Goal: Task Accomplishment & Management: Complete application form

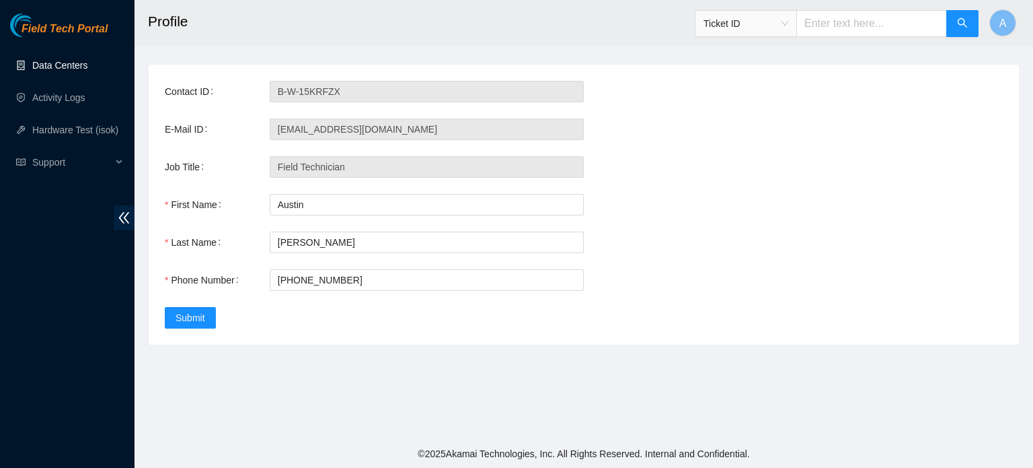
click at [63, 69] on link "Data Centers" at bounding box center [59, 65] width 55 height 11
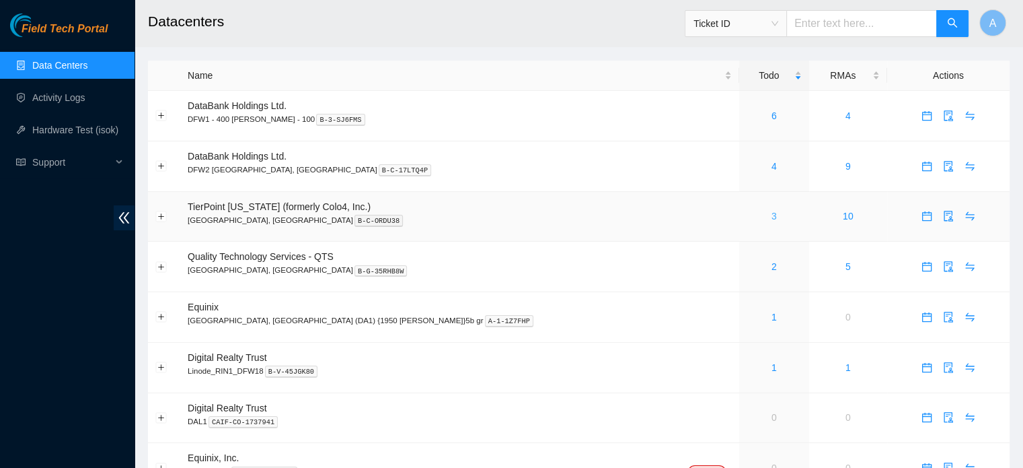
click at [772, 218] on link "3" at bounding box center [774, 216] width 5 height 11
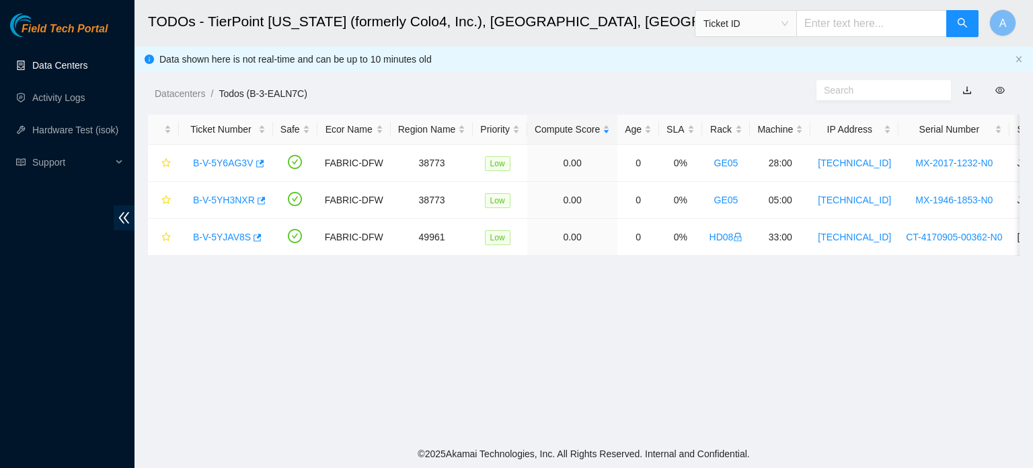
click at [87, 60] on link "Data Centers" at bounding box center [59, 65] width 55 height 11
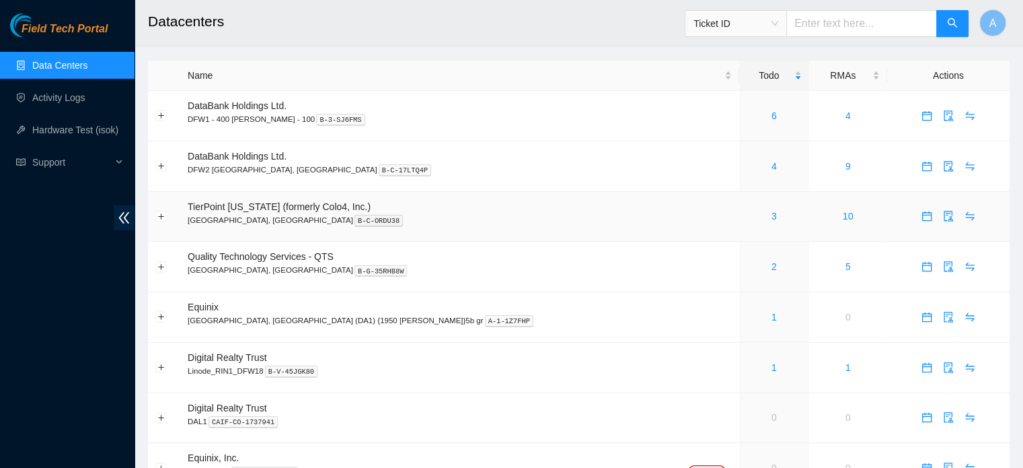
click at [747, 217] on div "3" at bounding box center [774, 216] width 55 height 15
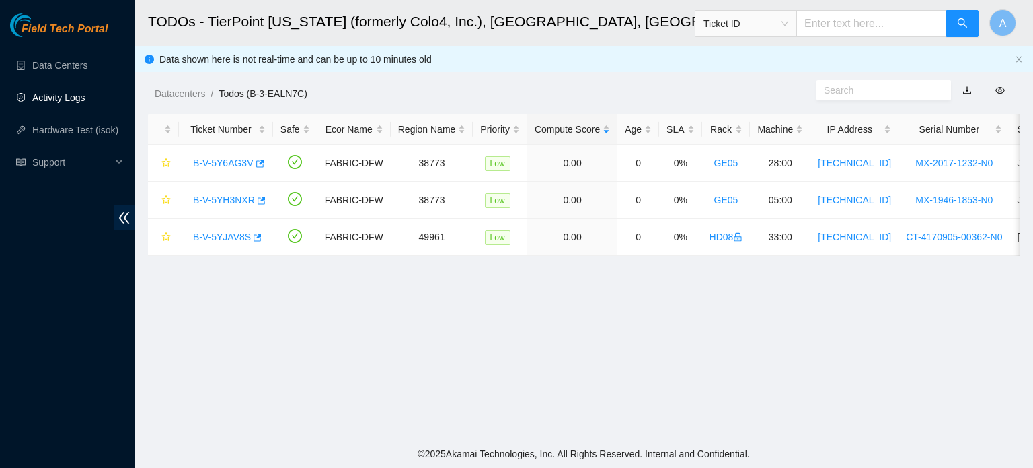
click at [77, 92] on link "Activity Logs" at bounding box center [58, 97] width 53 height 11
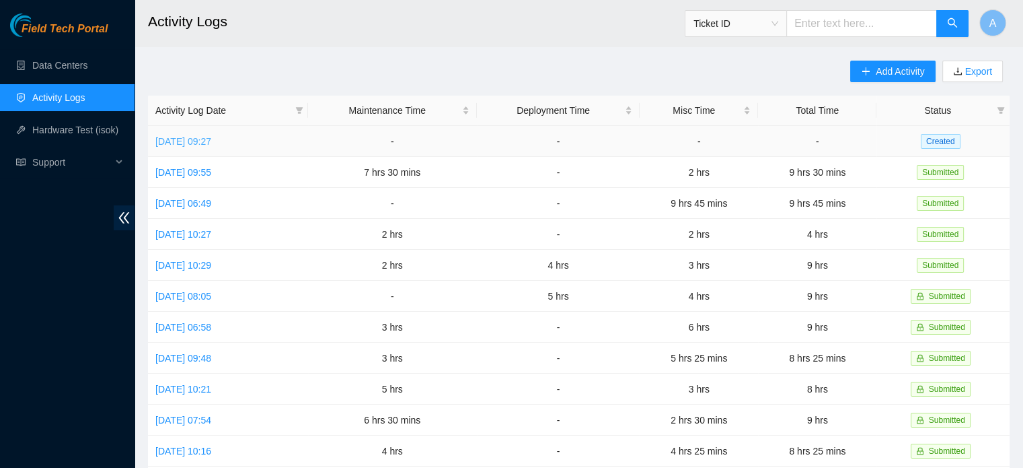
click at [183, 141] on link "Mon, 13 Oct 2025 09:27" at bounding box center [183, 141] width 56 height 11
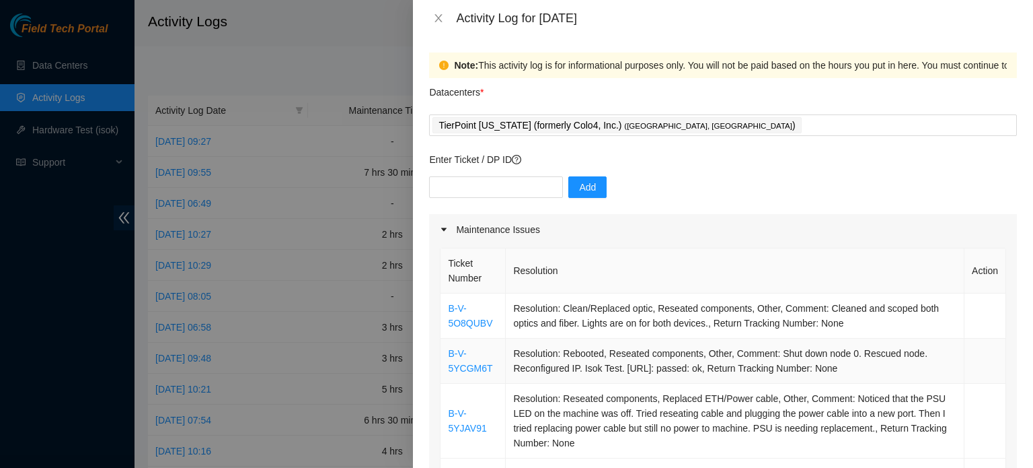
scroll to position [194, 0]
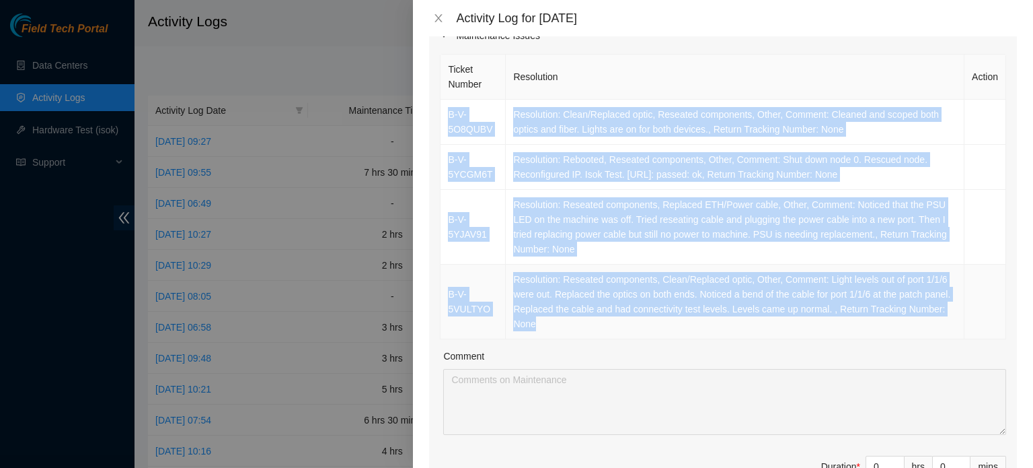
drag, startPoint x: 445, startPoint y: 111, endPoint x: 936, endPoint y: 318, distance: 532.8
click at [936, 318] on tbody "B-V-5O8QUBV Resolution: Clean/Replaced optic, Reseated components, Other, Comme…" at bounding box center [724, 219] width 566 height 239
copy tbody "B-V-5O8QUBV Resolution: Clean/Replaced optic, Reseated components, Other, Comme…"
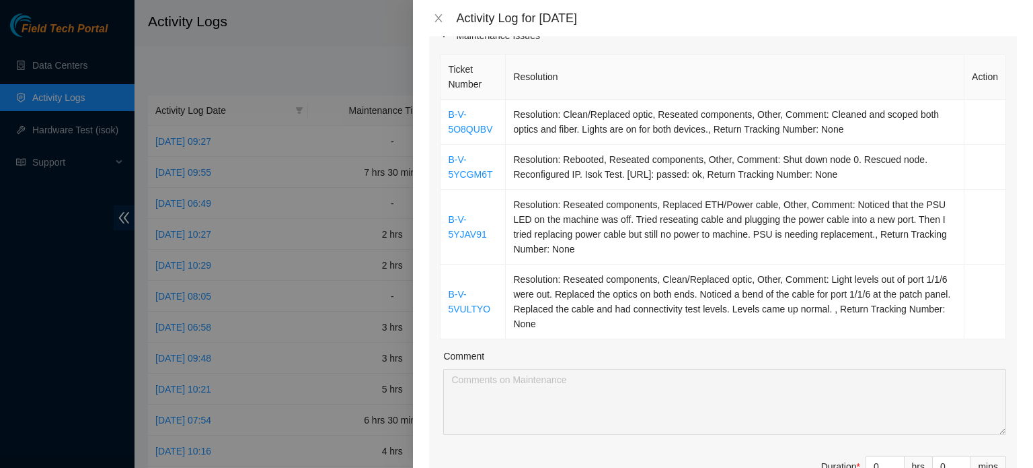
scroll to position [272, 0]
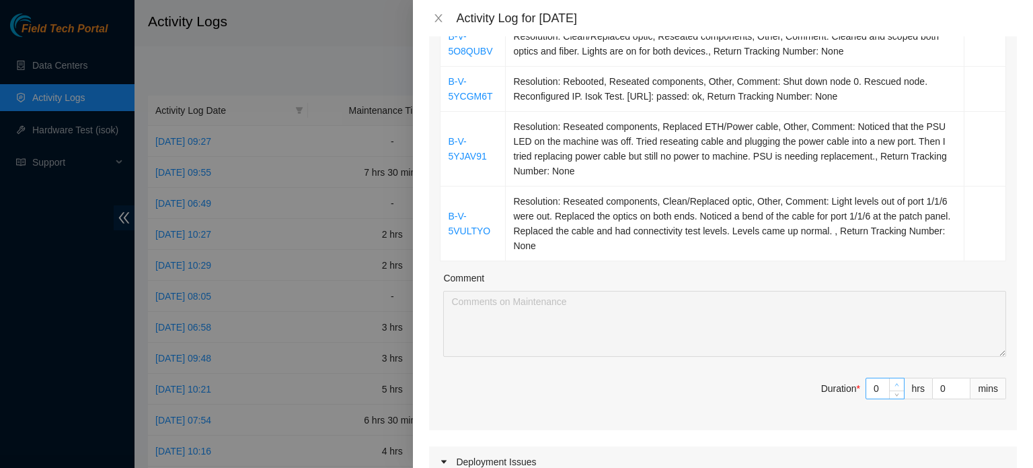
type input "1"
click at [893, 381] on span "up" at bounding box center [897, 385] width 8 height 8
type input "2"
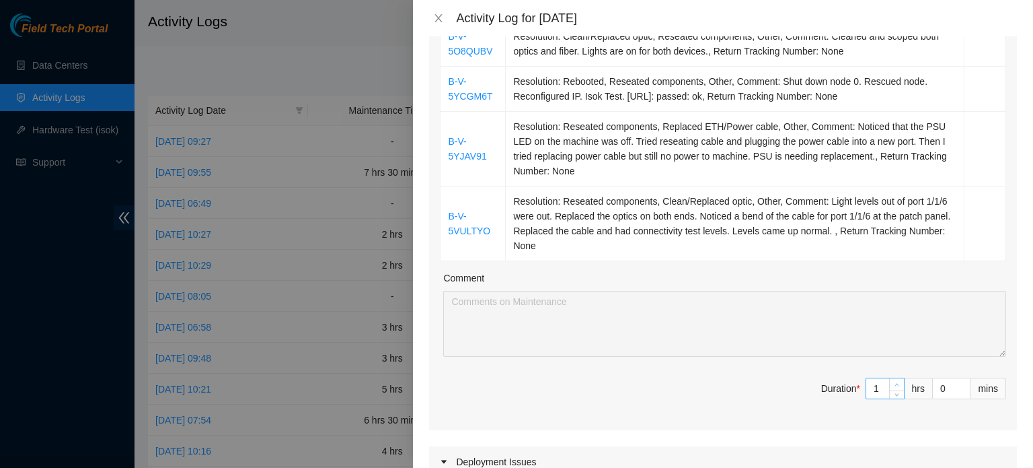
type input "2"
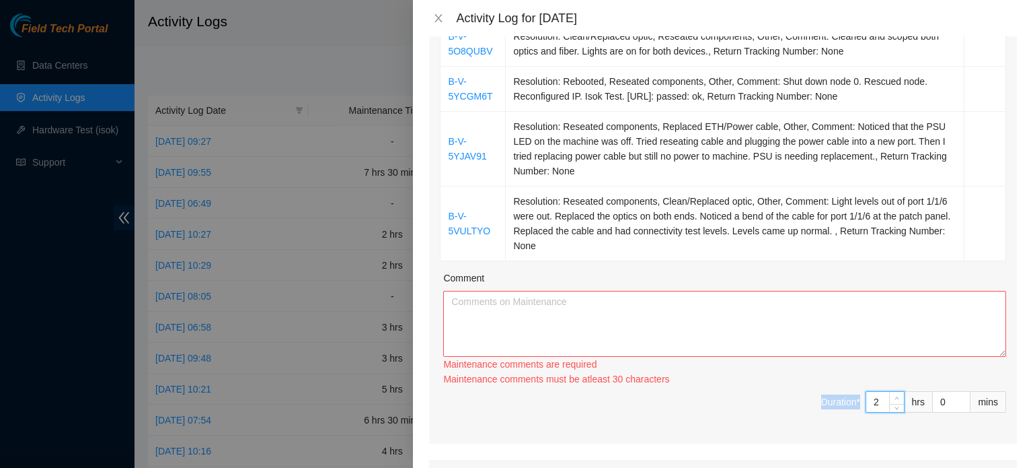
click at [885, 379] on div "Ticket Number Resolution Action B-V-5O8QUBV Resolution: Clean/Replaced optic, R…" at bounding box center [723, 208] width 588 height 470
click at [885, 379] on div "Maintenance comments are required Maintenance comments must be atleast 30 chara…" at bounding box center [724, 372] width 563 height 30
click at [889, 392] on span "Increase Value" at bounding box center [896, 398] width 15 height 12
type input "3"
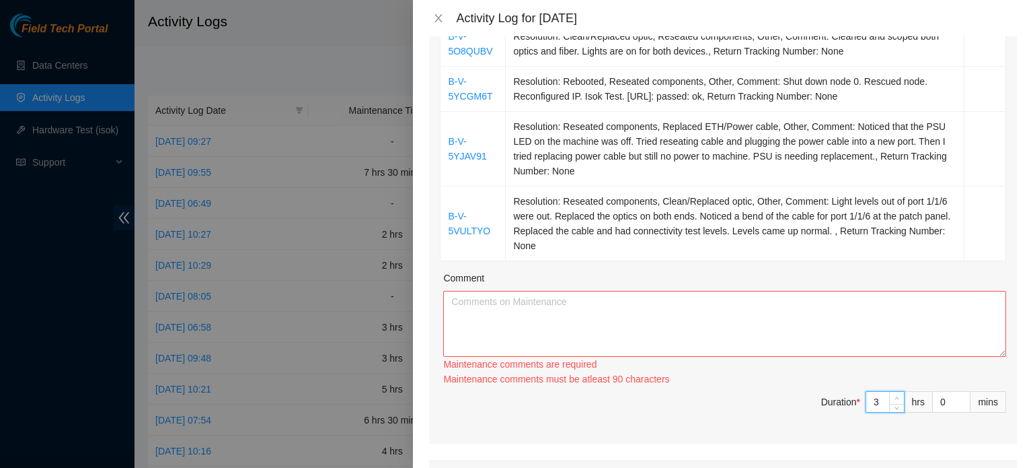
click at [889, 392] on span "Increase Value" at bounding box center [896, 398] width 15 height 12
type input "4"
click at [889, 392] on span "Increase Value" at bounding box center [896, 398] width 15 height 12
type input "5"
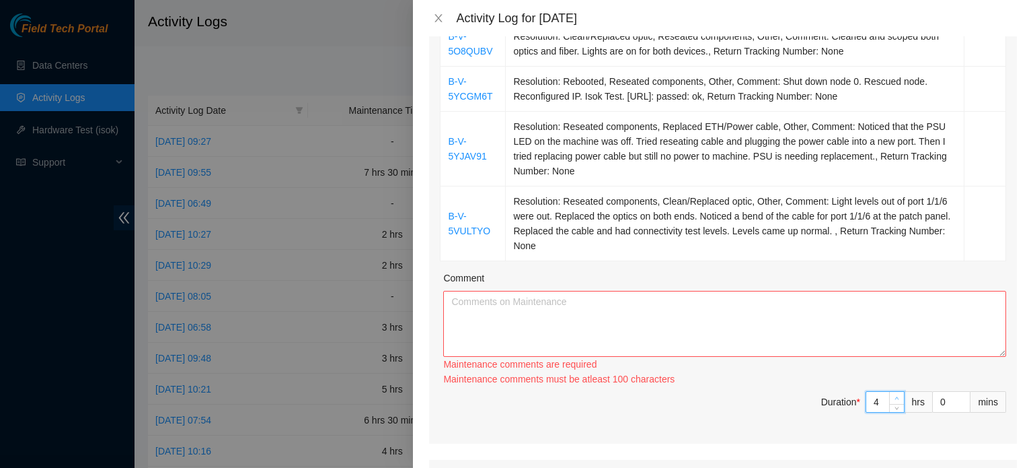
type input "5"
type input "6"
click at [889, 392] on span "Increase Value" at bounding box center [896, 398] width 15 height 12
type input "7"
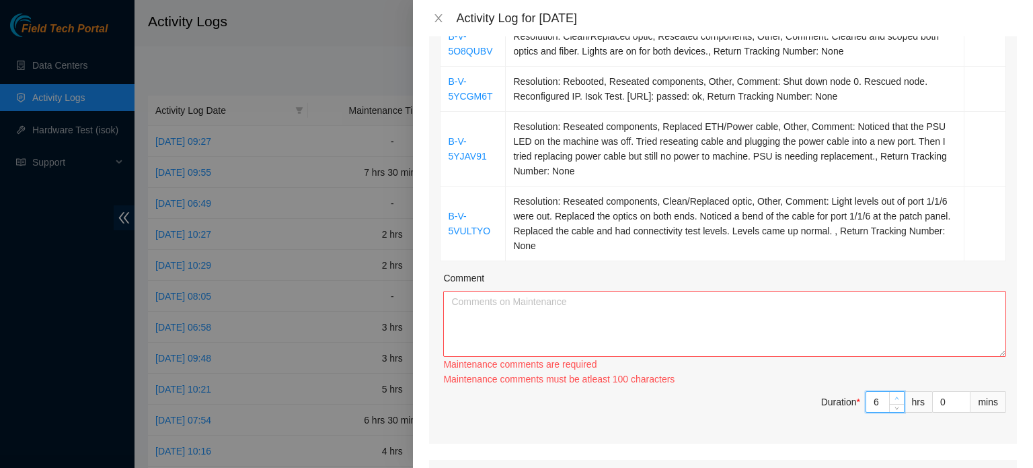
type input "7"
click at [889, 392] on span "Increase Value" at bounding box center [896, 398] width 15 height 12
click at [764, 314] on textarea "Comment" at bounding box center [724, 324] width 563 height 66
paste textarea "B-V-5O8QUBV Resolution: Clean/Replaced optic, Reseated components, Other, Comme…"
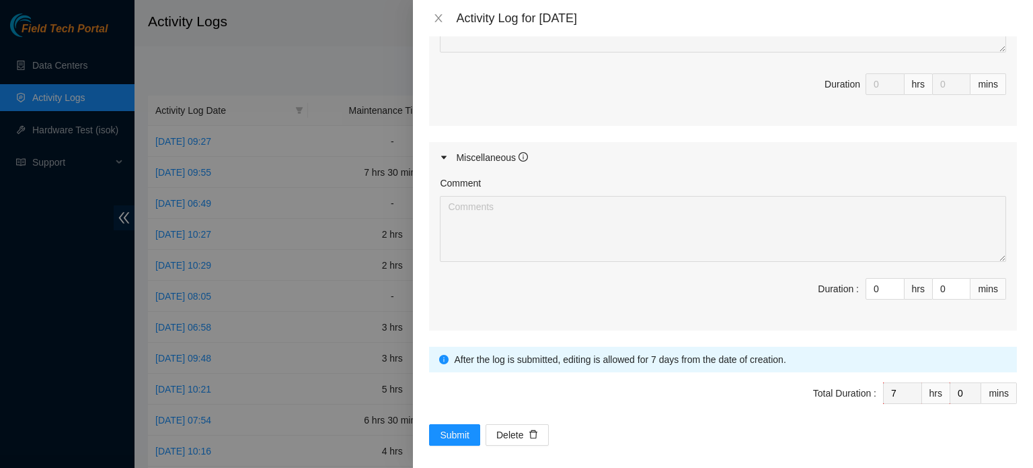
scroll to position [861, 0]
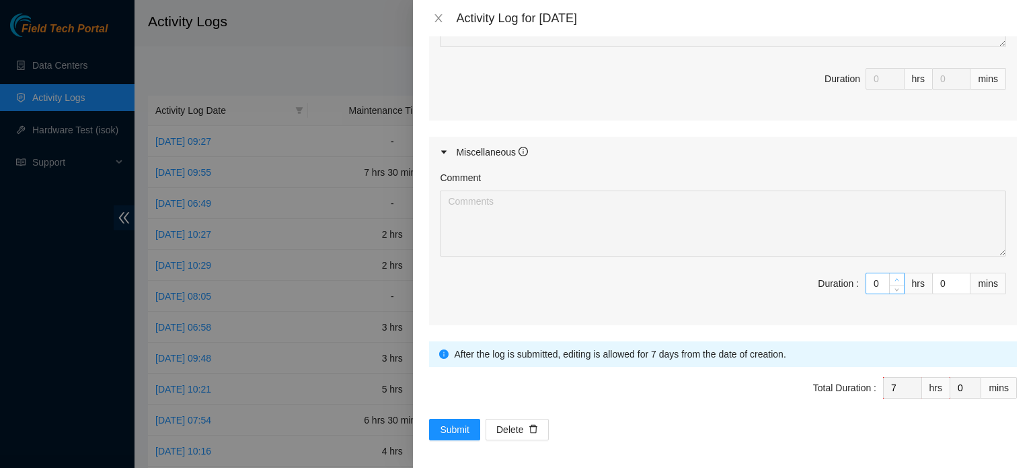
type textarea "B-V-5O8QUBV Resolution: Clean/Replaced optic, Reseated components, Other, Comme…"
type input "1"
type input "8"
click at [893, 276] on span "up" at bounding box center [897, 280] width 8 height 8
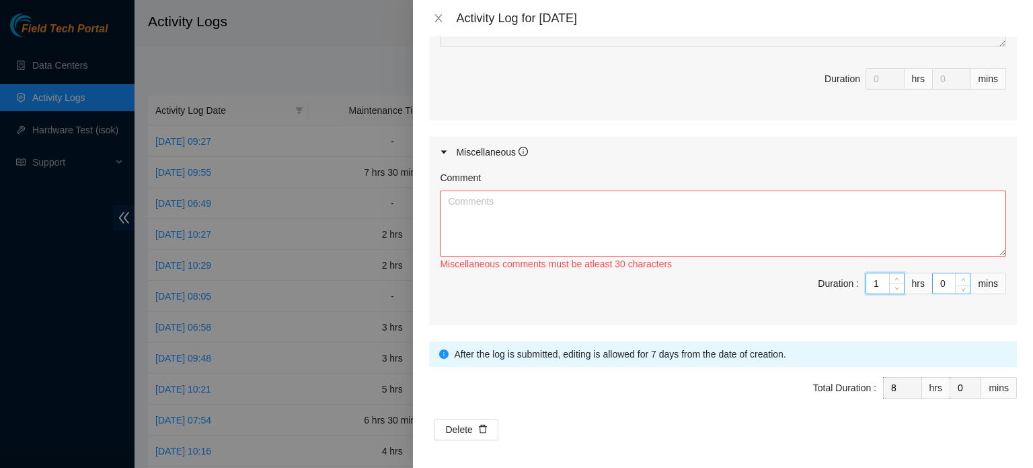
click at [959, 276] on span "up" at bounding box center [963, 280] width 8 height 8
type input "1"
click at [959, 276] on span "up" at bounding box center [963, 280] width 8 height 8
type input "2"
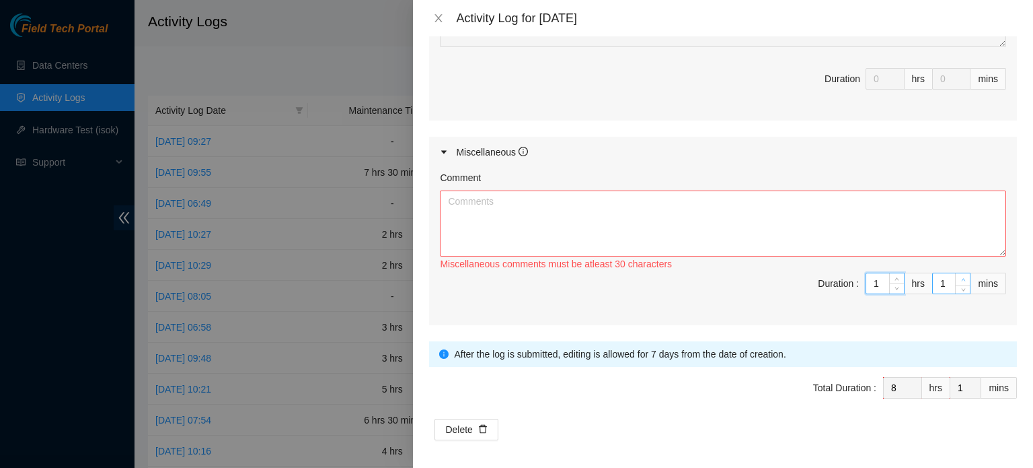
type input "2"
click at [959, 276] on span "up" at bounding box center [963, 280] width 8 height 8
type input "3"
type input "34"
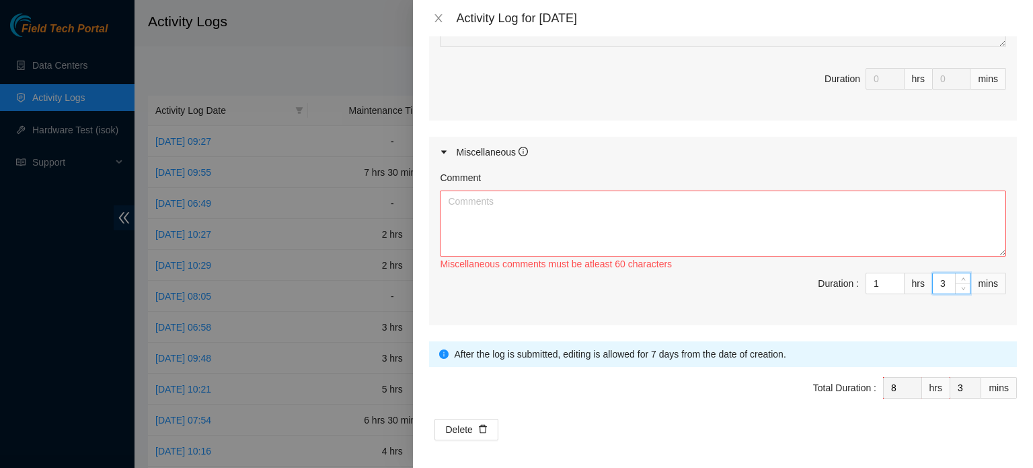
type input "34"
type input "3"
type input "0"
type input "4"
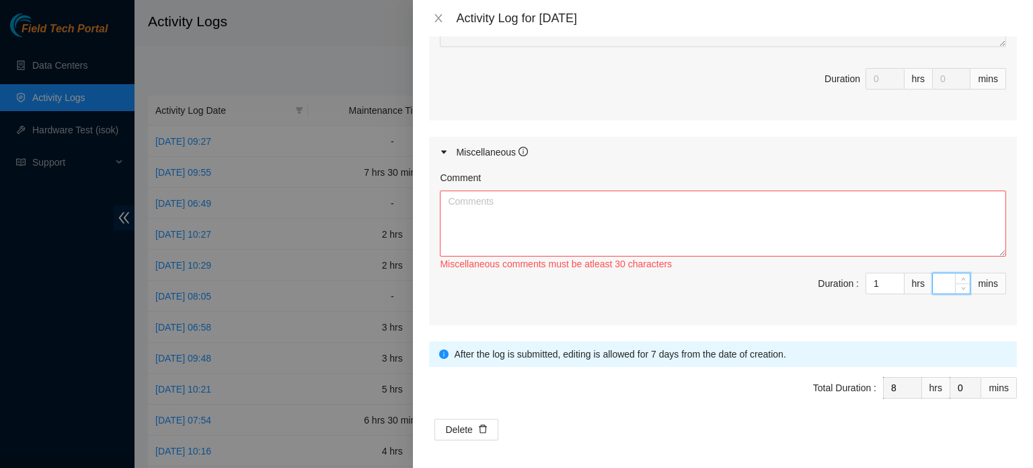
type input "4"
type input "45"
click at [823, 191] on textarea "Comment" at bounding box center [723, 223] width 566 height 66
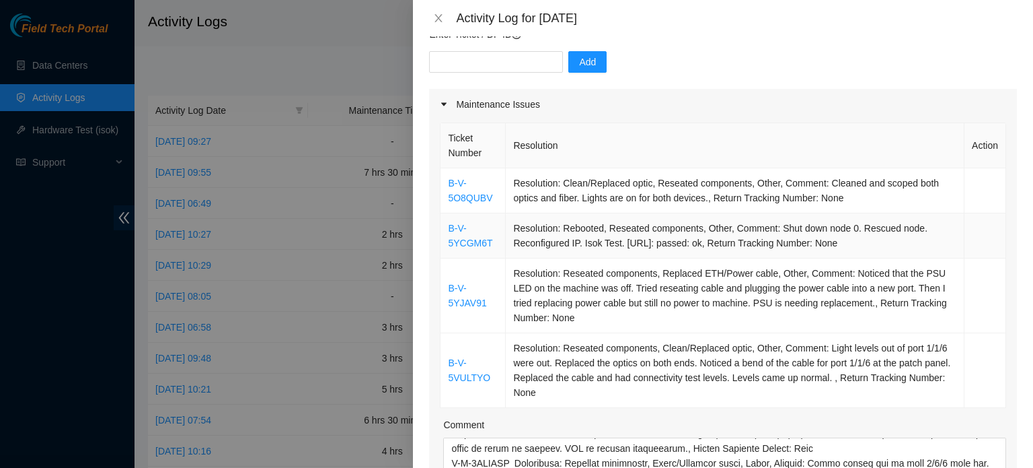
scroll to position [120, 0]
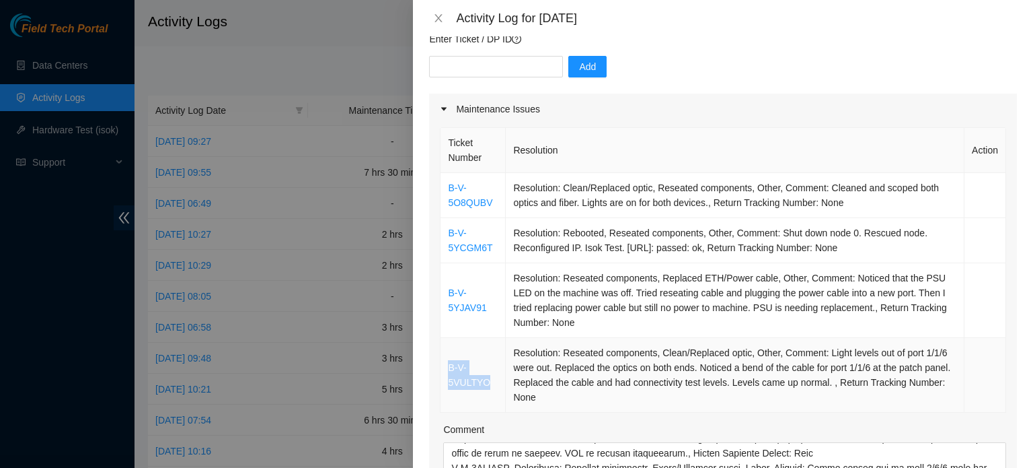
drag, startPoint x: 441, startPoint y: 371, endPoint x: 486, endPoint y: 381, distance: 45.4
click at [486, 381] on td "B-V-5VULTYO" at bounding box center [473, 375] width 65 height 75
copy link "B-V-5VULTYO"
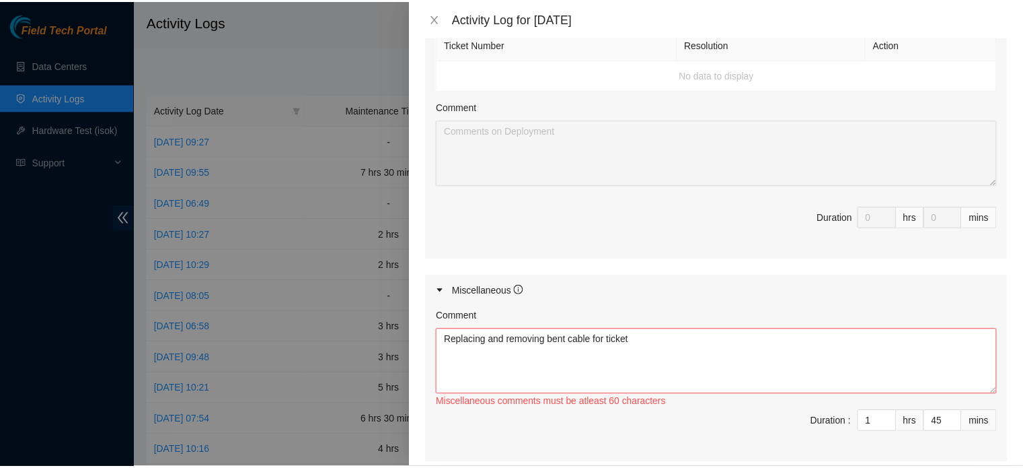
scroll to position [861, 0]
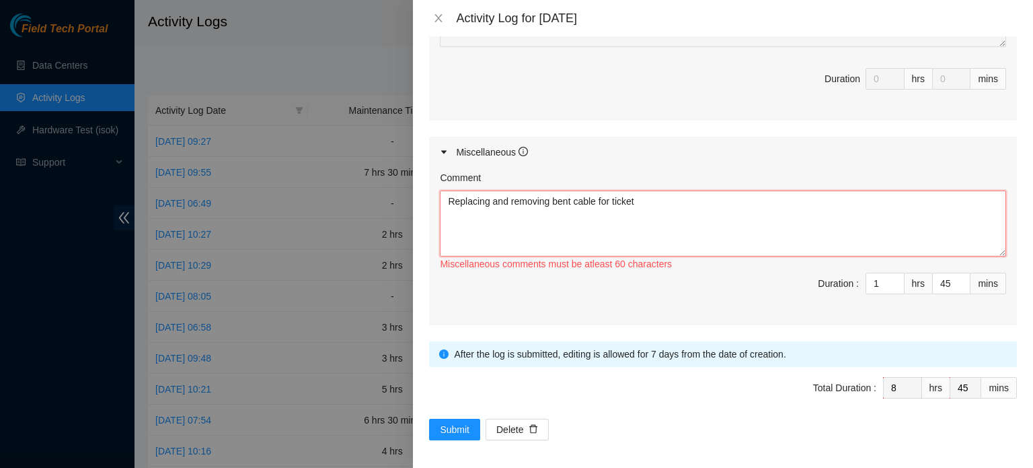
click at [643, 200] on textarea "Replacing and removing bent cable for ticket" at bounding box center [723, 223] width 566 height 66
paste textarea "B-V-5VULTYO"
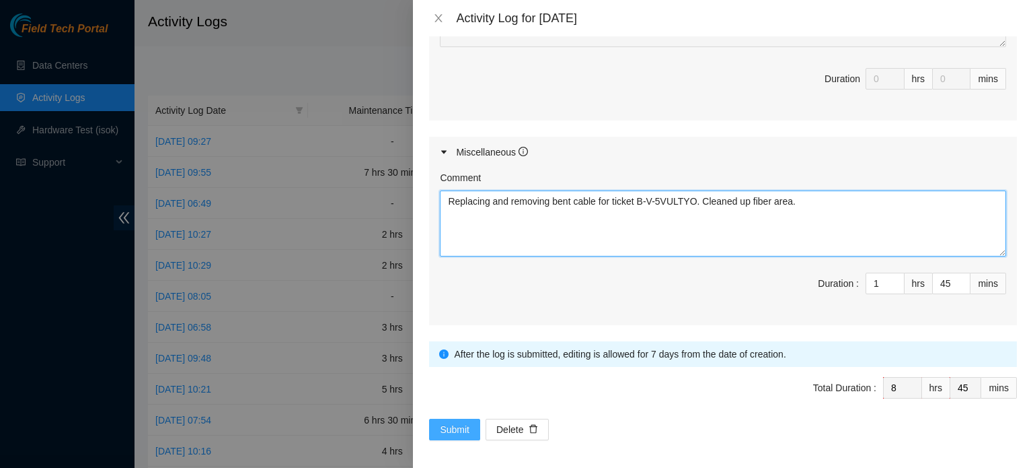
type textarea "Replacing and removing bent cable for ticket B-V-5VULTYO. Cleaned up fiber area."
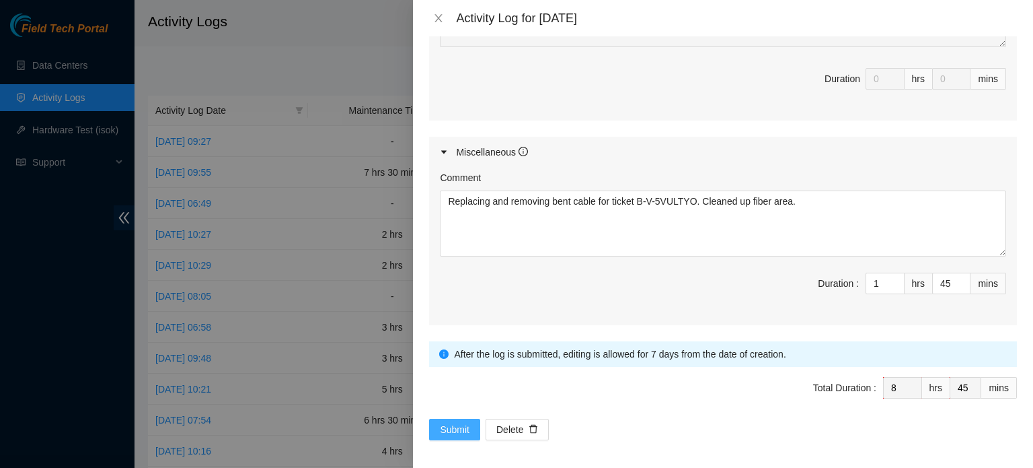
click at [473, 421] on button "Submit" at bounding box center [454, 429] width 51 height 22
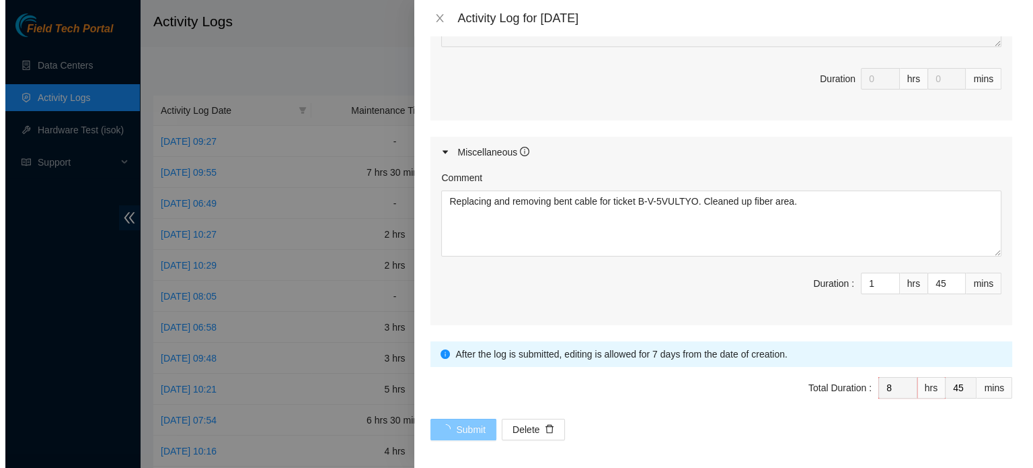
scroll to position [0, 0]
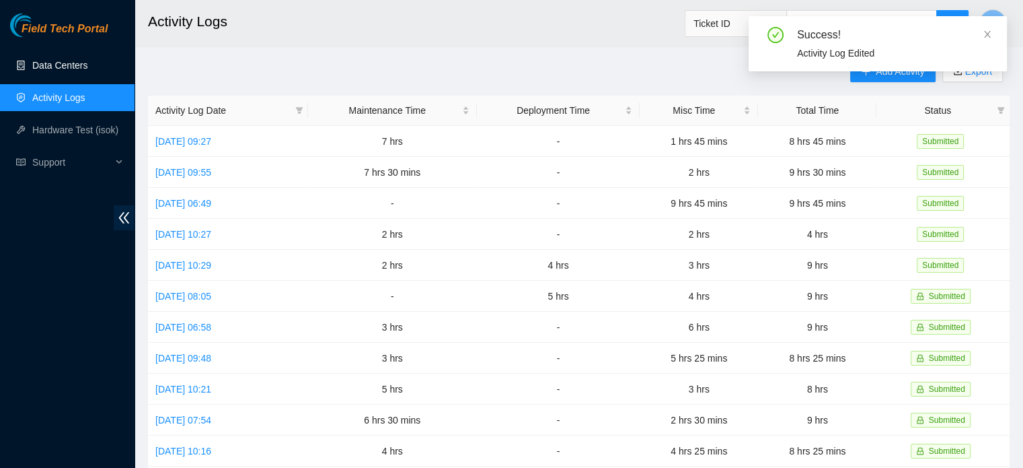
click at [87, 67] on link "Data Centers" at bounding box center [59, 65] width 55 height 11
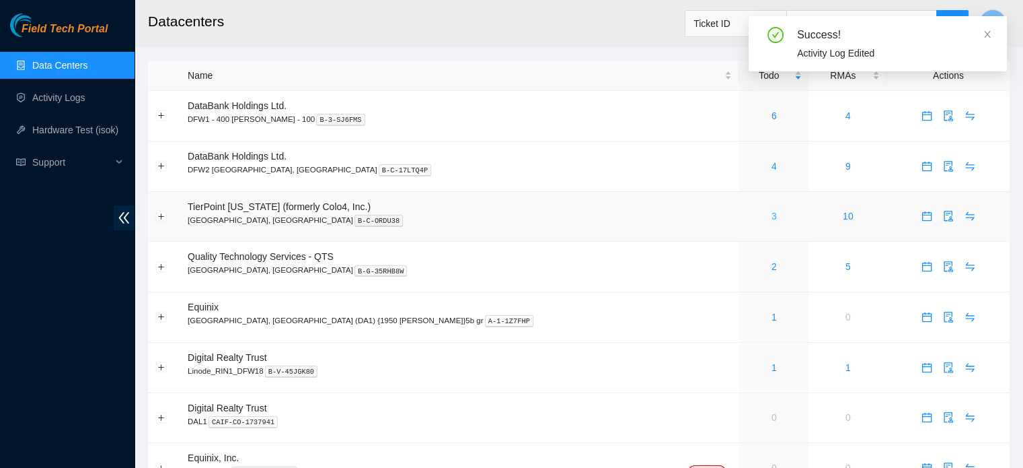
click at [772, 211] on link "3" at bounding box center [774, 216] width 5 height 11
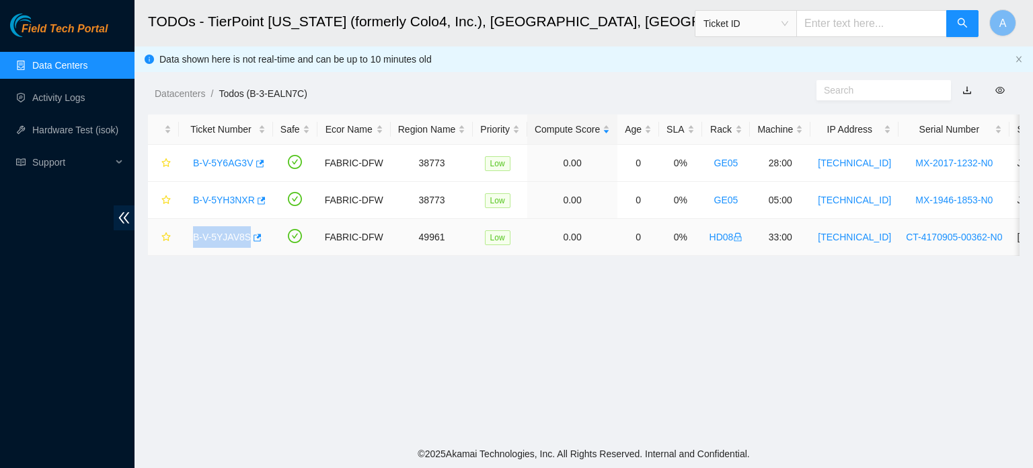
drag, startPoint x: 186, startPoint y: 236, endPoint x: 244, endPoint y: 247, distance: 59.5
click at [244, 247] on td "B-V-5YJAV8S" at bounding box center [226, 237] width 94 height 37
copy link "B-V-5YJAV8S"
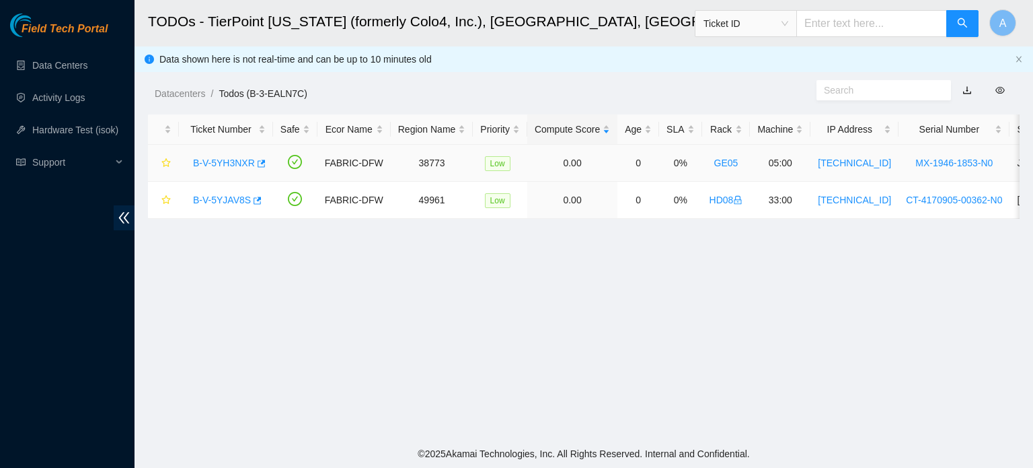
click at [208, 158] on link "B-V-5YH3NXR" at bounding box center [224, 162] width 62 height 11
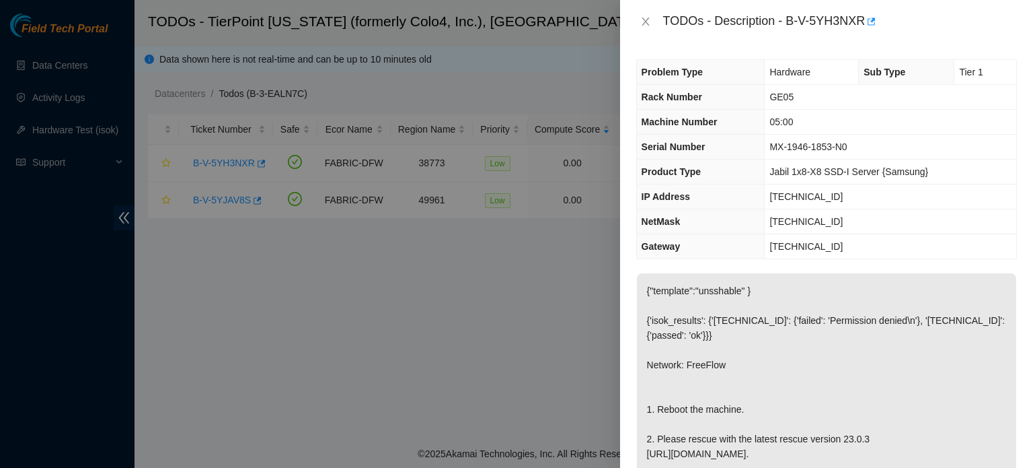
click at [670, 42] on div "TODOs - Description - B-V-5YH3NXR" at bounding box center [826, 21] width 413 height 43
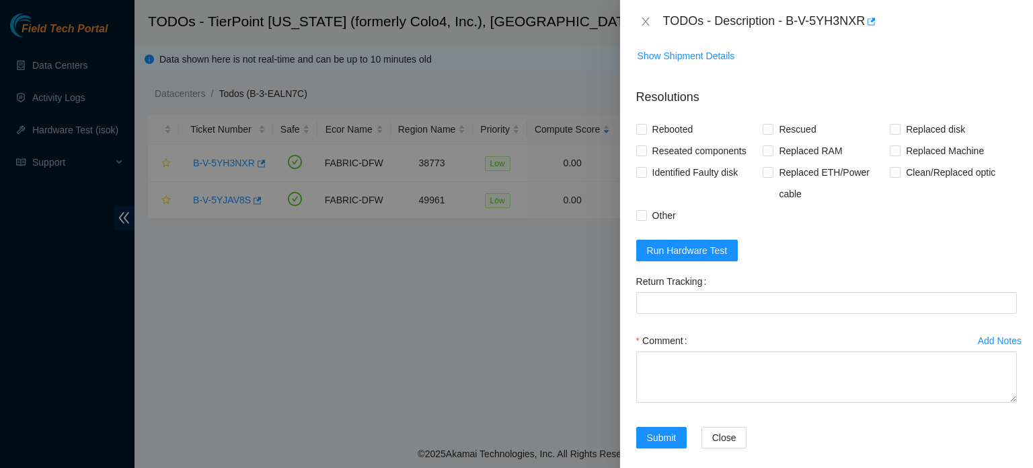
scroll to position [554, 0]
click at [698, 257] on span "Run Hardware Test" at bounding box center [687, 249] width 81 height 15
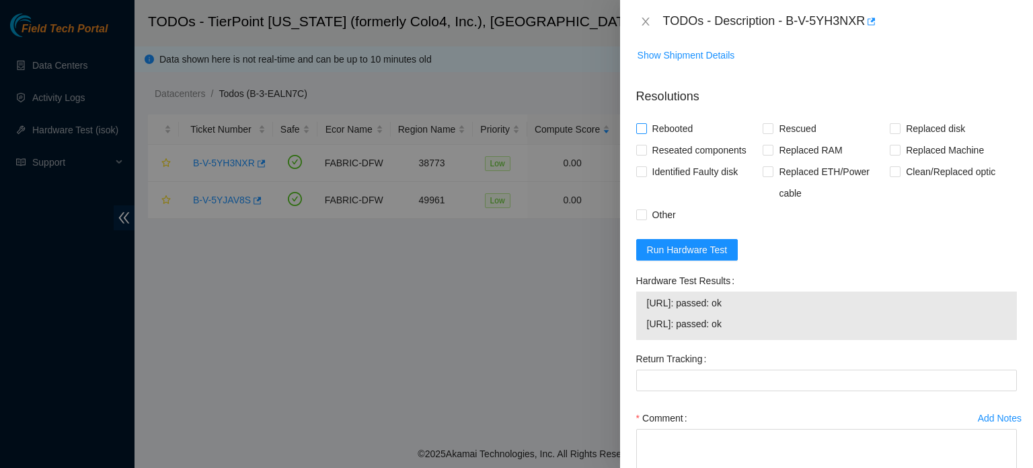
click at [674, 139] on span "Rebooted" at bounding box center [673, 129] width 52 height 22
click at [646, 133] on input "Rebooted" at bounding box center [640, 127] width 9 height 9
checkbox input "true"
click at [788, 139] on span "Rescued" at bounding box center [798, 129] width 48 height 22
click at [772, 133] on input "Rescued" at bounding box center [767, 127] width 9 height 9
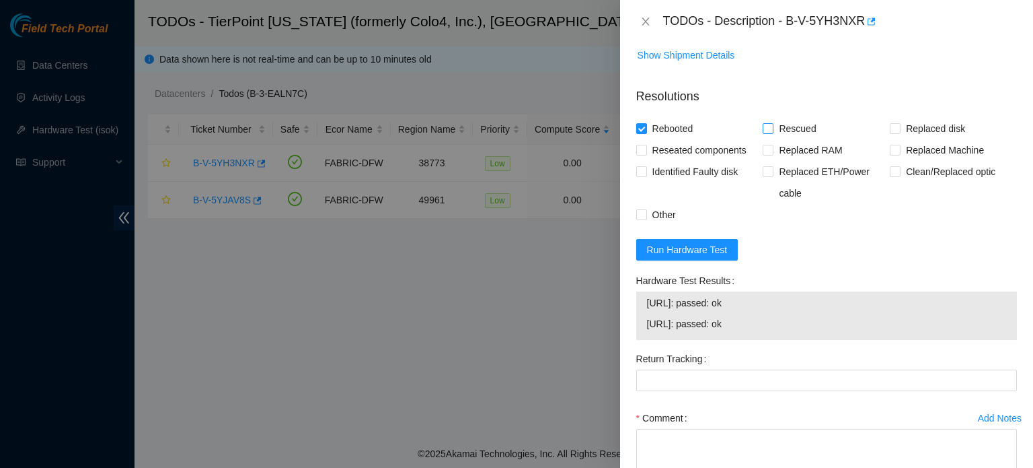
checkbox input "true"
click at [683, 161] on span "Reseated components" at bounding box center [699, 150] width 105 height 22
click at [646, 154] on input "Reseated components" at bounding box center [640, 149] width 9 height 9
click at [678, 161] on span "Reseated components" at bounding box center [699, 150] width 105 height 22
click at [646, 154] on input "Reseated components" at bounding box center [640, 149] width 9 height 9
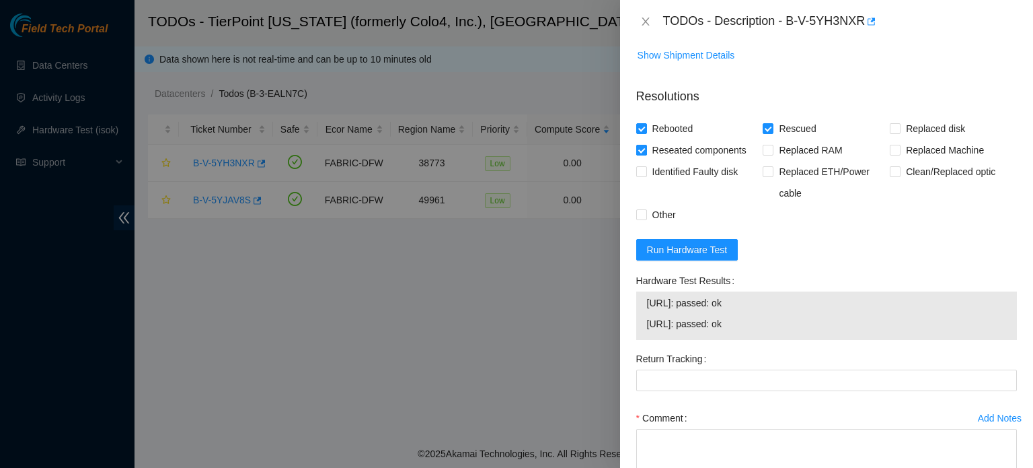
checkbox input "false"
click at [657, 225] on span "Other" at bounding box center [664, 215] width 34 height 22
click at [646, 219] on input "Other" at bounding box center [640, 213] width 9 height 9
checkbox input "true"
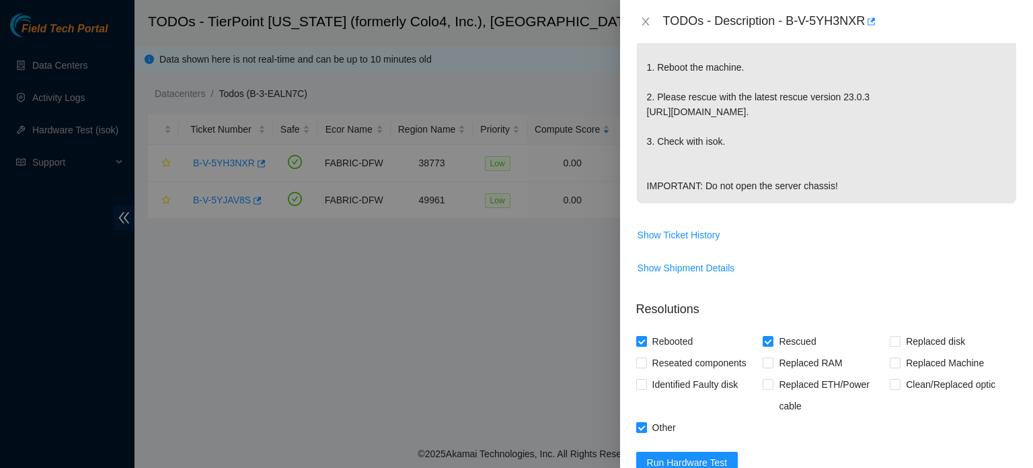
scroll to position [673, 0]
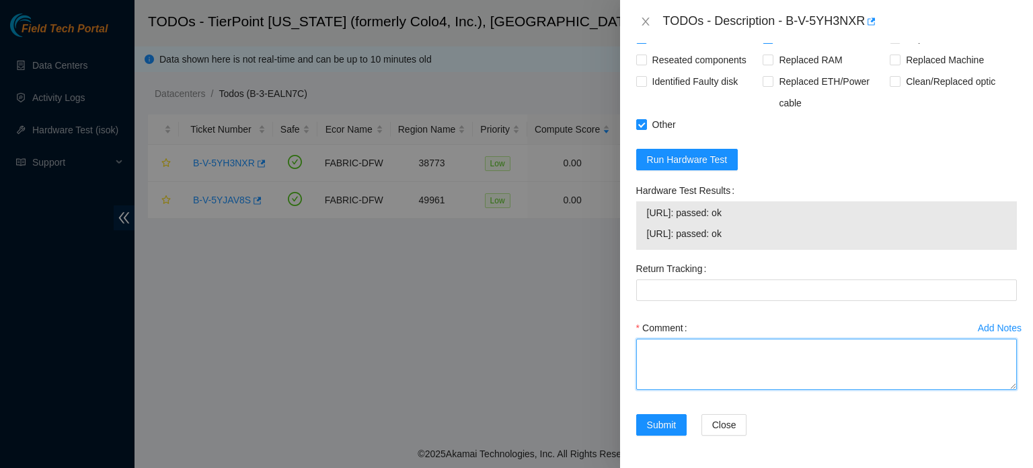
drag, startPoint x: 675, startPoint y: 344, endPoint x: 683, endPoint y: 336, distance: 11.4
click at [683, 336] on div "Comment" at bounding box center [826, 357] width 381 height 81
type textarea "r"
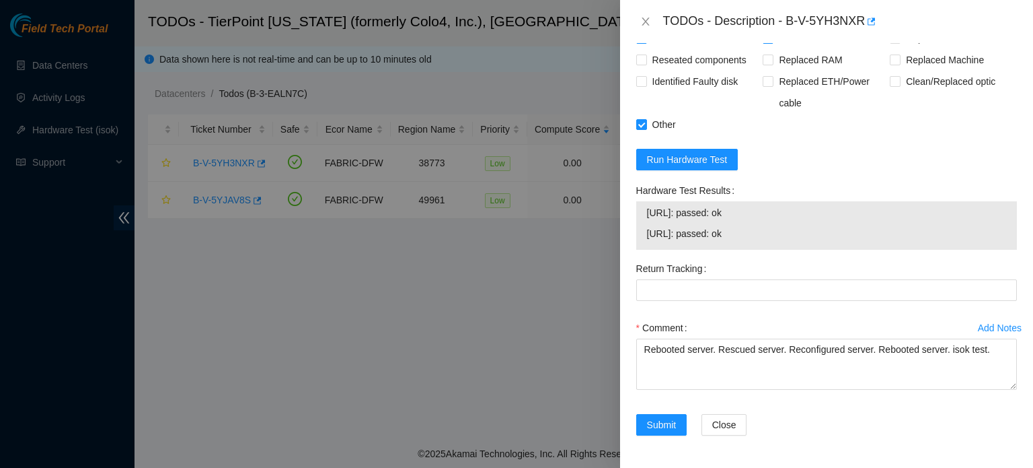
drag, startPoint x: 649, startPoint y: 213, endPoint x: 745, endPoint y: 212, distance: 96.9
click at [745, 212] on span "23.47.53.76: passed: ok" at bounding box center [826, 212] width 359 height 15
copy span "23.47.53.76: passed: ok"
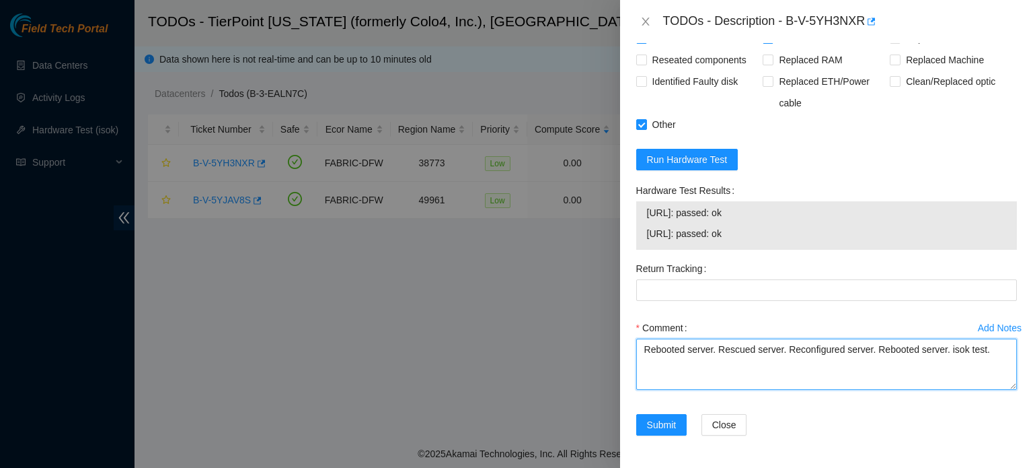
click at [996, 350] on textarea "Rebooted server. Rescued server. Reconfigured server. Rebooted server. isok tes…" at bounding box center [826, 363] width 381 height 51
paste textarea "23.47.53.76: passed: ok"
type textarea "Rebooted server. Rescued server. Reconfigured server. Rebooted server. isok tes…"
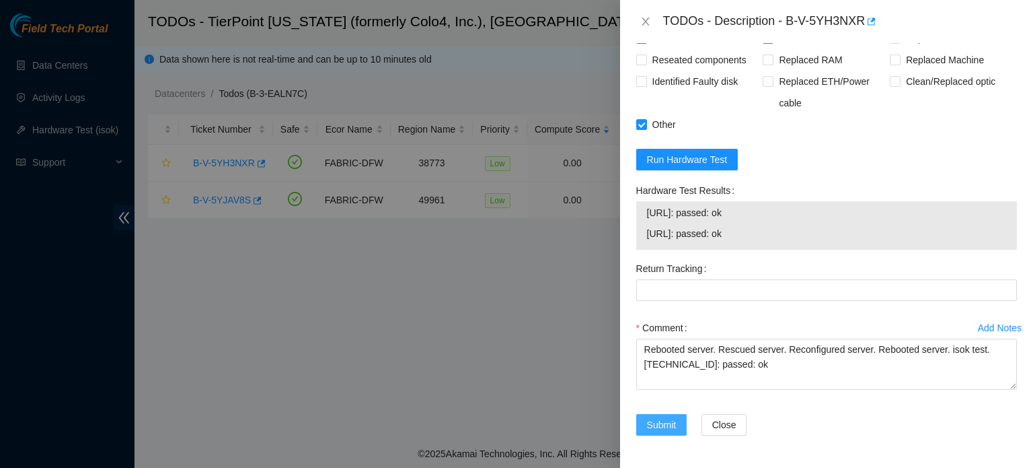
click at [667, 416] on button "Submit" at bounding box center [661, 425] width 51 height 22
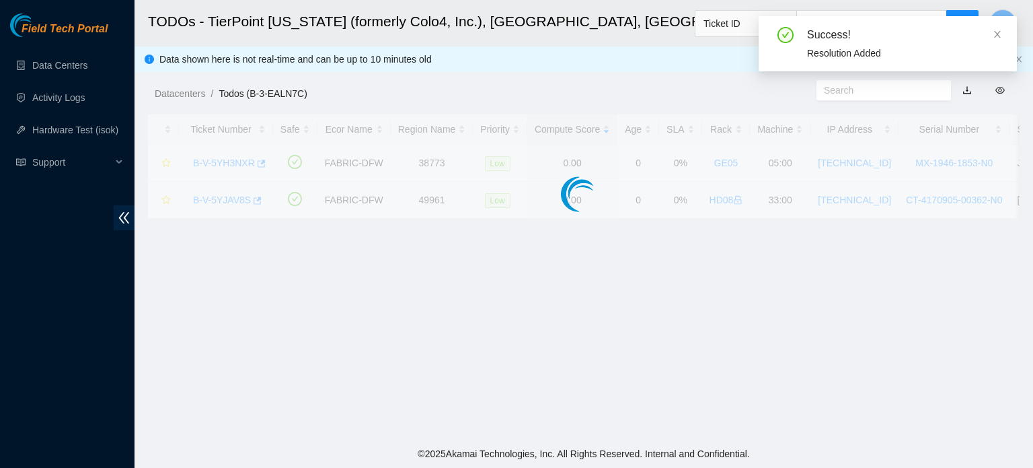
scroll to position [369, 0]
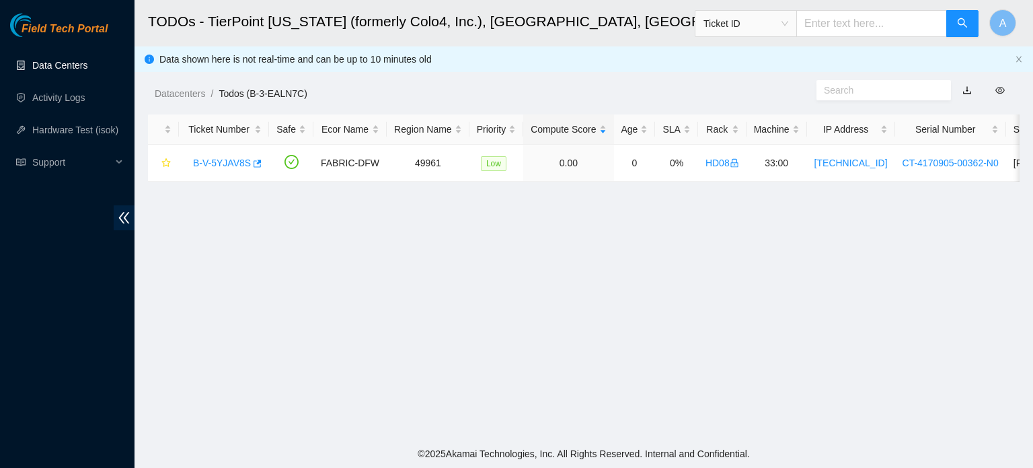
click at [34, 60] on link "Data Centers" at bounding box center [59, 65] width 55 height 11
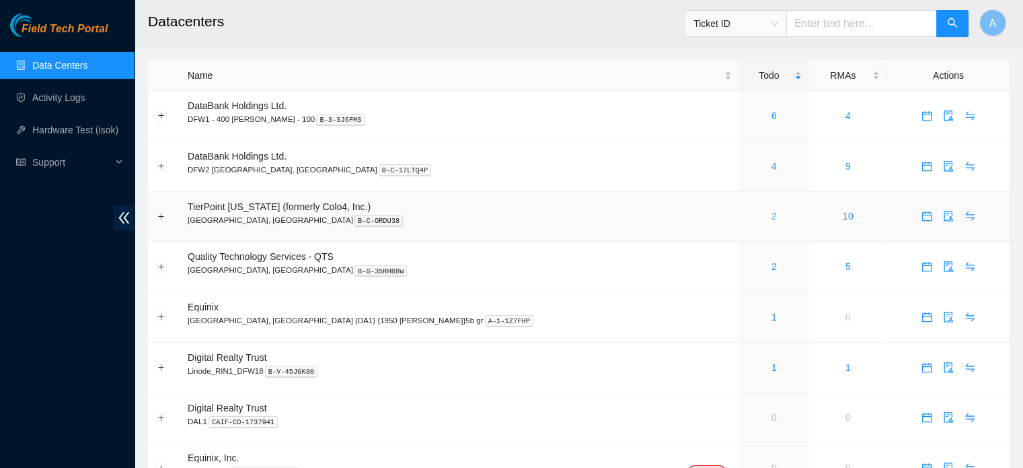
click at [772, 217] on link "2" at bounding box center [774, 216] width 5 height 11
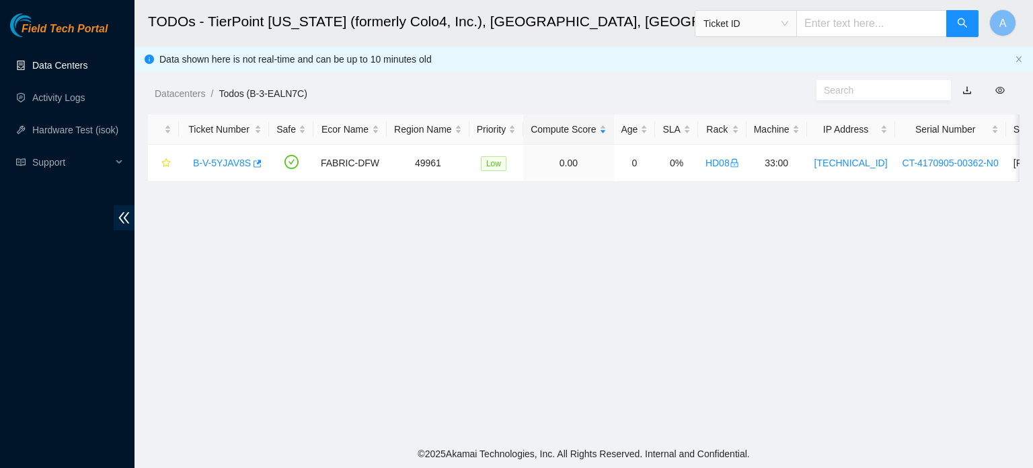
click at [87, 61] on link "Data Centers" at bounding box center [59, 65] width 55 height 11
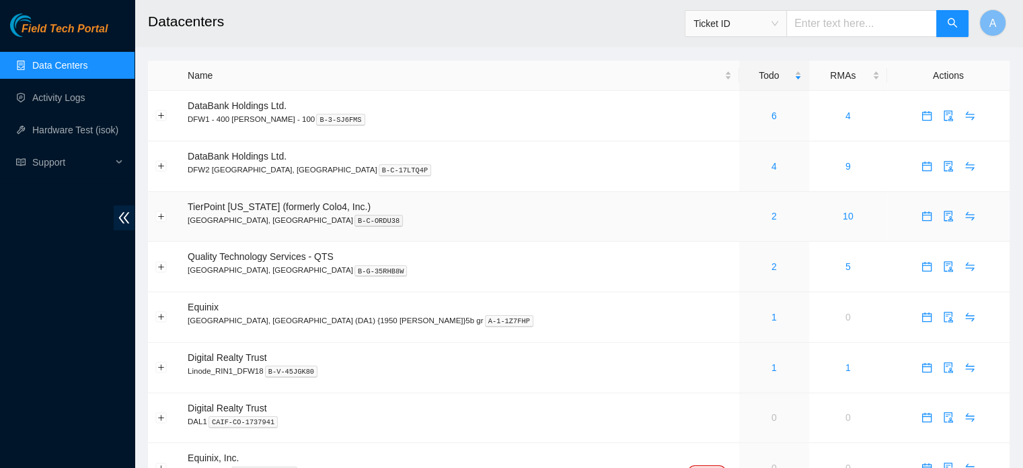
click at [747, 209] on div "2" at bounding box center [774, 216] width 55 height 15
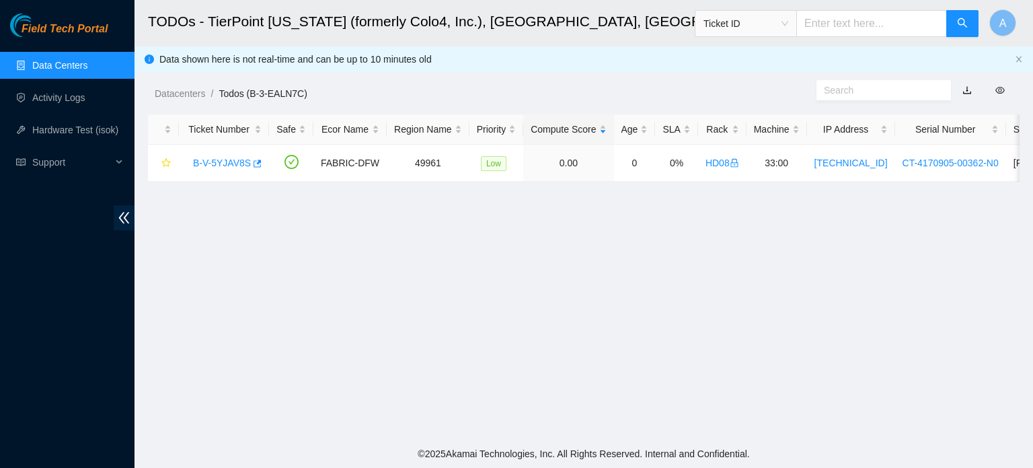
click at [51, 60] on link "Data Centers" at bounding box center [59, 65] width 55 height 11
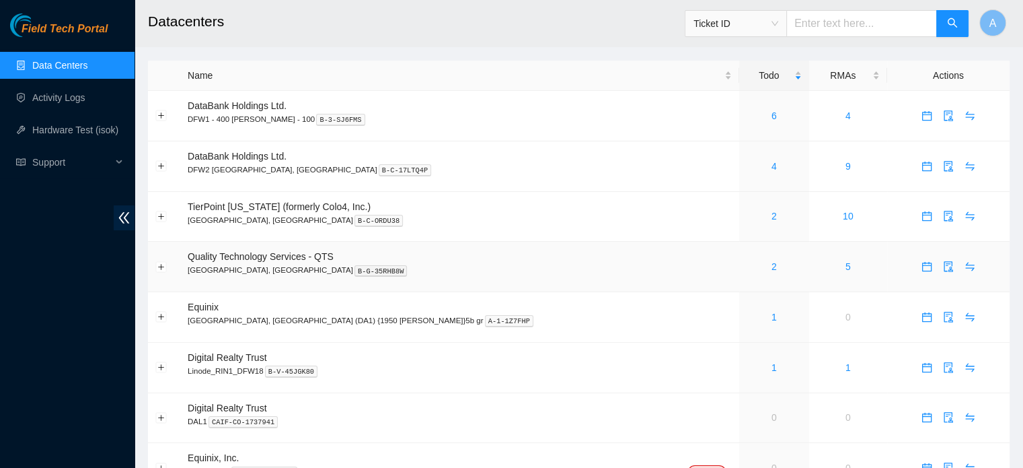
click at [747, 267] on div "2" at bounding box center [774, 266] width 55 height 15
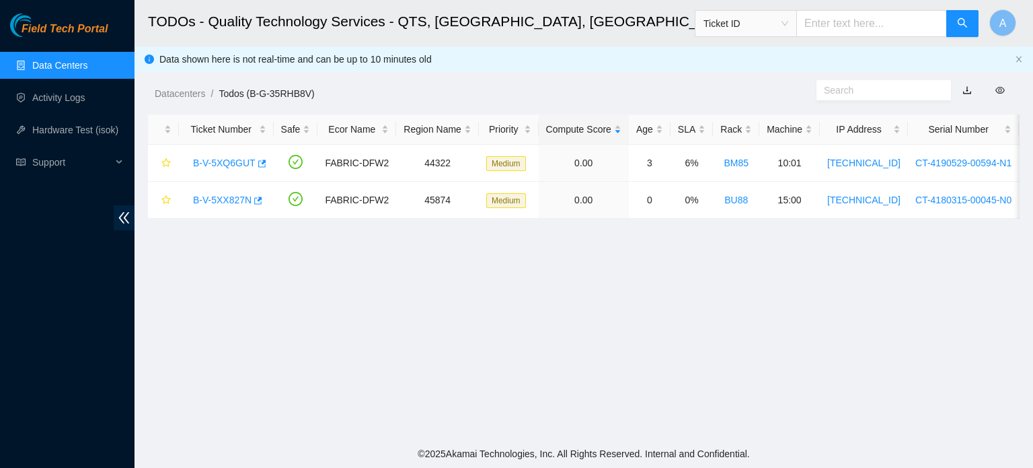
click at [85, 71] on link "Data Centers" at bounding box center [59, 65] width 55 height 11
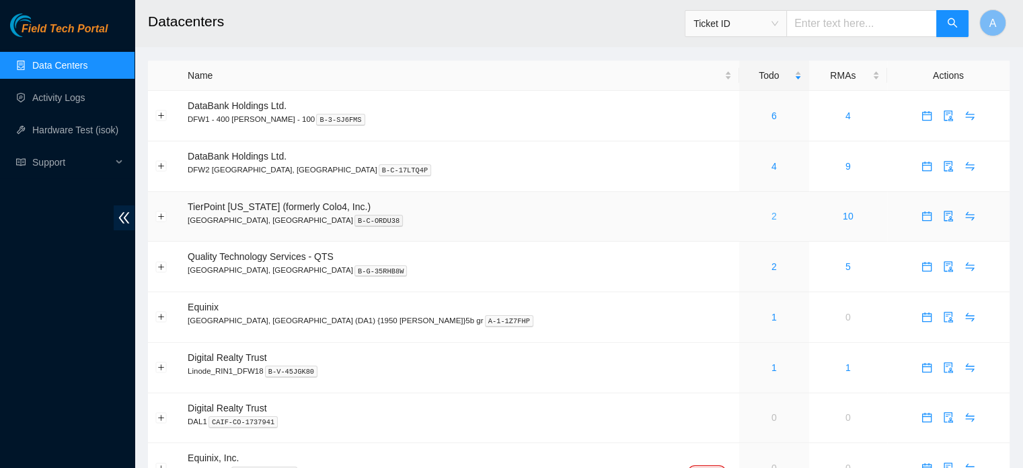
click at [772, 216] on link "2" at bounding box center [774, 216] width 5 height 11
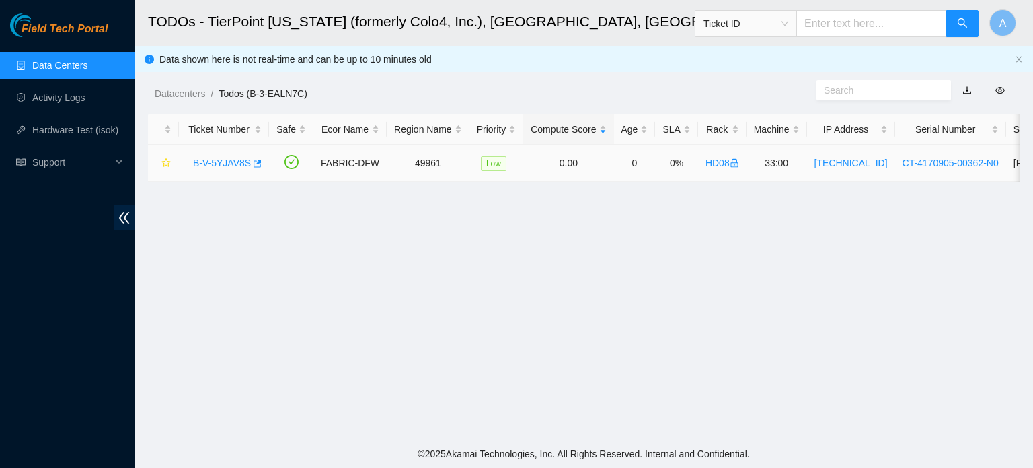
click at [220, 158] on link "B-V-5YJAV8S" at bounding box center [222, 162] width 58 height 11
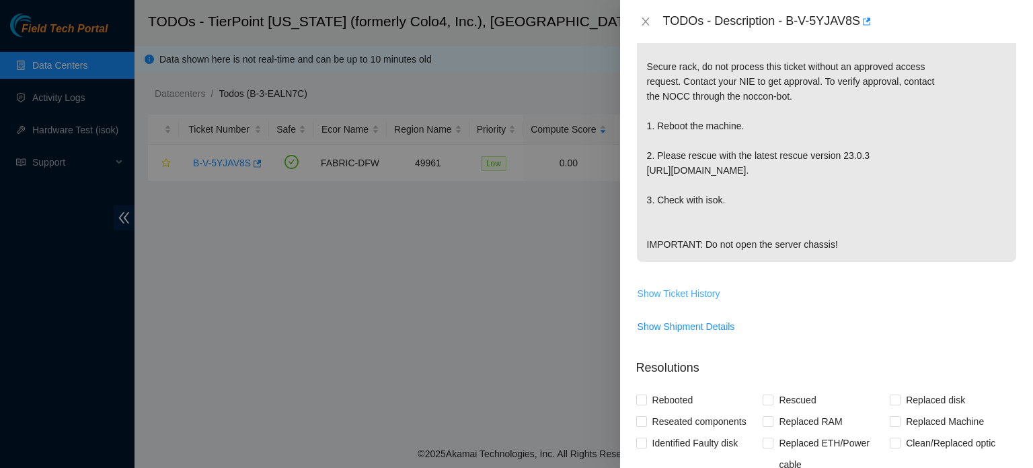
scroll to position [328, 0]
click at [680, 300] on span "Show Ticket History" at bounding box center [679, 292] width 83 height 15
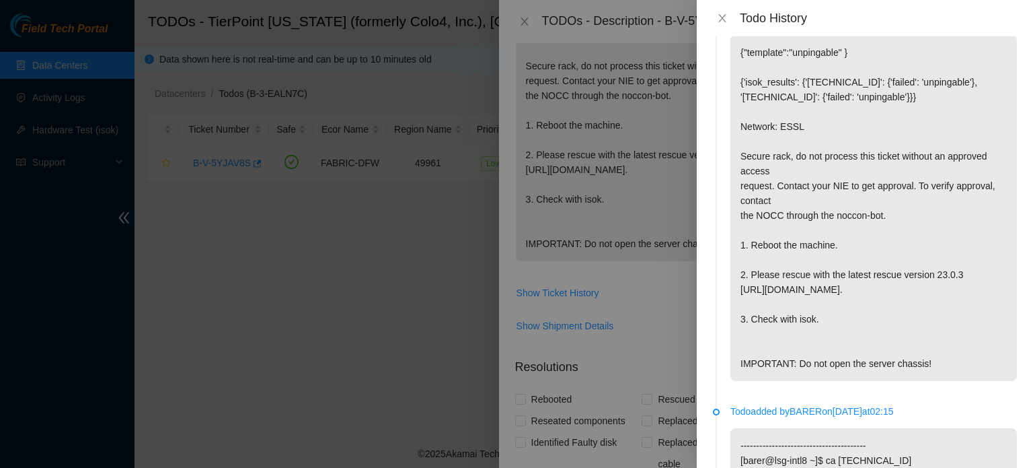
scroll to position [0, 0]
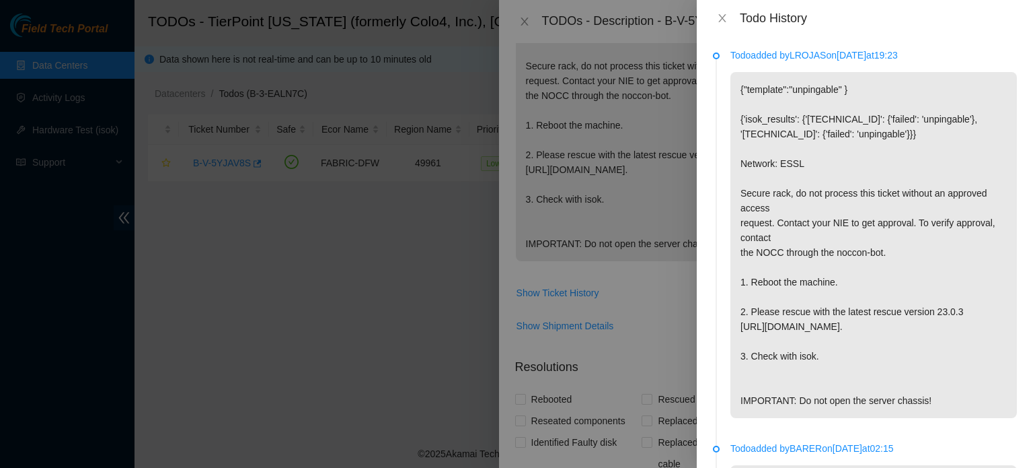
click at [947, 147] on p "{"template":"unpingable" } {'isok_results': {'[TECHNICAL_ID]': {'failed': 'unpi…" at bounding box center [874, 245] width 287 height 346
click at [717, 18] on icon "close" at bounding box center [722, 18] width 11 height 11
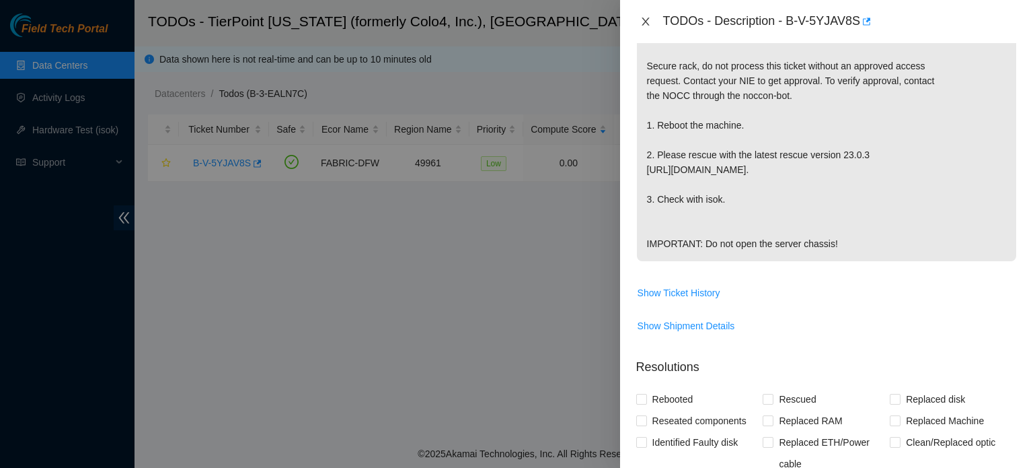
click at [649, 20] on icon "close" at bounding box center [645, 21] width 11 height 11
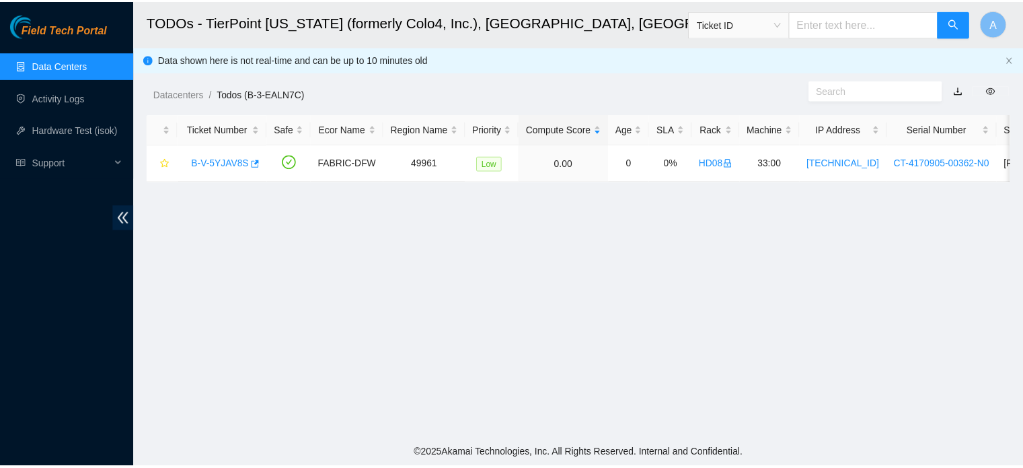
scroll to position [348, 0]
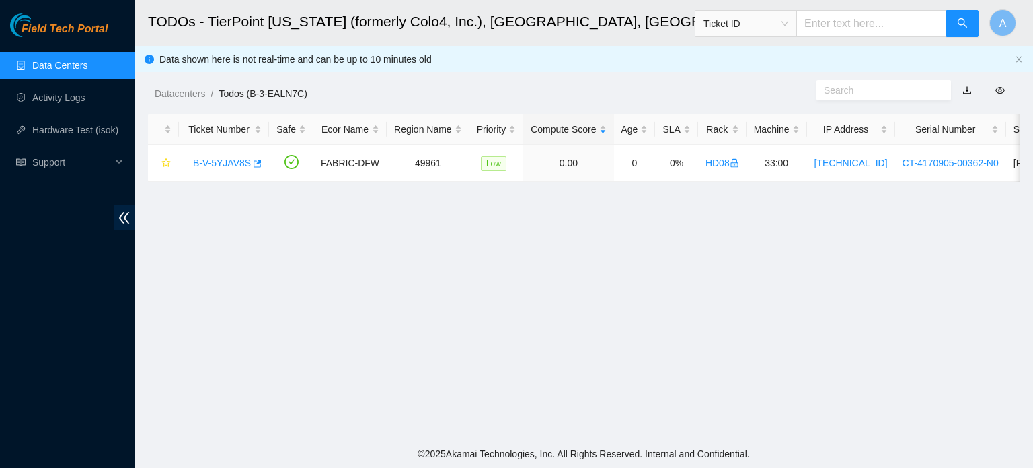
click at [896, 23] on input "text" at bounding box center [872, 23] width 151 height 27
click at [768, 17] on span "Ticket ID" at bounding box center [746, 23] width 85 height 20
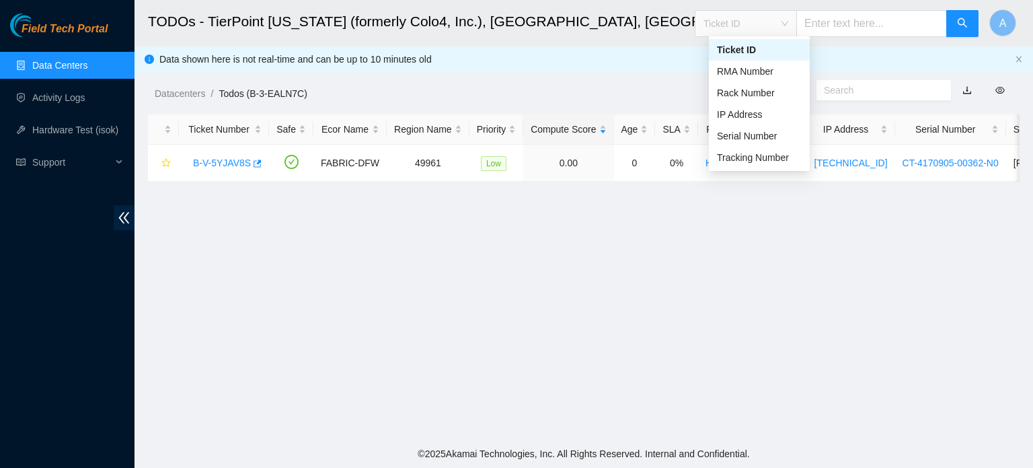
click at [846, 17] on input "text" at bounding box center [872, 23] width 151 height 27
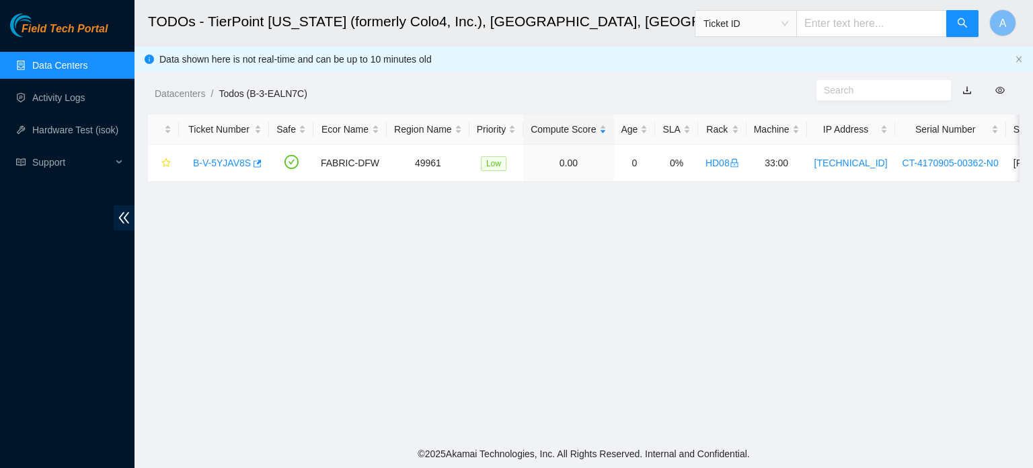
paste input "B-V-5YJAV91"
type input "B-V-5YJAV91"
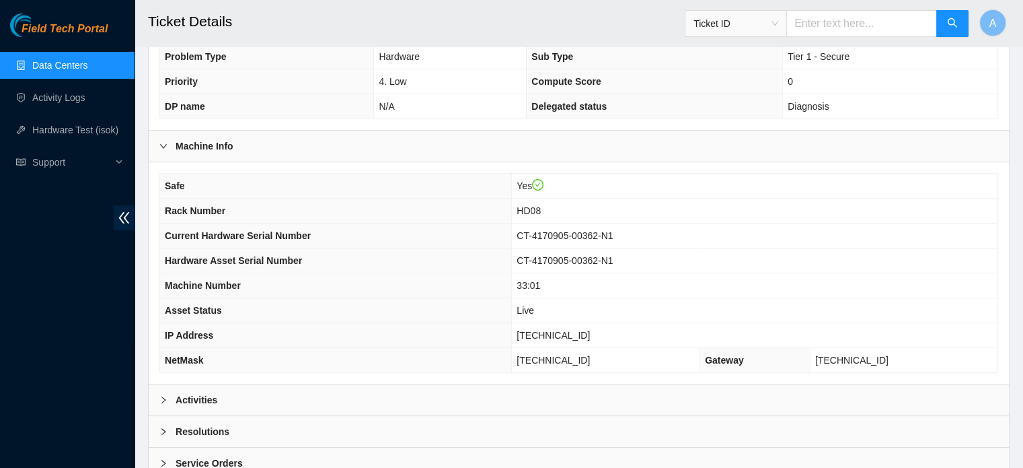
scroll to position [299, 0]
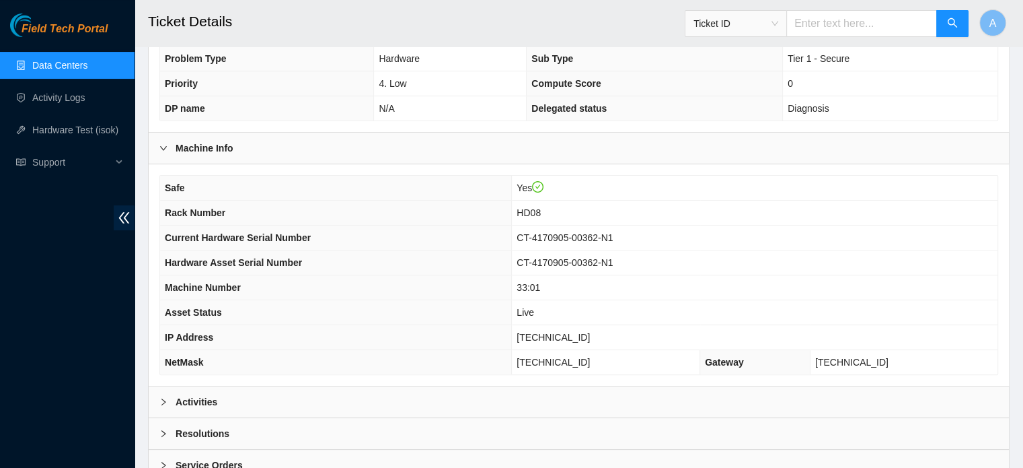
click at [186, 394] on b "Activities" at bounding box center [197, 401] width 42 height 15
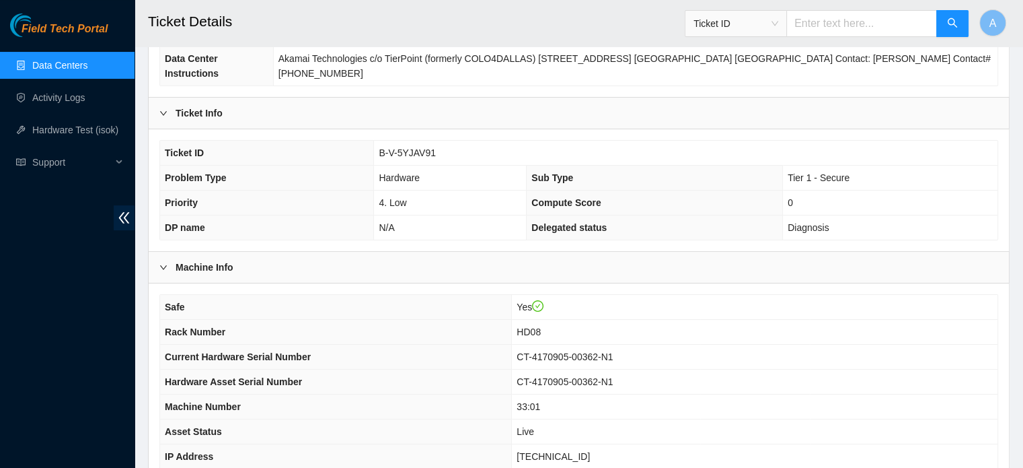
scroll to position [0, 0]
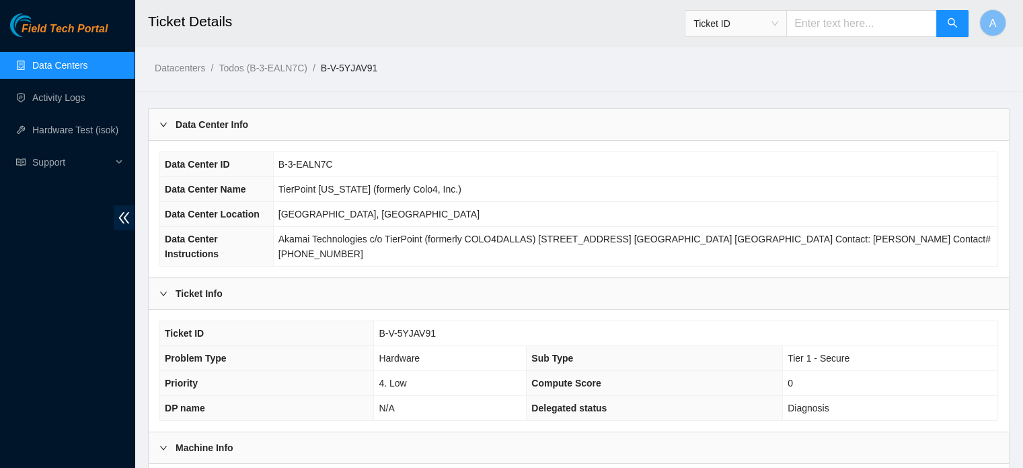
click at [846, 29] on input "text" at bounding box center [861, 23] width 151 height 27
paste input "B-V-5YE9DTL"
type input "B-V-5YE9DTL"
click at [846, 29] on input "B-V-5YE9DTL" at bounding box center [861, 23] width 151 height 27
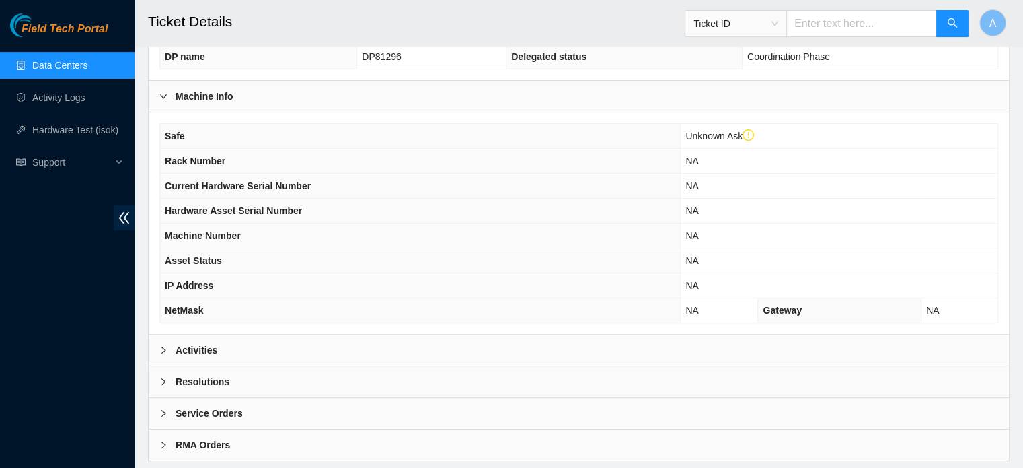
scroll to position [393, 0]
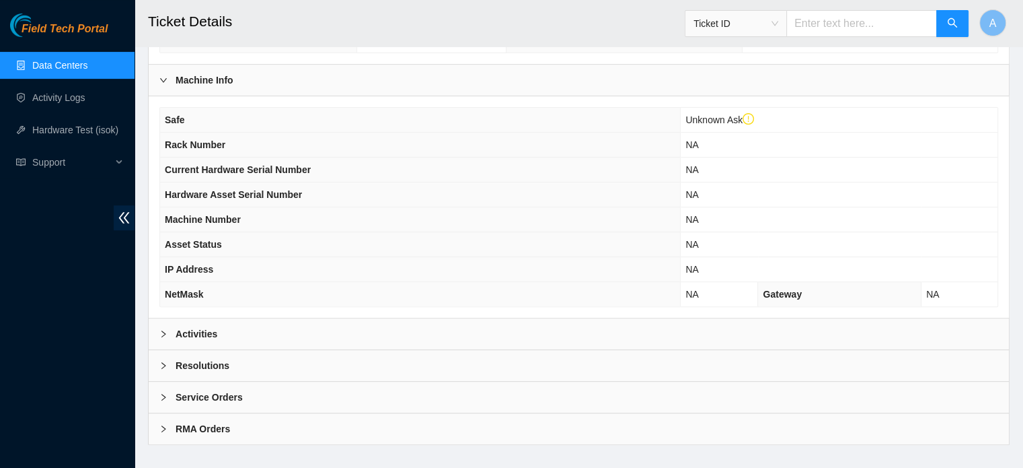
click at [165, 326] on div at bounding box center [167, 333] width 16 height 15
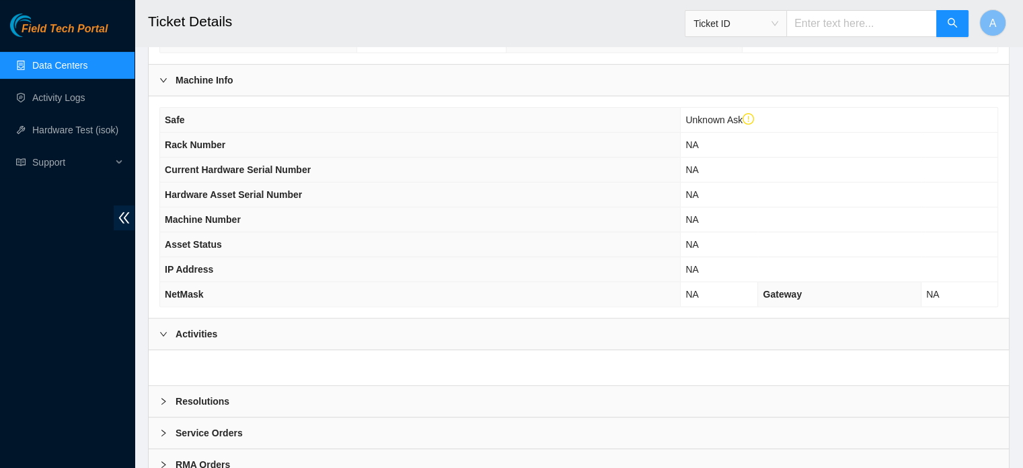
click at [264, 385] on div "Resolutions" at bounding box center [579, 400] width 860 height 31
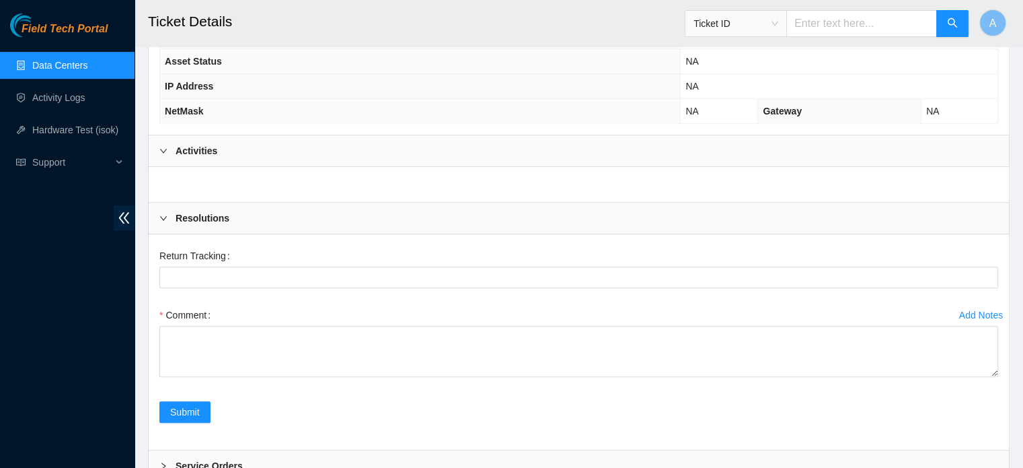
scroll to position [643, 0]
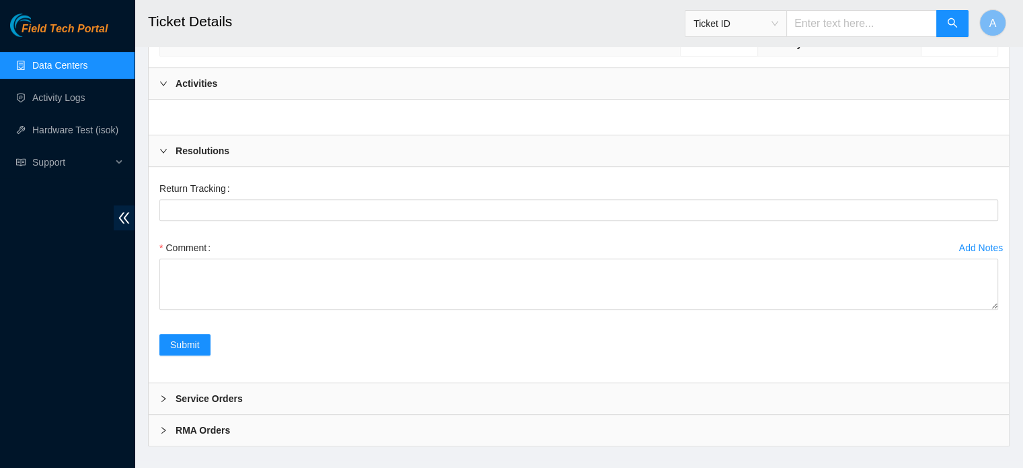
click at [243, 383] on div "Service Orders" at bounding box center [579, 398] width 860 height 31
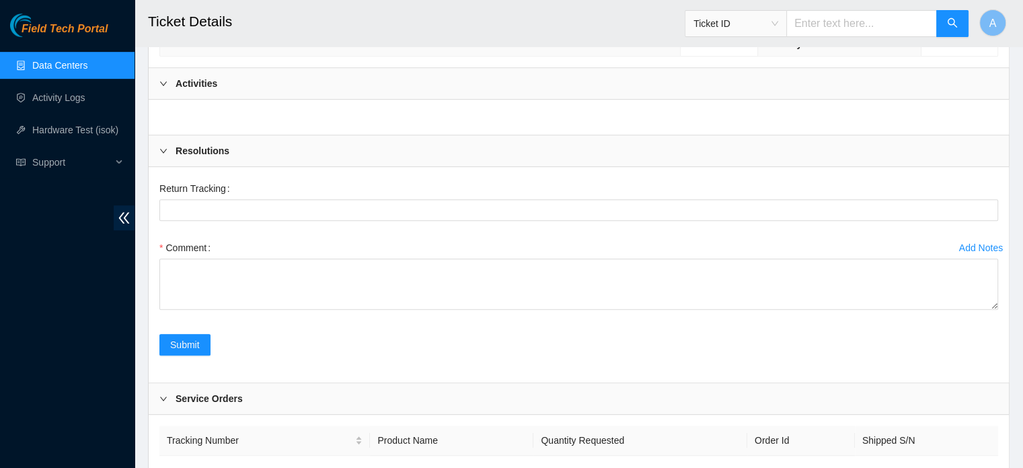
scroll to position [747, 0]
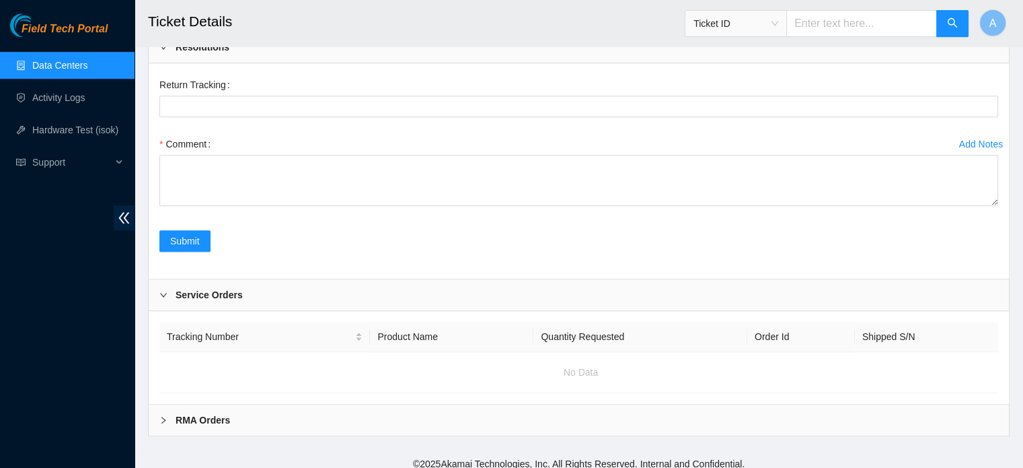
click at [226, 419] on div "RMA Orders" at bounding box center [579, 419] width 860 height 31
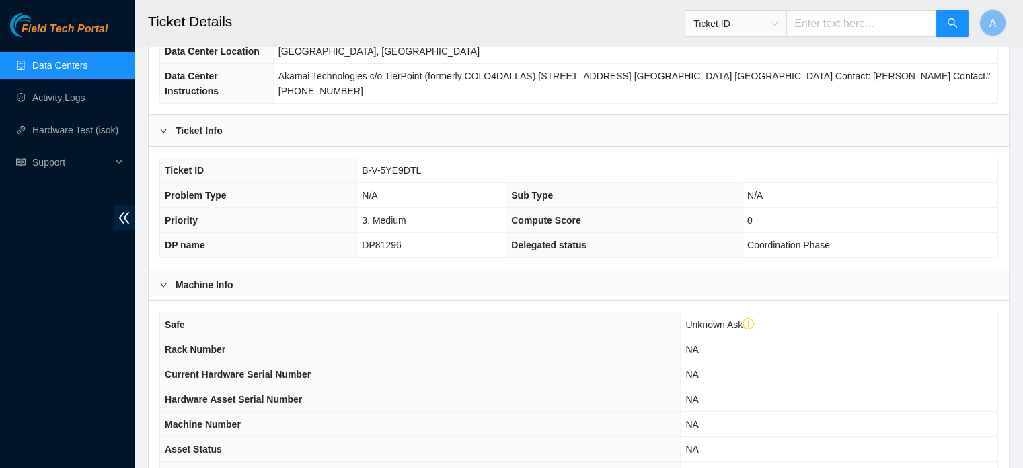
scroll to position [226, 0]
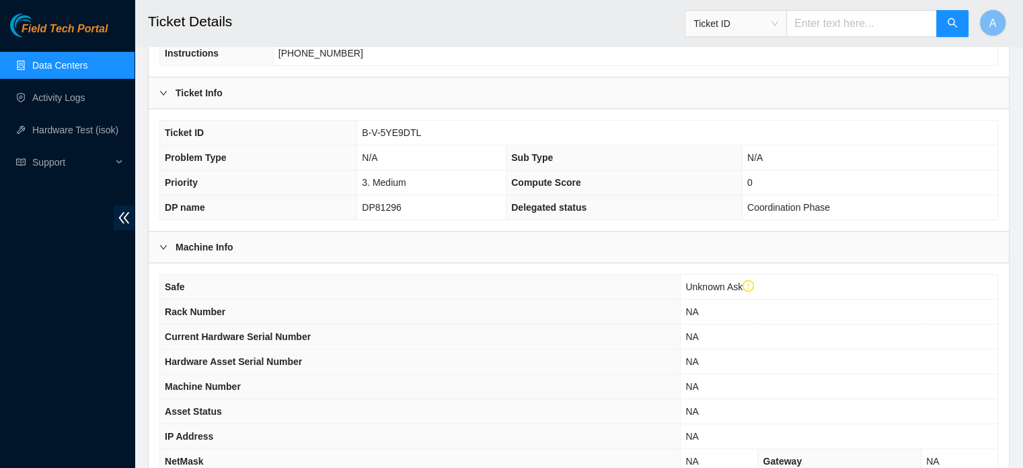
click at [945, 176] on td "0" at bounding box center [870, 182] width 256 height 25
click at [870, 30] on input "text" at bounding box center [861, 23] width 151 height 27
paste input "B-V-5YE9DVR"
type input "B-V-5YE9DVR"
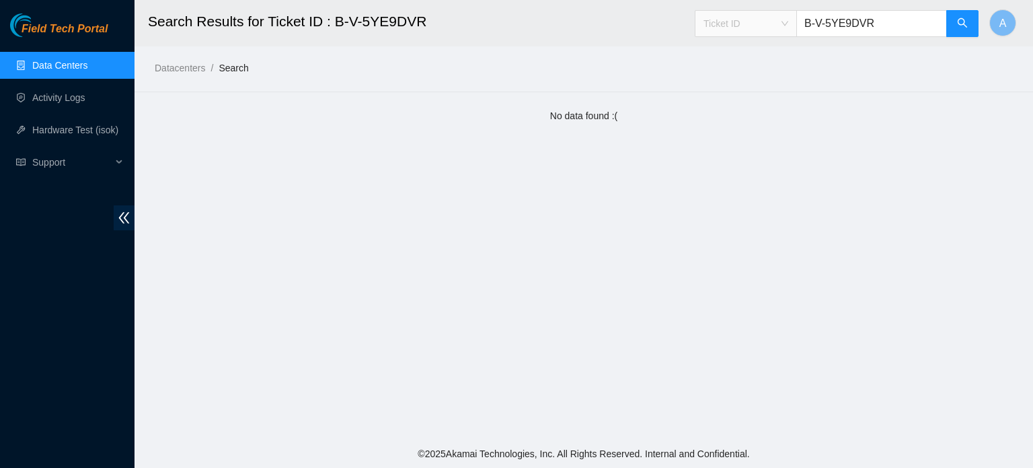
click at [780, 20] on span "Ticket ID" at bounding box center [746, 23] width 85 height 20
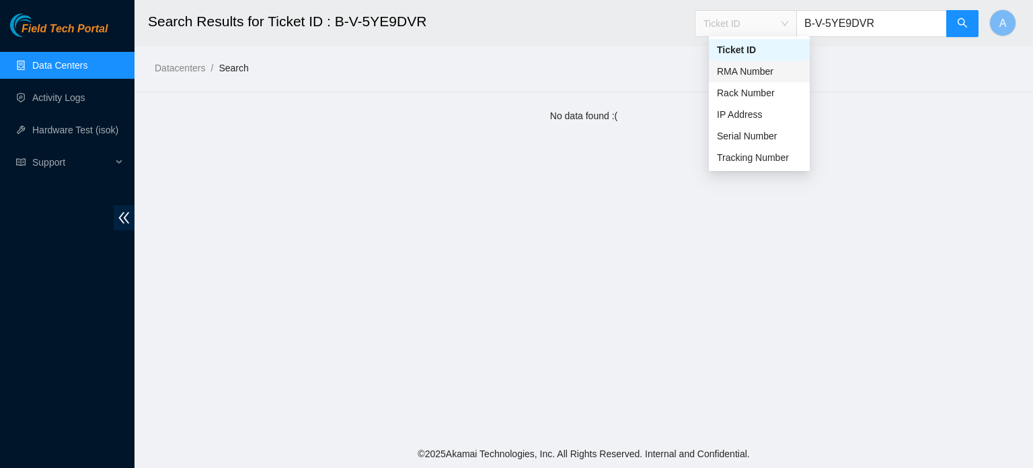
click at [735, 75] on div "RMA Number" at bounding box center [759, 71] width 85 height 15
click at [953, 29] on button "button" at bounding box center [963, 23] width 32 height 27
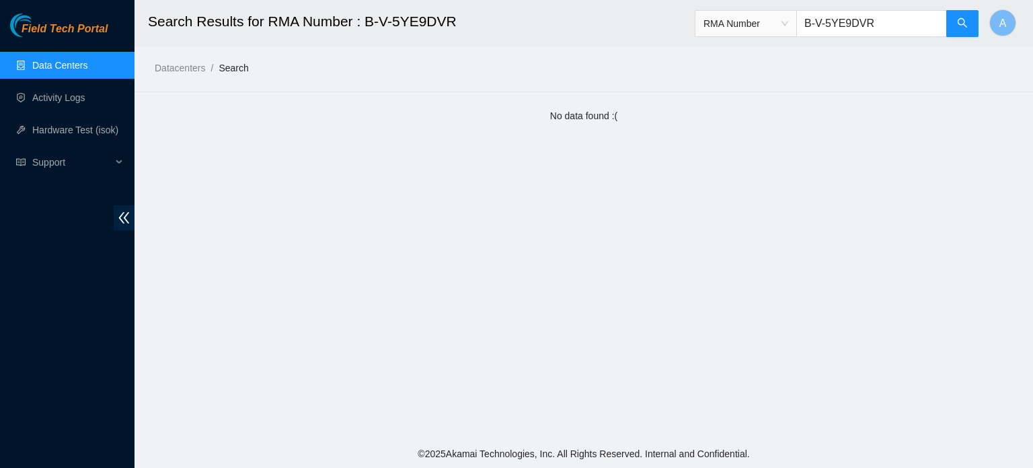
click at [1028, 139] on main "Search Results for RMA Number : B-V-5YE9DVR RMA Number B-V-5YE9DVR A Datacenter…" at bounding box center [584, 219] width 899 height 439
click at [759, 28] on span "RMA Number" at bounding box center [746, 23] width 85 height 20
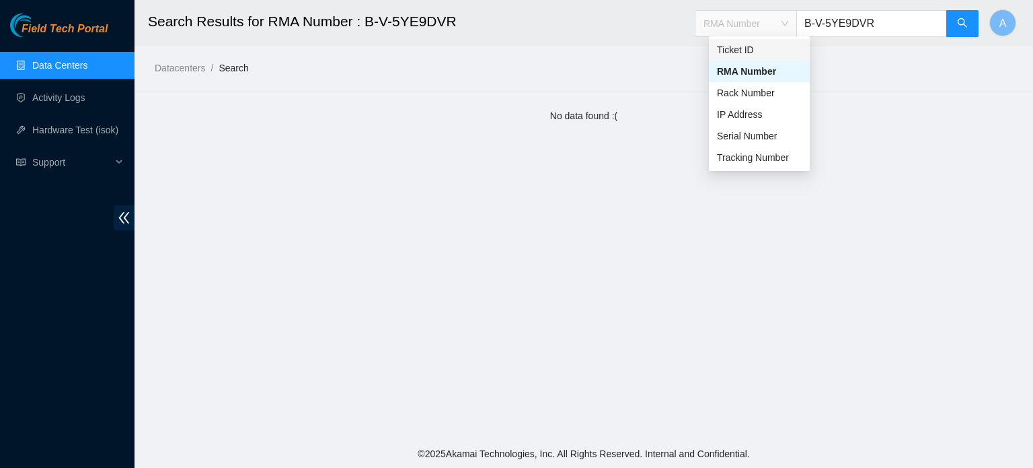
click at [750, 40] on div "Ticket ID" at bounding box center [759, 50] width 101 height 22
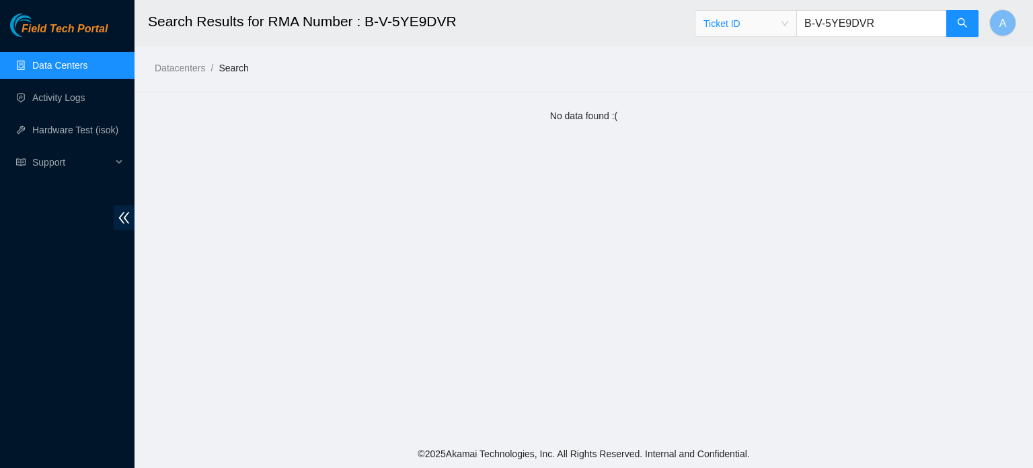
click at [840, 24] on input "B-V-5YE9DVR" at bounding box center [872, 23] width 151 height 27
click at [846, 24] on input "B-V-5YE9DVR" at bounding box center [872, 23] width 151 height 27
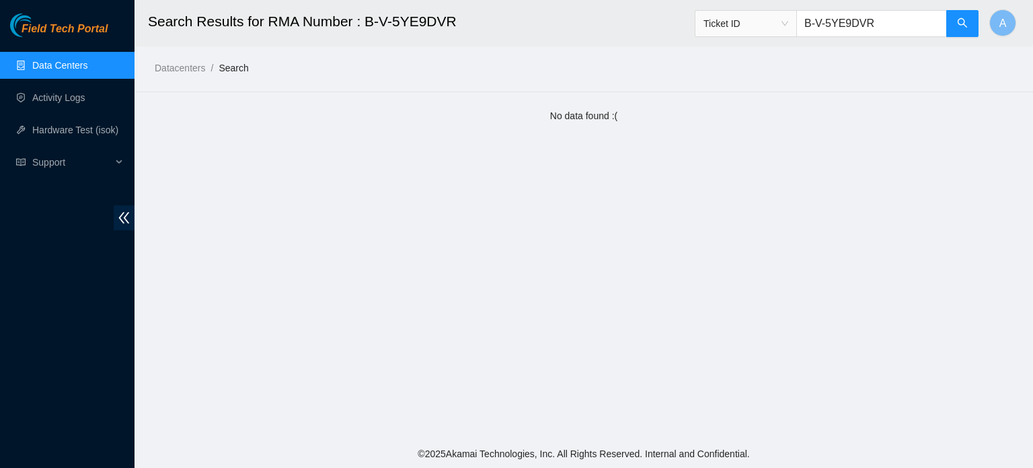
paste input "WT"
type input "B-V-5YE9DWT"
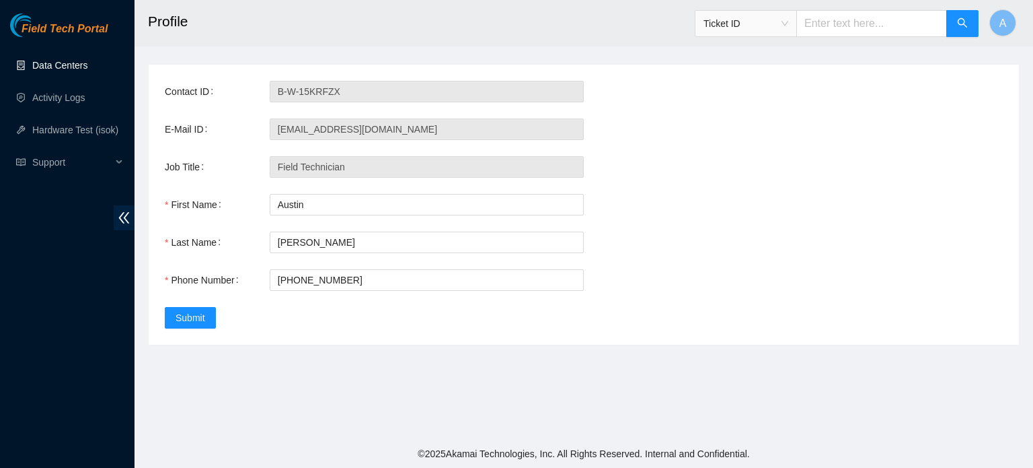
click at [85, 67] on link "Data Centers" at bounding box center [59, 65] width 55 height 11
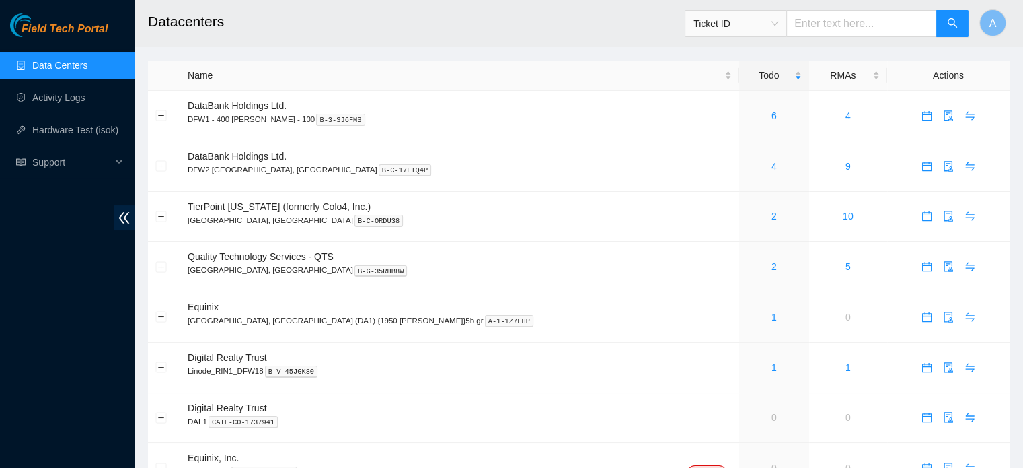
click at [903, 18] on input "text" at bounding box center [861, 23] width 151 height 27
paste input "B-V-5YE9DTL"
type input "B-V-5YE9DTL"
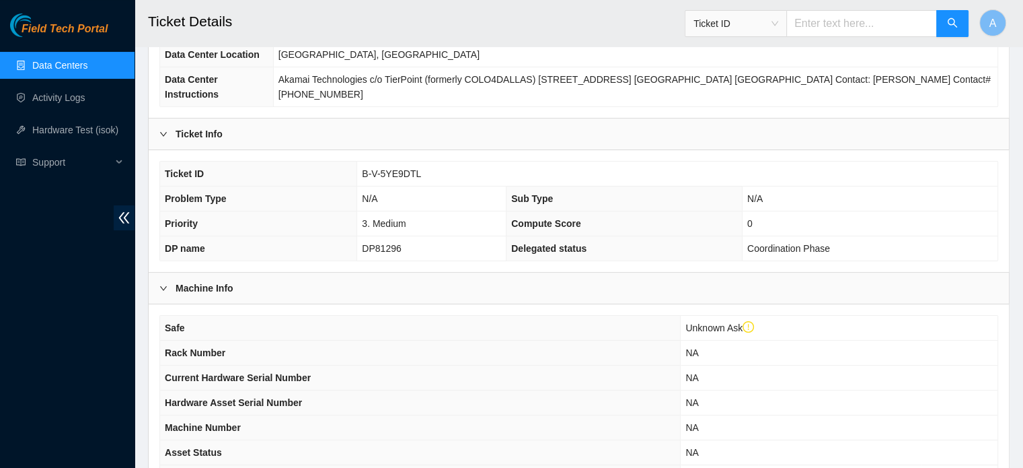
scroll to position [393, 0]
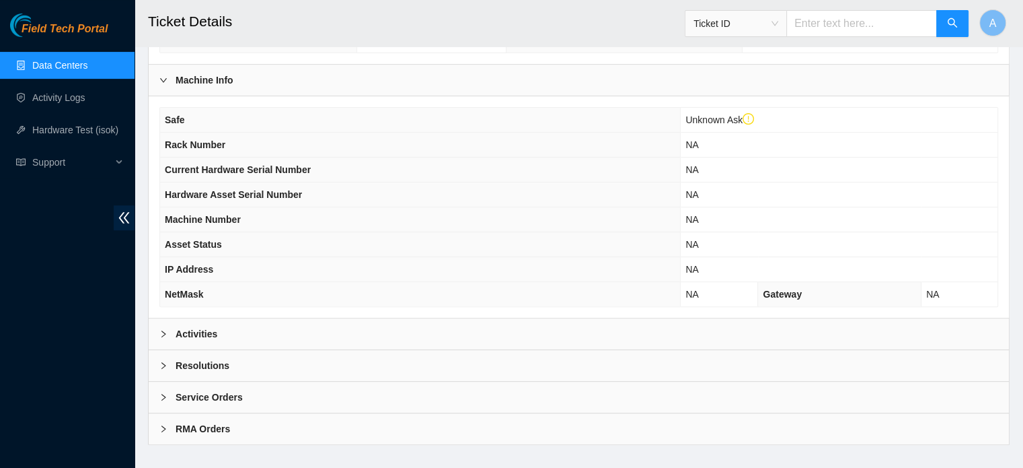
click at [290, 324] on div "Activities" at bounding box center [579, 333] width 860 height 31
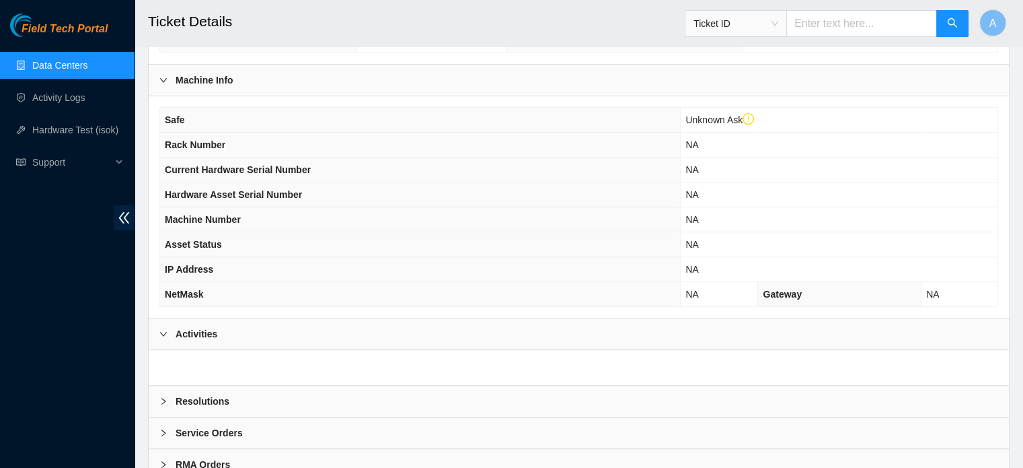
click at [290, 324] on div "Activities" at bounding box center [579, 333] width 860 height 31
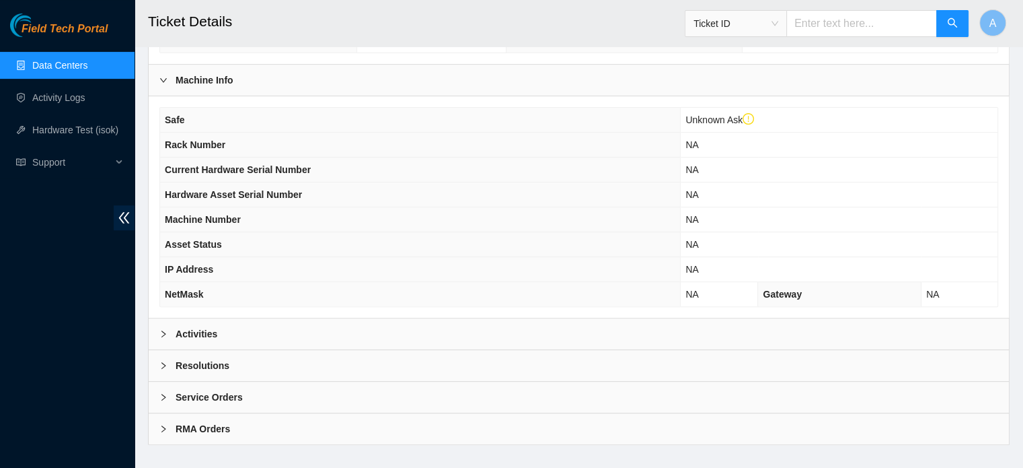
click at [248, 357] on div "Resolutions" at bounding box center [579, 365] width 860 height 31
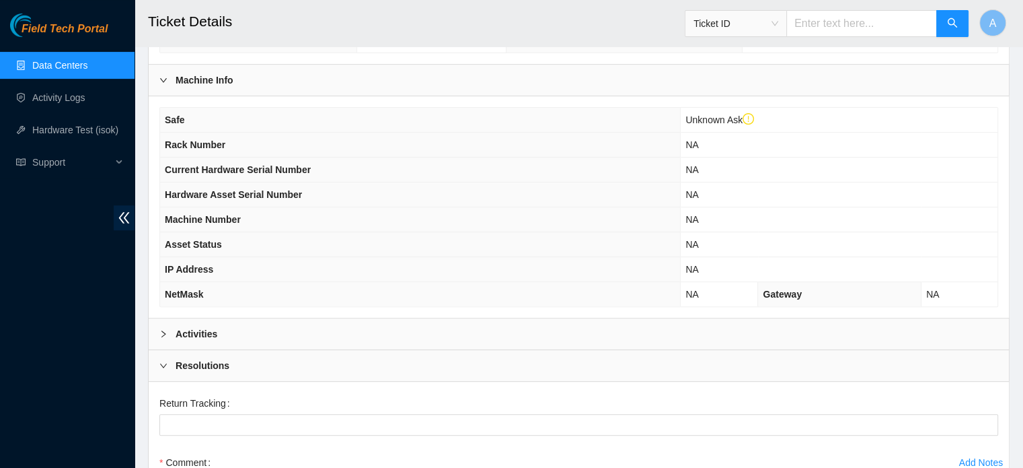
click at [248, 357] on div "Resolutions" at bounding box center [579, 365] width 860 height 31
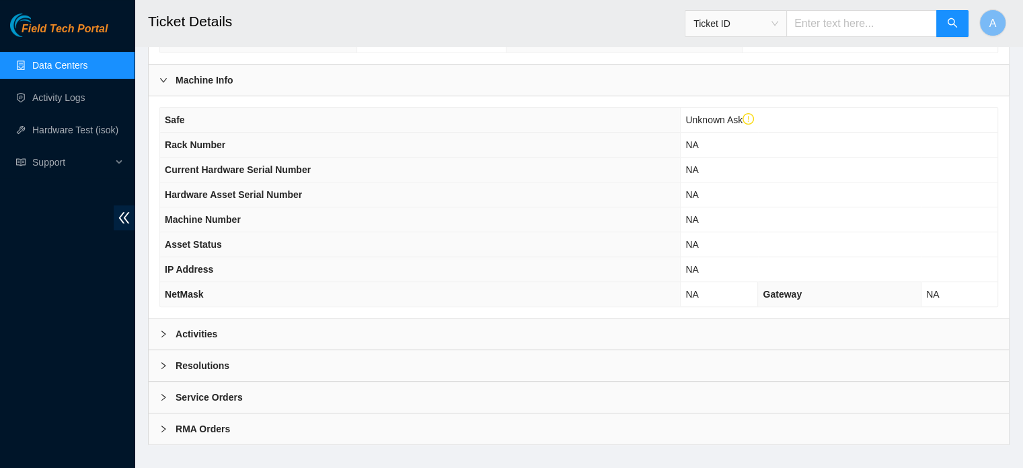
click at [246, 384] on div "Service Orders" at bounding box center [579, 396] width 860 height 31
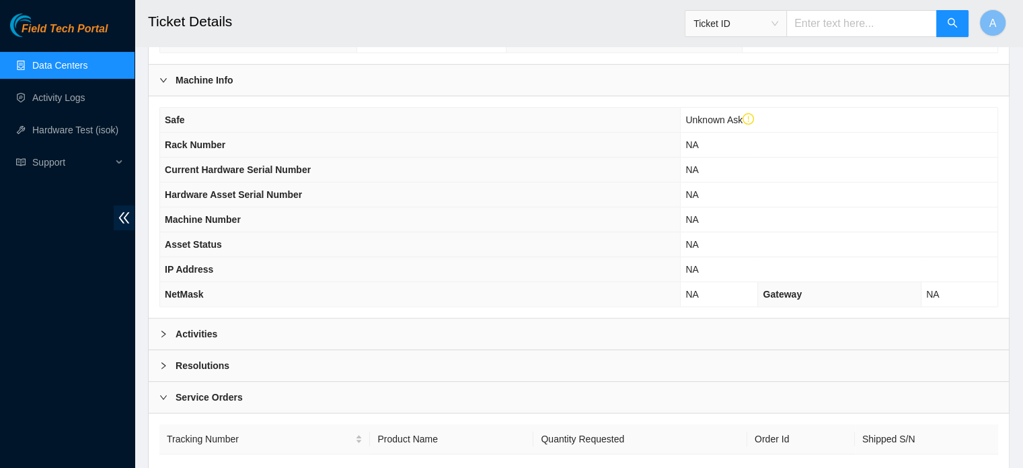
scroll to position [496, 0]
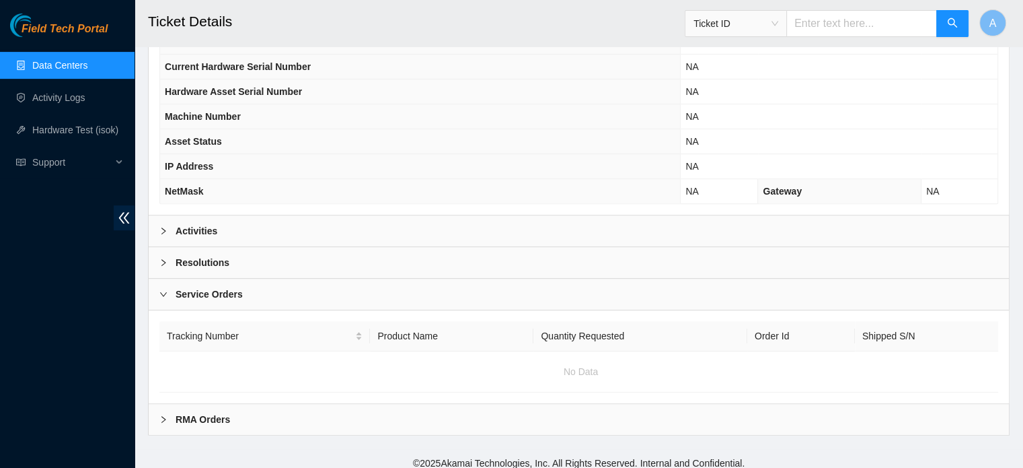
click at [235, 404] on div "RMA Orders" at bounding box center [579, 419] width 860 height 31
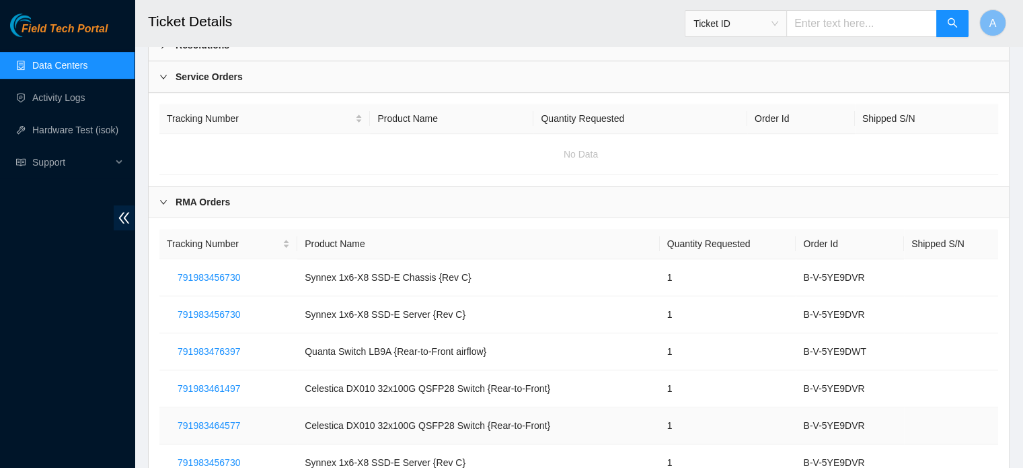
scroll to position [770, 0]
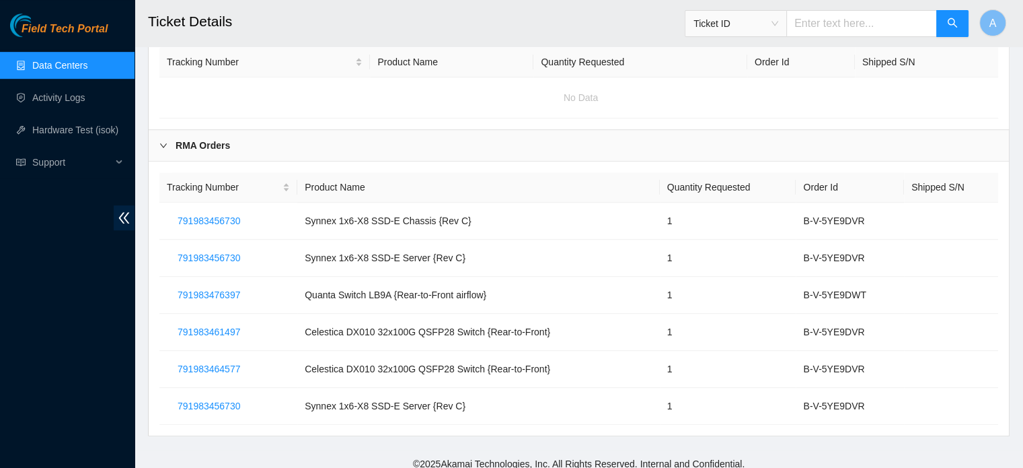
click at [77, 71] on link "Data Centers" at bounding box center [59, 65] width 55 height 11
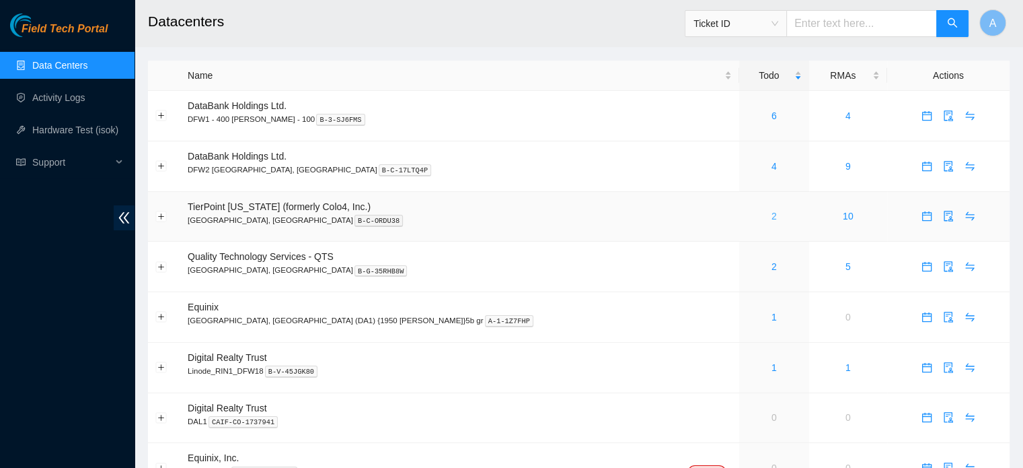
click at [772, 213] on link "2" at bounding box center [774, 216] width 5 height 11
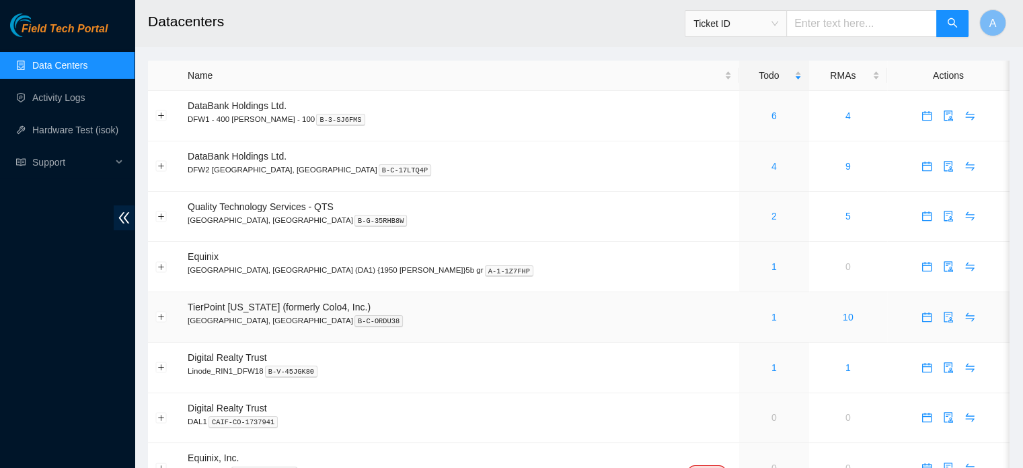
click at [747, 317] on div "1" at bounding box center [774, 316] width 55 height 15
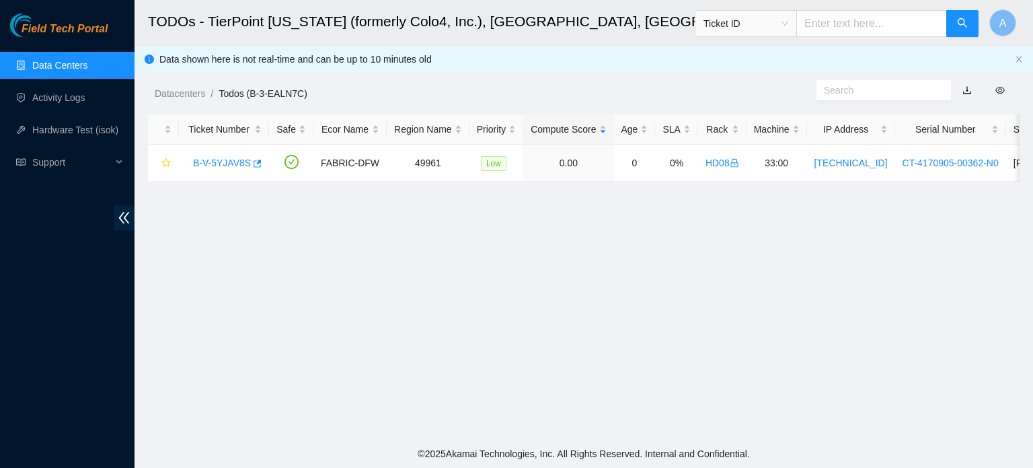
click at [82, 67] on link "Data Centers" at bounding box center [59, 65] width 55 height 11
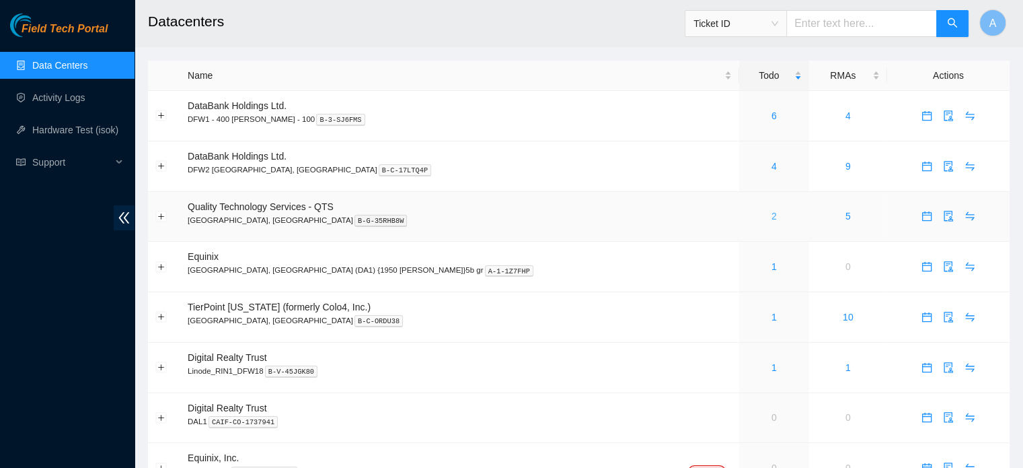
click at [772, 215] on link "2" at bounding box center [774, 216] width 5 height 11
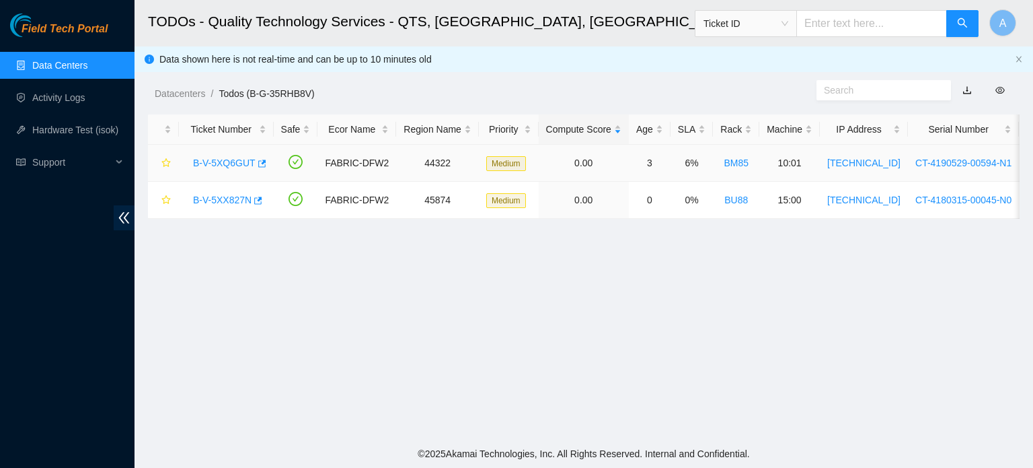
click at [225, 160] on link "B-V-5XQ6GUT" at bounding box center [224, 162] width 63 height 11
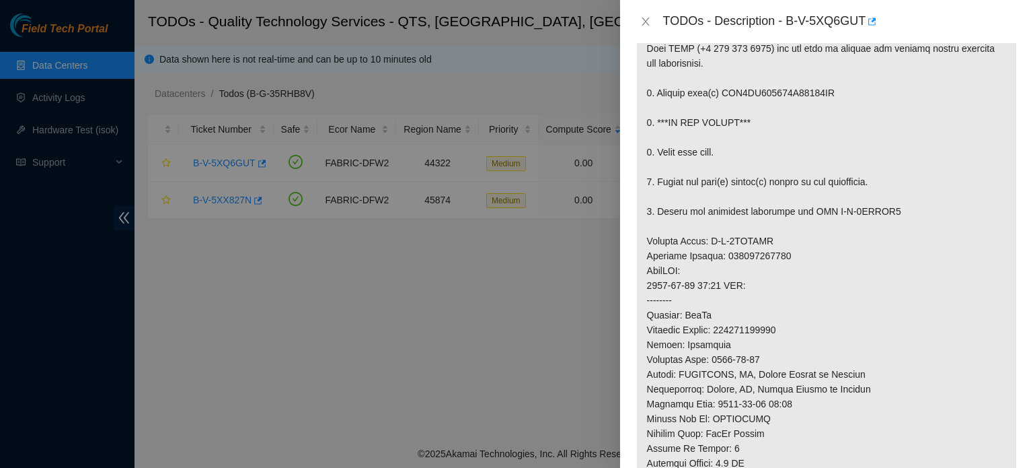
scroll to position [425, 0]
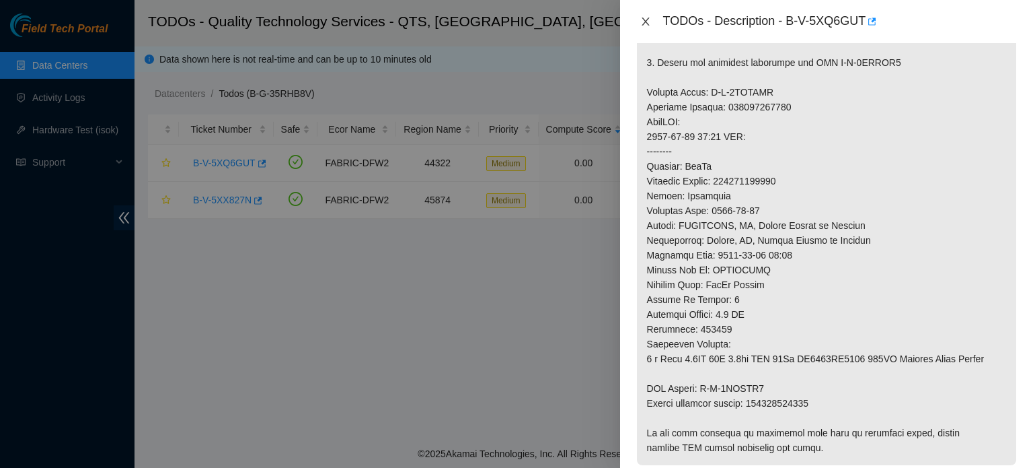
click at [651, 21] on icon "close" at bounding box center [645, 21] width 11 height 11
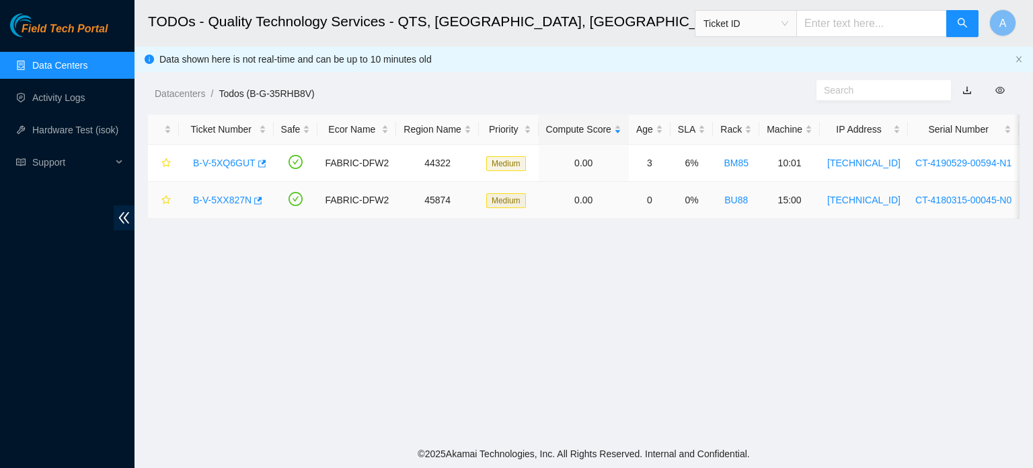
click at [244, 198] on link "B-V-5XX827N" at bounding box center [222, 199] width 59 height 11
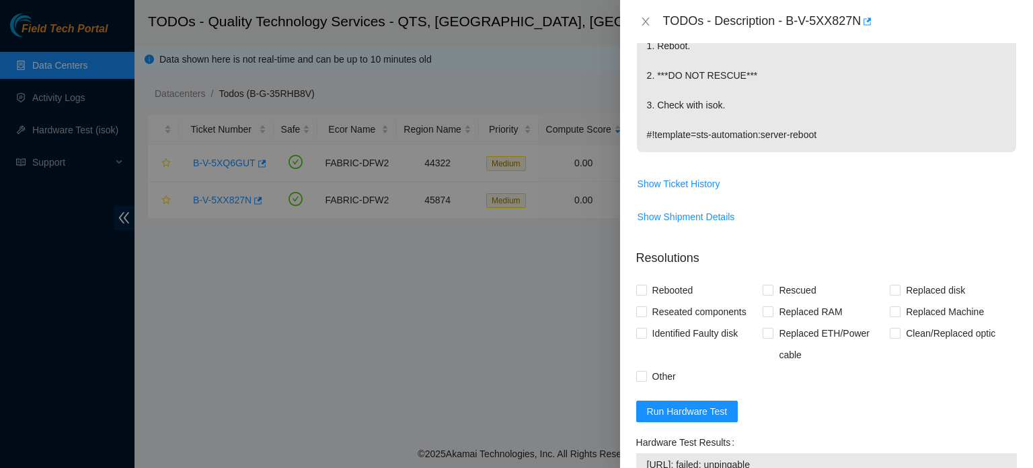
scroll to position [0, 0]
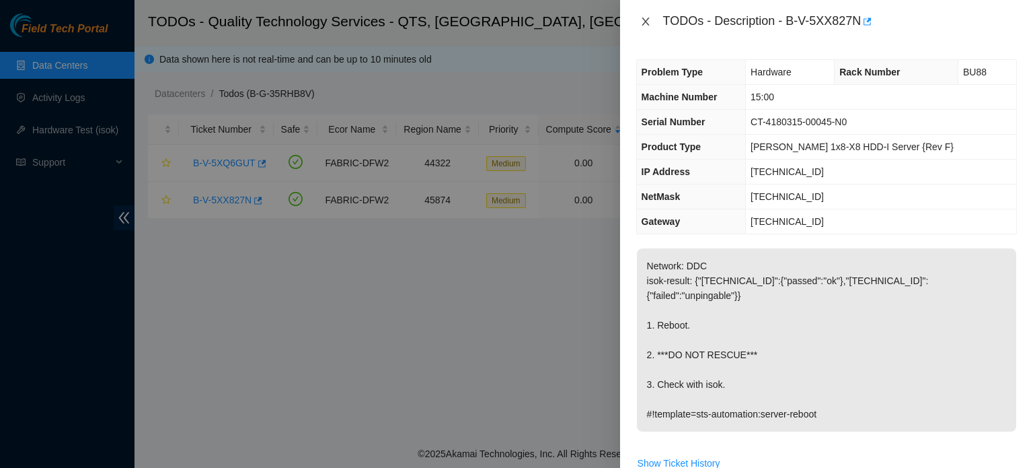
click at [640, 20] on icon "close" at bounding box center [645, 21] width 11 height 11
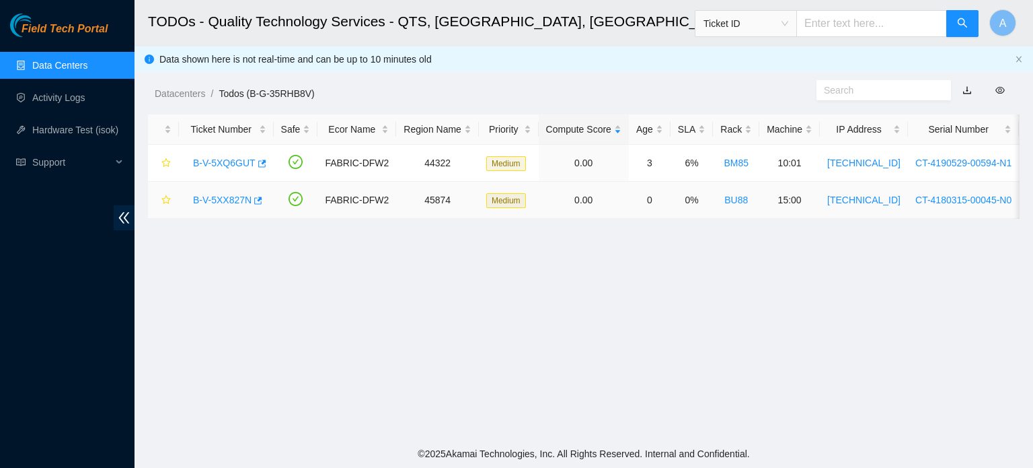
click at [237, 194] on link "B-V-5XX827N" at bounding box center [222, 199] width 59 height 11
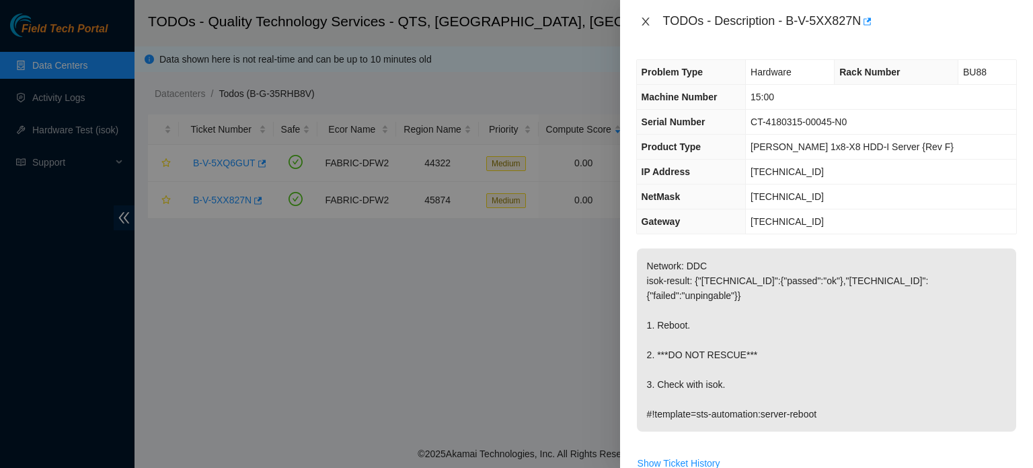
click at [641, 17] on icon "close" at bounding box center [645, 21] width 11 height 11
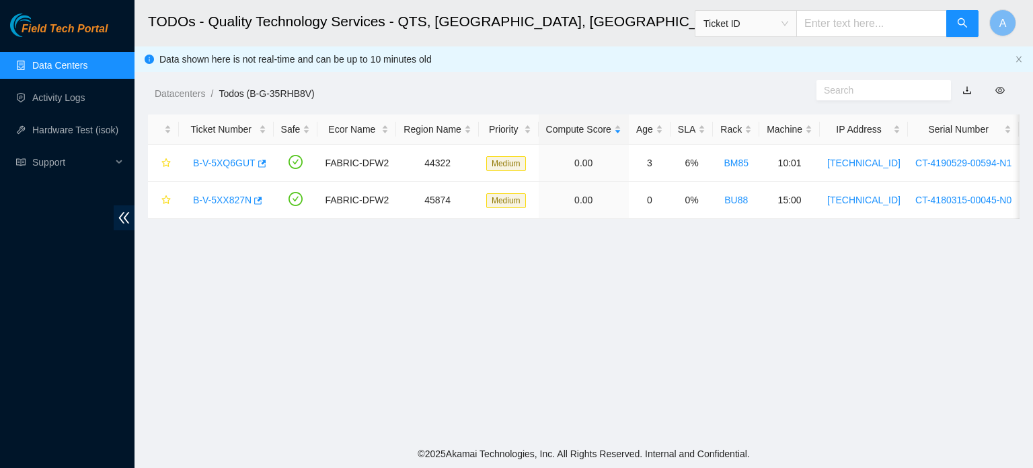
click at [63, 64] on link "Data Centers" at bounding box center [59, 65] width 55 height 11
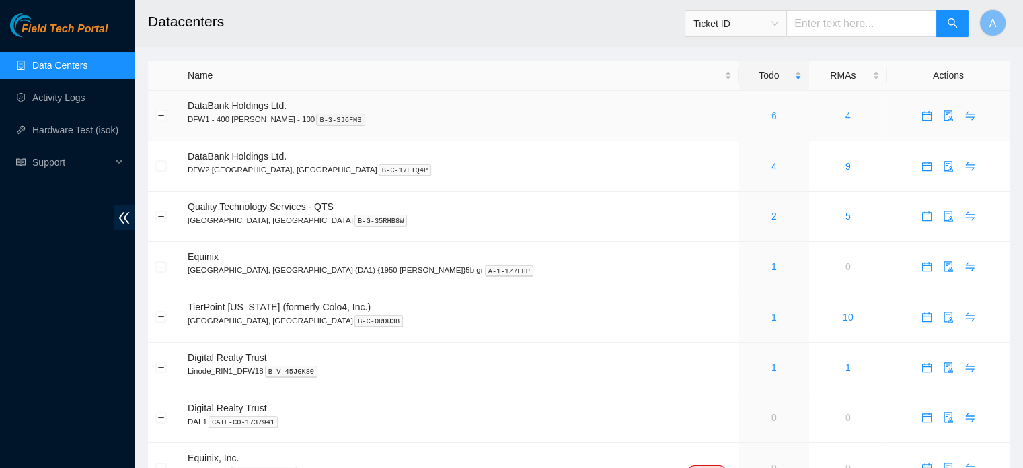
click at [747, 114] on div "6" at bounding box center [774, 115] width 55 height 15
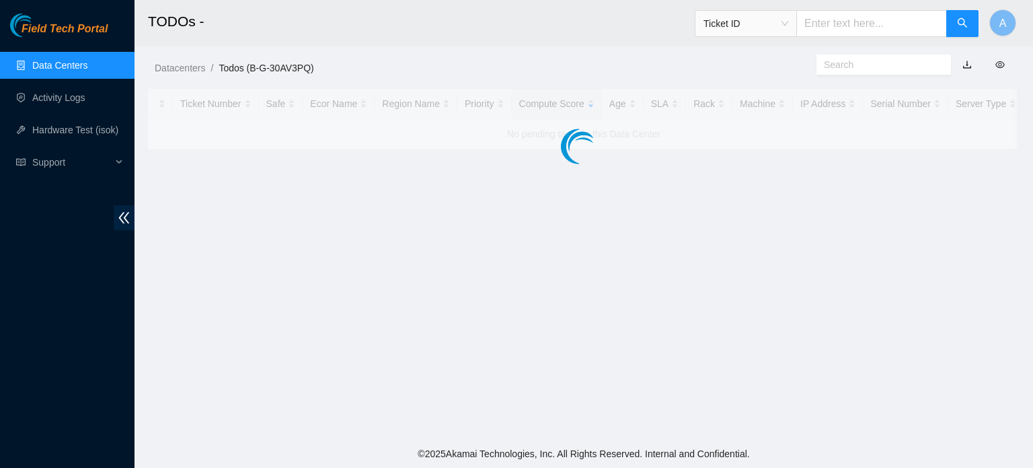
click at [675, 114] on div at bounding box center [584, 119] width 872 height 61
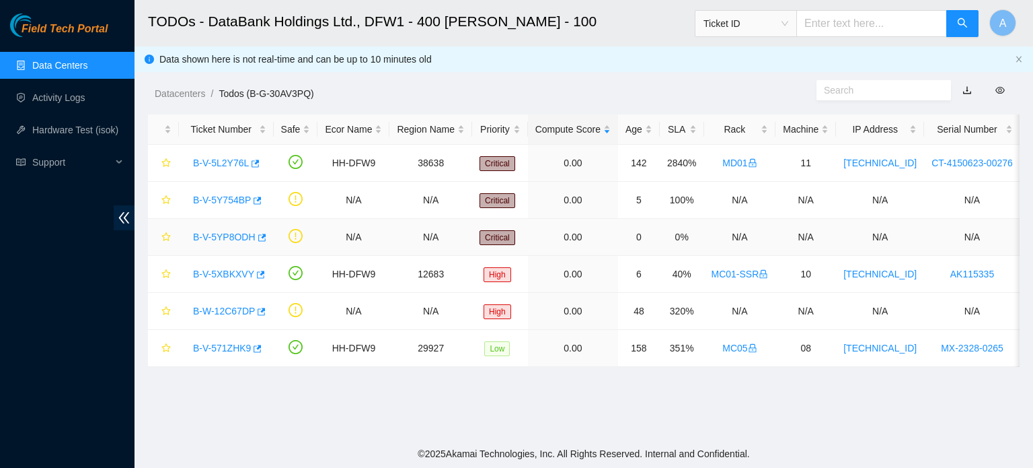
click at [239, 236] on link "B-V-5YP8ODH" at bounding box center [224, 236] width 63 height 11
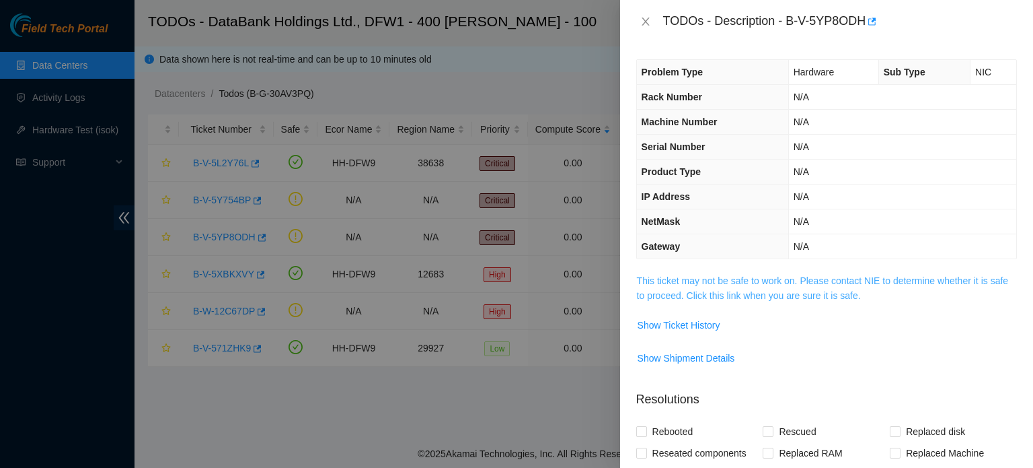
click at [673, 285] on link "This ticket may not be safe to work on. Please contact NIE to determine whether…" at bounding box center [822, 288] width 371 height 26
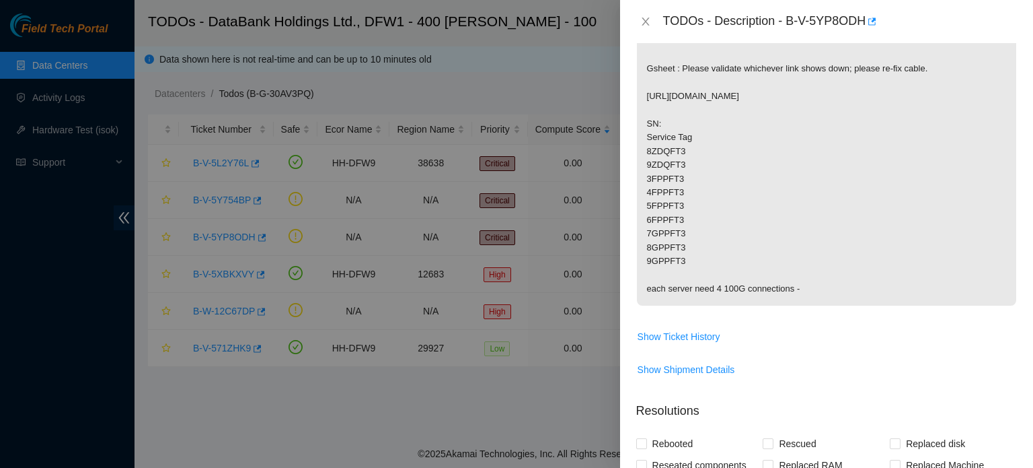
scroll to position [263, 0]
click at [651, 18] on icon "close" at bounding box center [645, 21] width 11 height 11
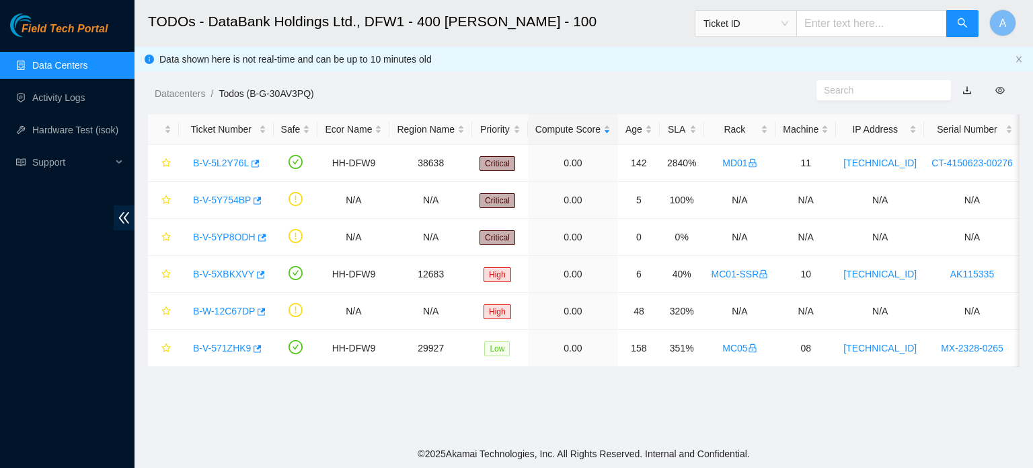
scroll to position [304, 0]
click at [240, 348] on link "B-V-571ZHK9" at bounding box center [222, 347] width 58 height 11
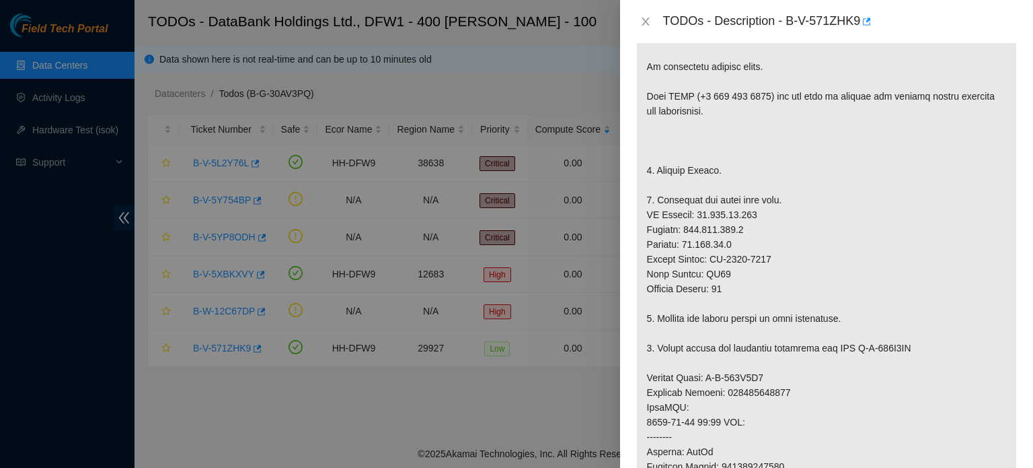
scroll to position [229, 0]
click at [646, 19] on icon "close" at bounding box center [645, 21] width 11 height 11
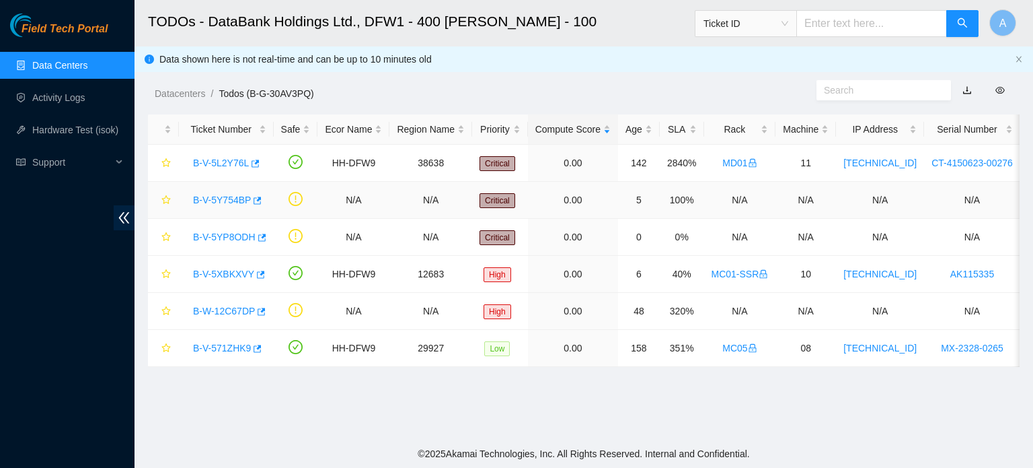
scroll to position [273, 0]
click at [227, 316] on link "B-W-12C67DP" at bounding box center [224, 310] width 62 height 11
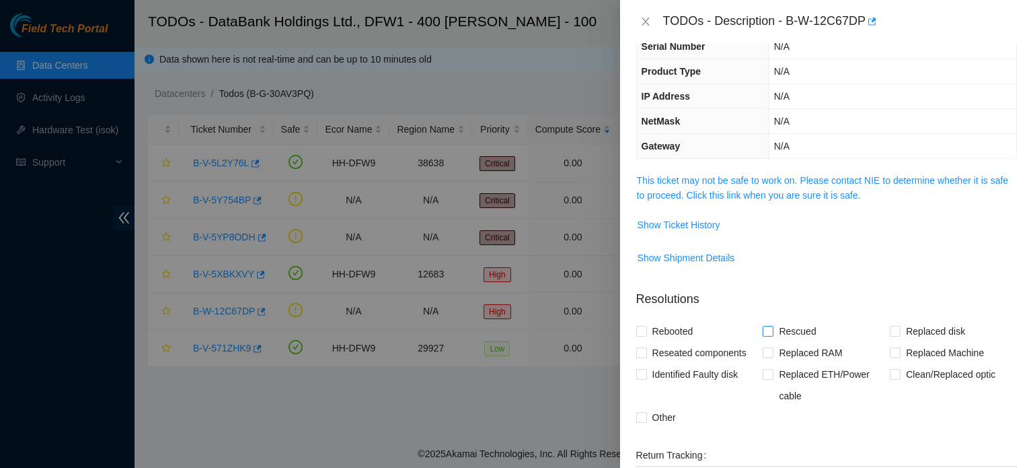
scroll to position [70, 0]
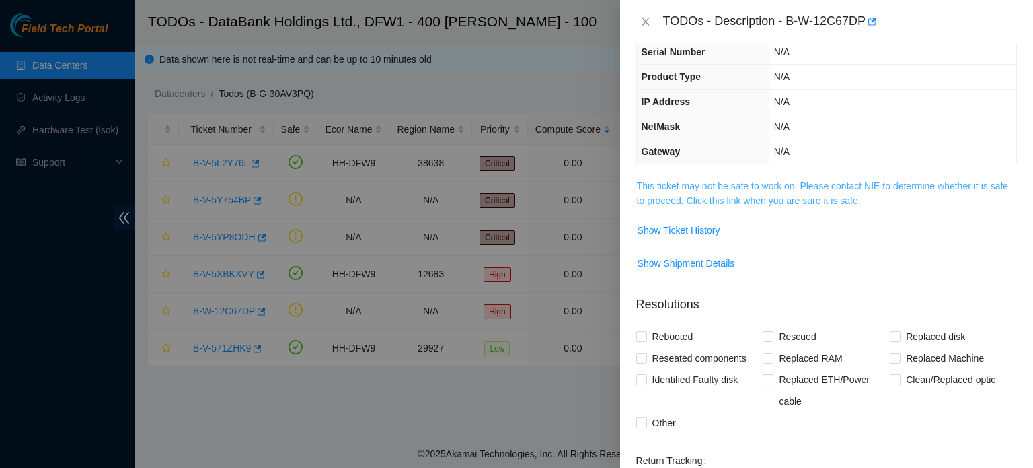
click at [769, 195] on link "This ticket may not be safe to work on. Please contact NIE to determine whether…" at bounding box center [822, 193] width 371 height 26
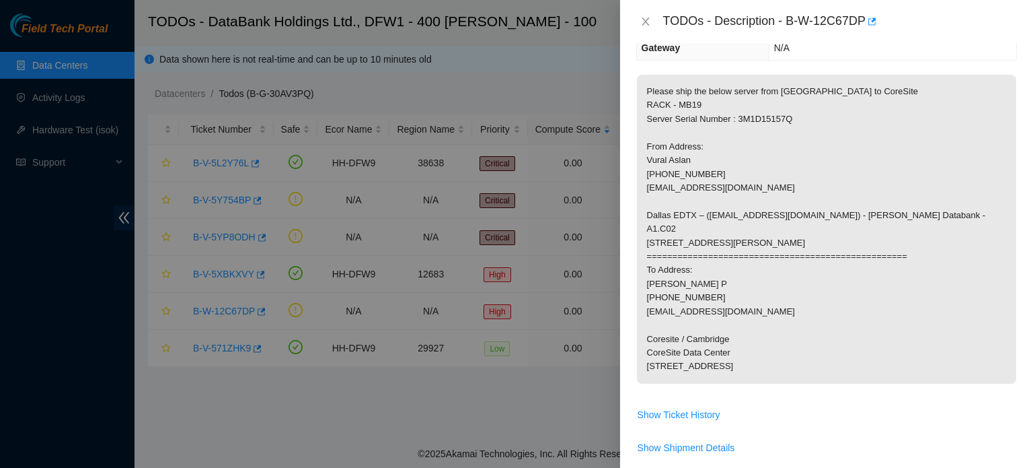
scroll to position [174, 0]
click at [642, 29] on div "TODOs - Description - B-W-12C67DP" at bounding box center [826, 22] width 381 height 22
click at [644, 16] on icon "close" at bounding box center [645, 21] width 11 height 11
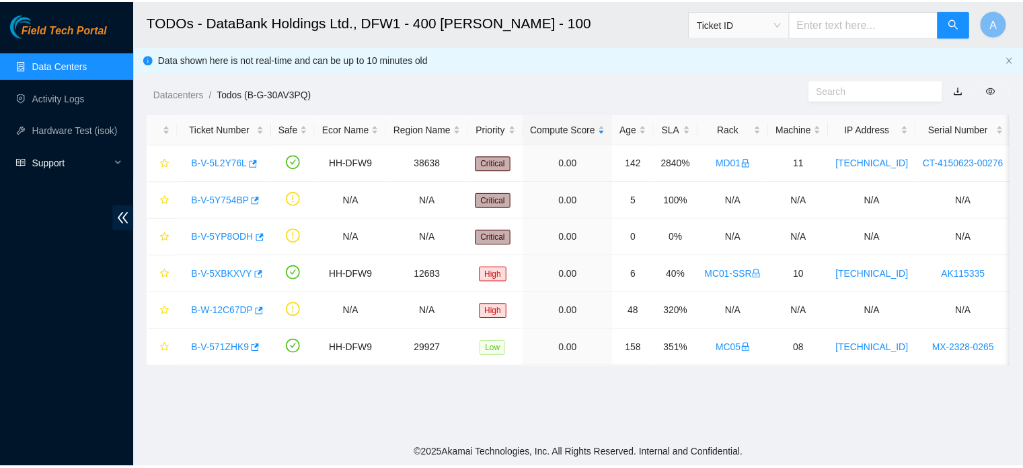
scroll to position [218, 0]
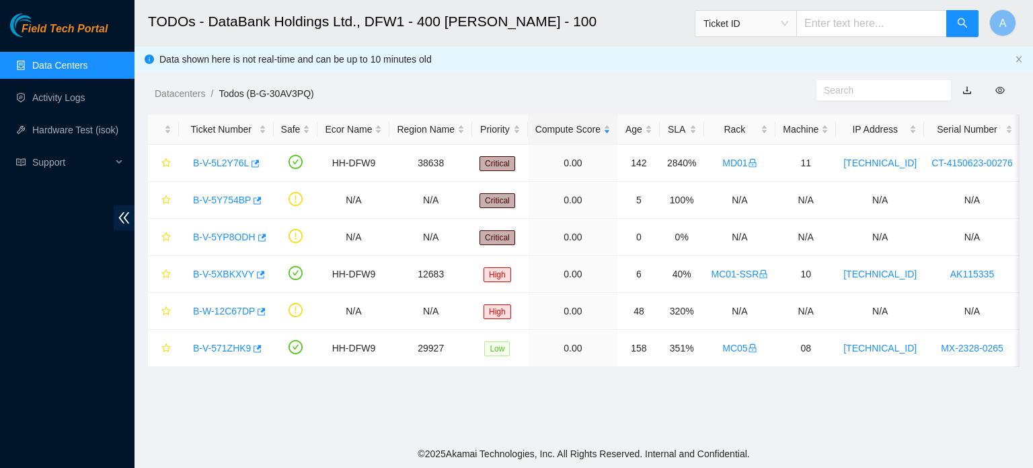
click at [70, 64] on link "Data Centers" at bounding box center [59, 65] width 55 height 11
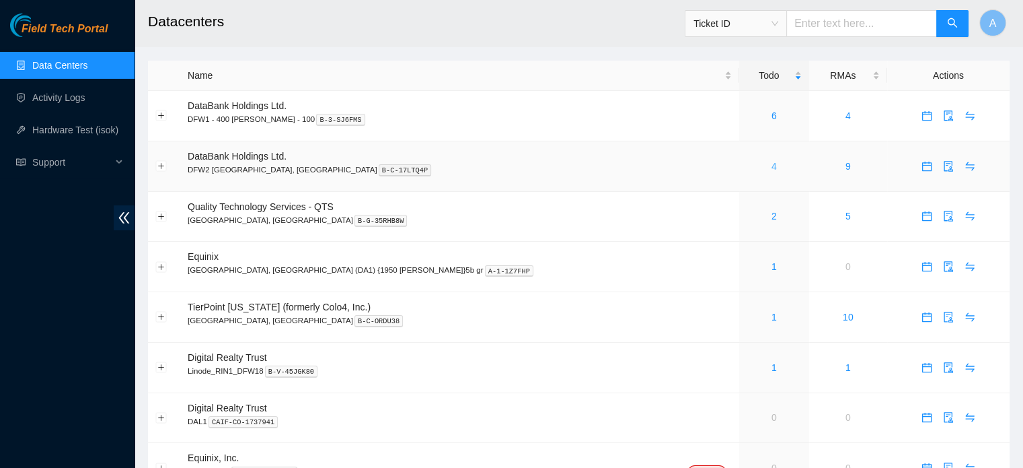
click at [772, 165] on link "4" at bounding box center [774, 166] width 5 height 11
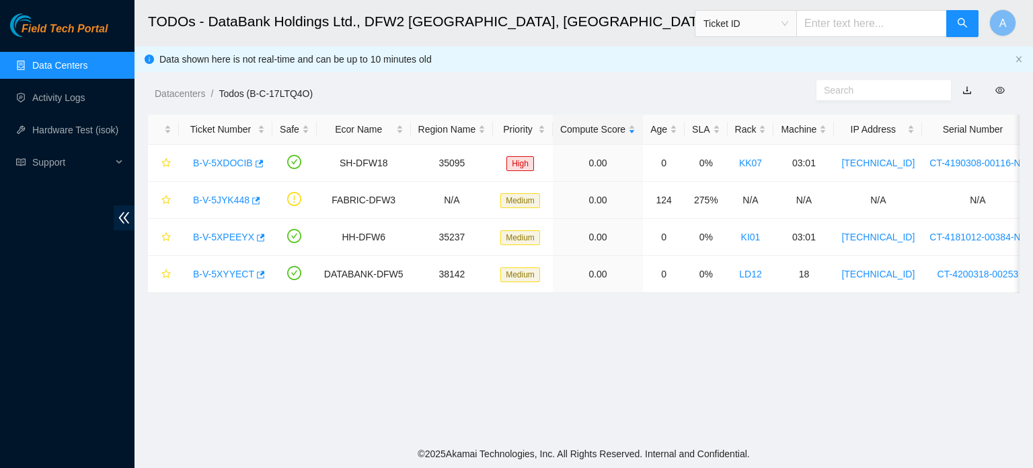
click at [87, 60] on link "Data Centers" at bounding box center [59, 65] width 55 height 11
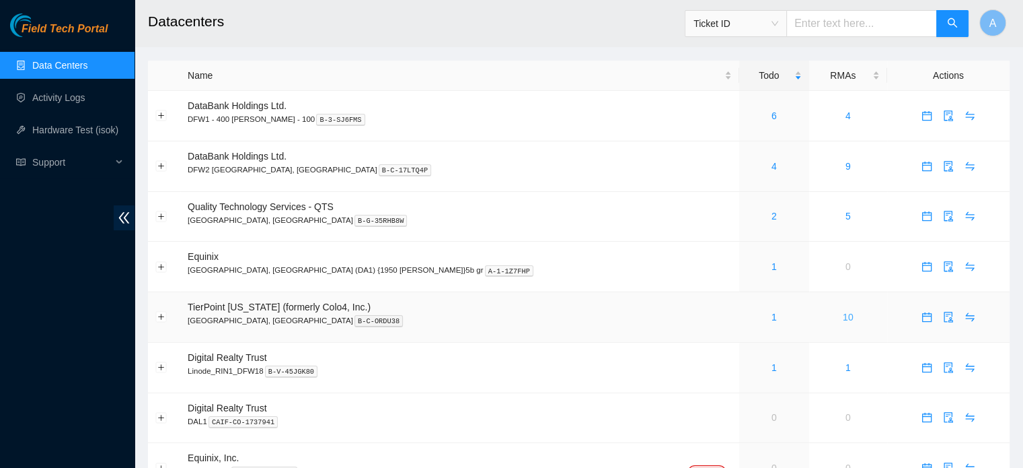
click at [843, 321] on link "10" at bounding box center [848, 316] width 11 height 11
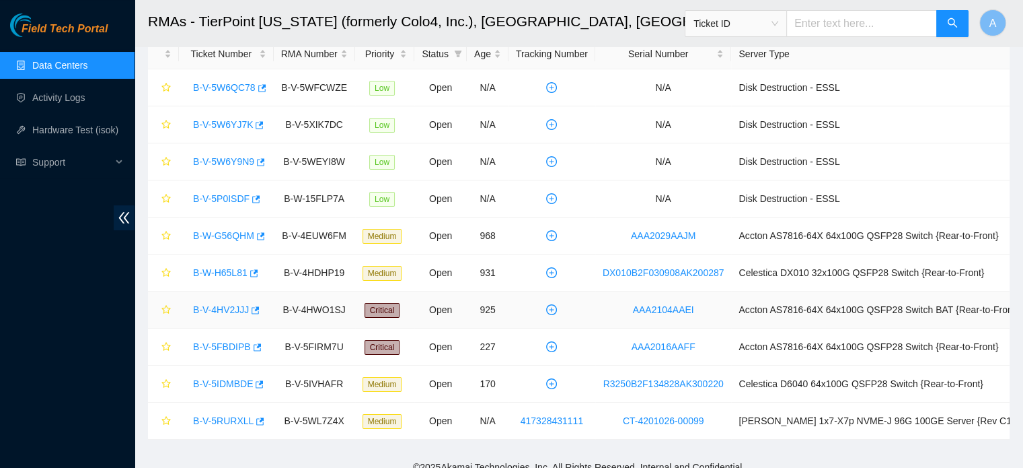
scroll to position [62, 0]
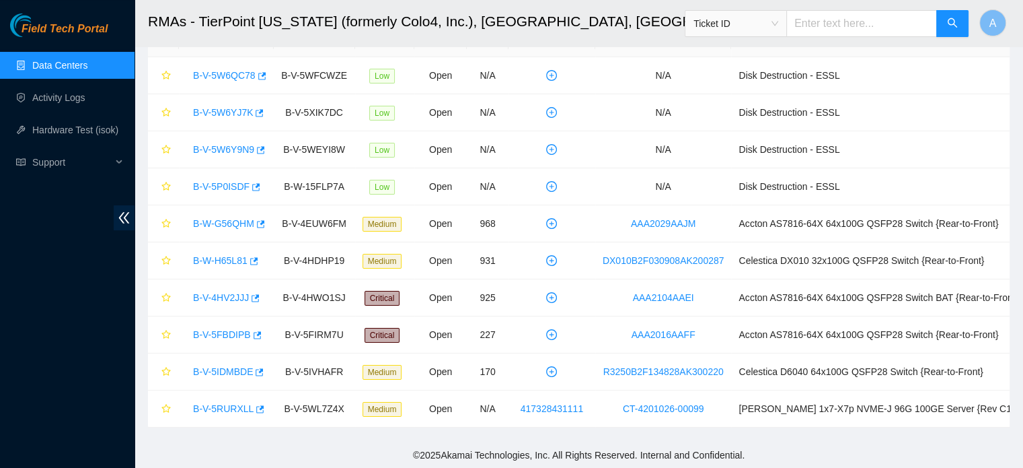
click at [87, 71] on link "Data Centers" at bounding box center [59, 65] width 55 height 11
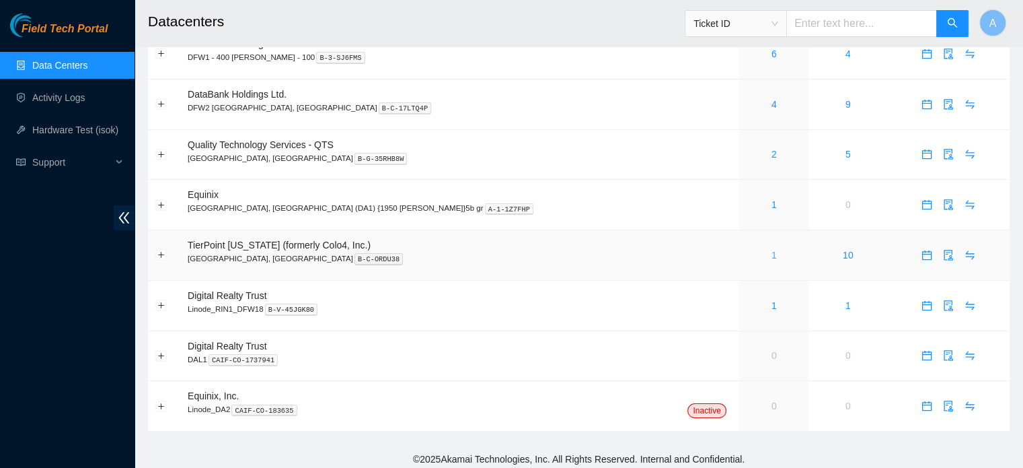
click at [772, 255] on link "1" at bounding box center [774, 255] width 5 height 11
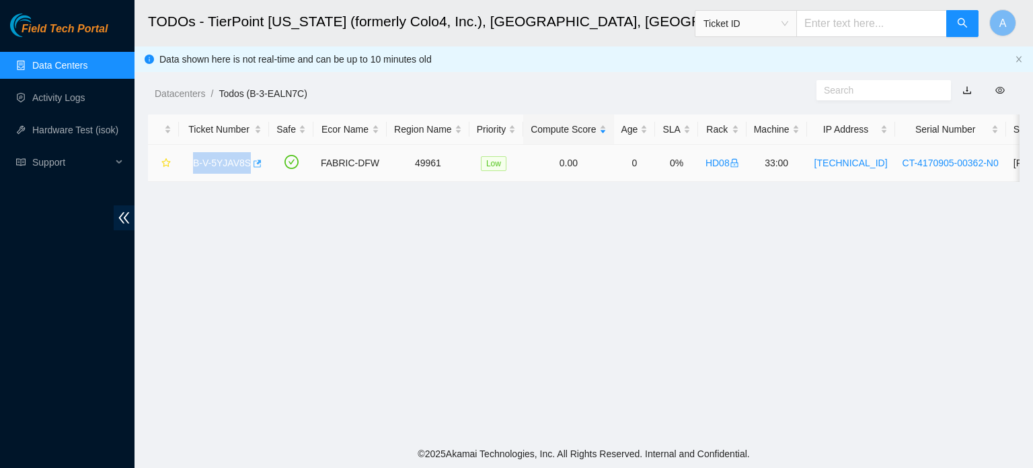
drag, startPoint x: 191, startPoint y: 164, endPoint x: 248, endPoint y: 165, distance: 56.5
click at [248, 165] on div "B-V-5YJAV8S" at bounding box center [223, 163] width 75 height 22
copy tr "B-V-5YJAV8S"
click at [301, 94] on link "Todos (B-3-EALN7C)" at bounding box center [263, 93] width 89 height 11
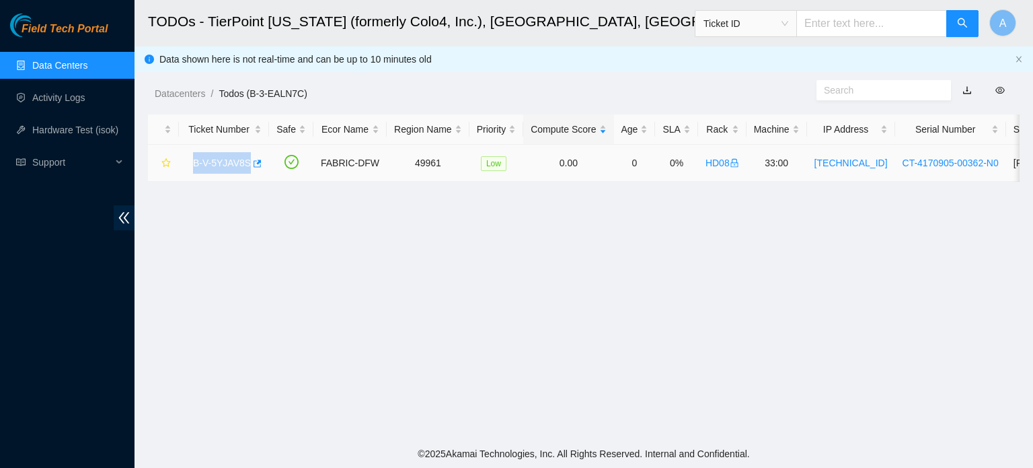
click at [219, 165] on link "B-V-5YJAV8S" at bounding box center [222, 162] width 58 height 11
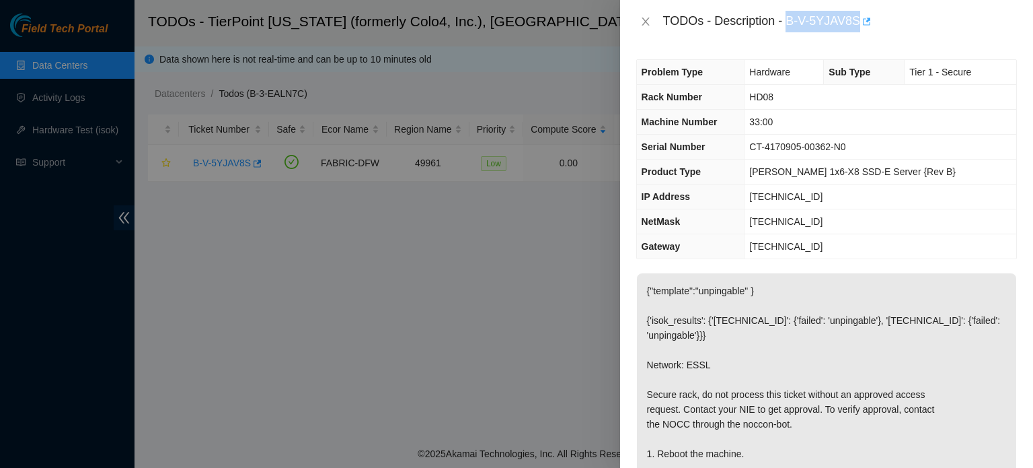
drag, startPoint x: 789, startPoint y: 25, endPoint x: 859, endPoint y: 24, distance: 70.0
click at [859, 24] on div "TODOs - Description - B-V-5YJAV8S" at bounding box center [840, 22] width 354 height 22
copy div "B-V-5YJAV8S"
click at [955, 145] on td "CT-4170905-00362-N0" at bounding box center [881, 147] width 272 height 25
click at [220, 65] on div at bounding box center [516, 234] width 1033 height 468
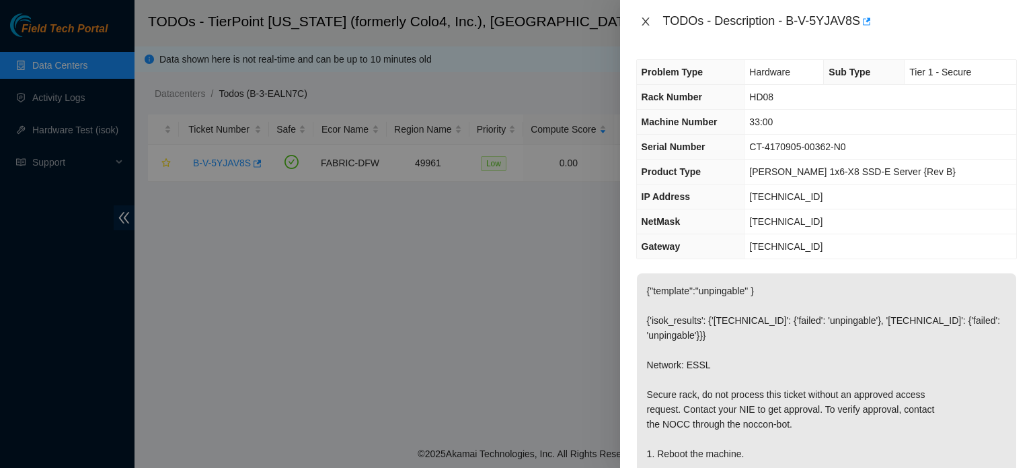
click at [643, 20] on icon "close" at bounding box center [645, 21] width 11 height 11
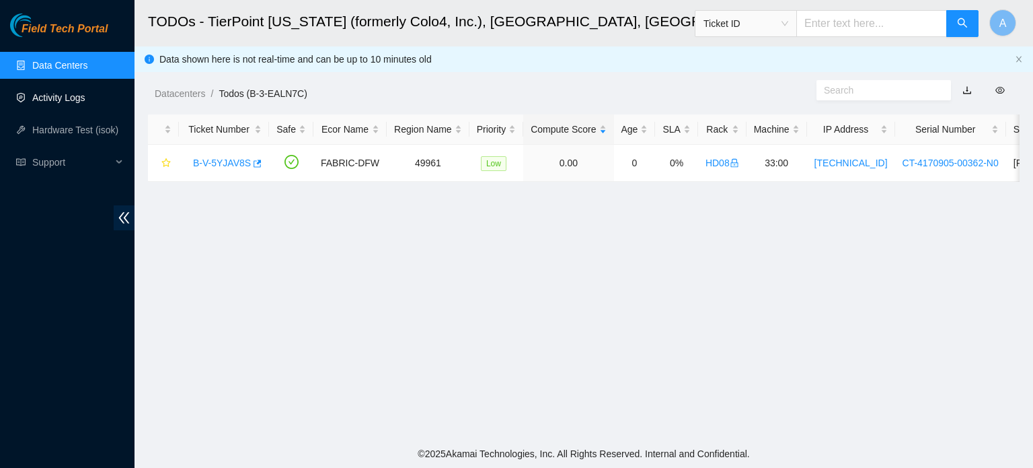
click at [38, 102] on link "Activity Logs" at bounding box center [58, 97] width 53 height 11
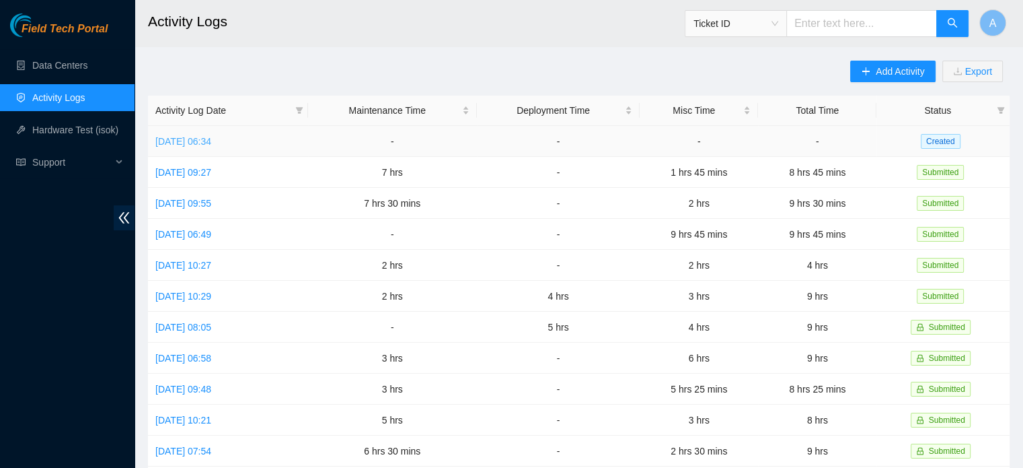
click at [211, 145] on link "Tue, 14 Oct 2025 06:34" at bounding box center [183, 141] width 56 height 11
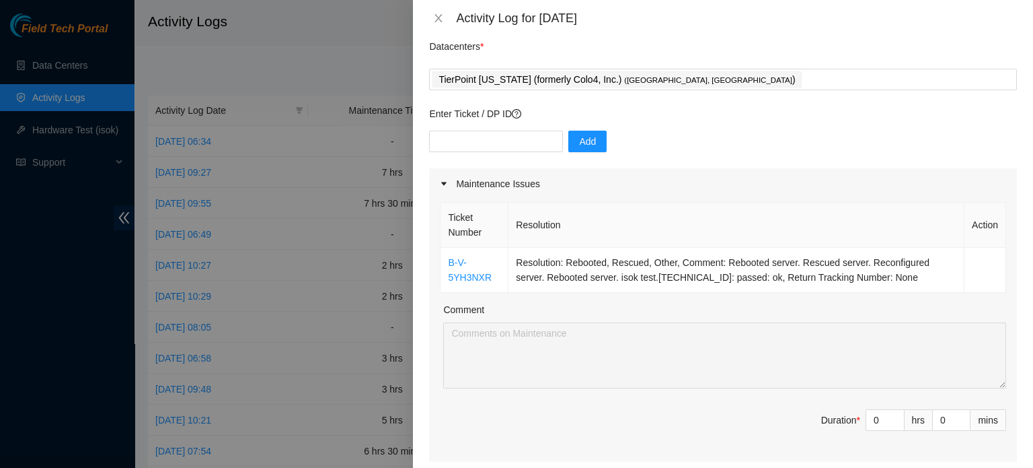
scroll to position [46, 0]
click at [441, 16] on icon "close" at bounding box center [438, 18] width 7 height 8
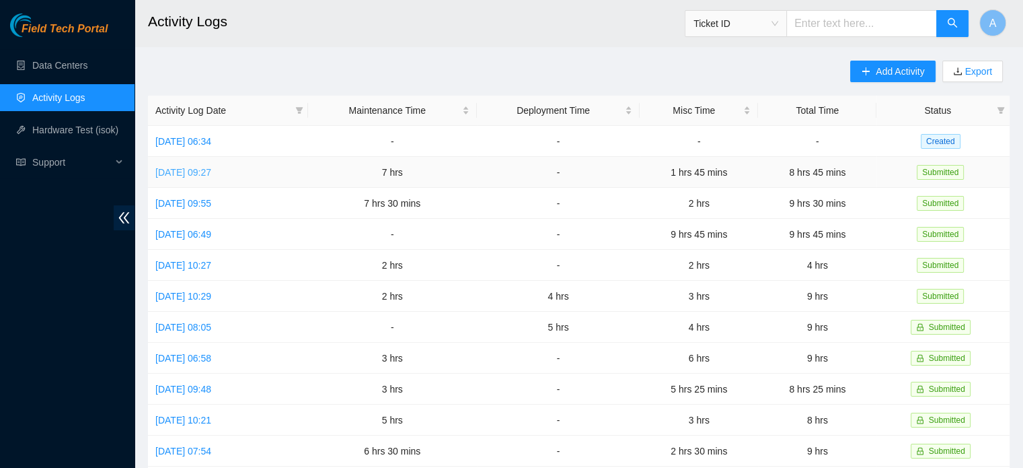
click at [211, 175] on link "Mon, 13 Oct 2025 09:27" at bounding box center [183, 172] width 56 height 11
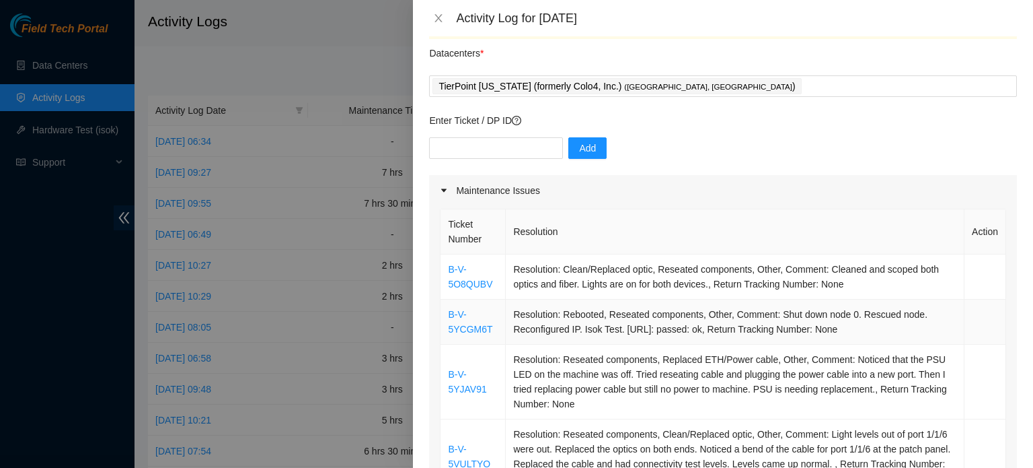
scroll to position [42, 0]
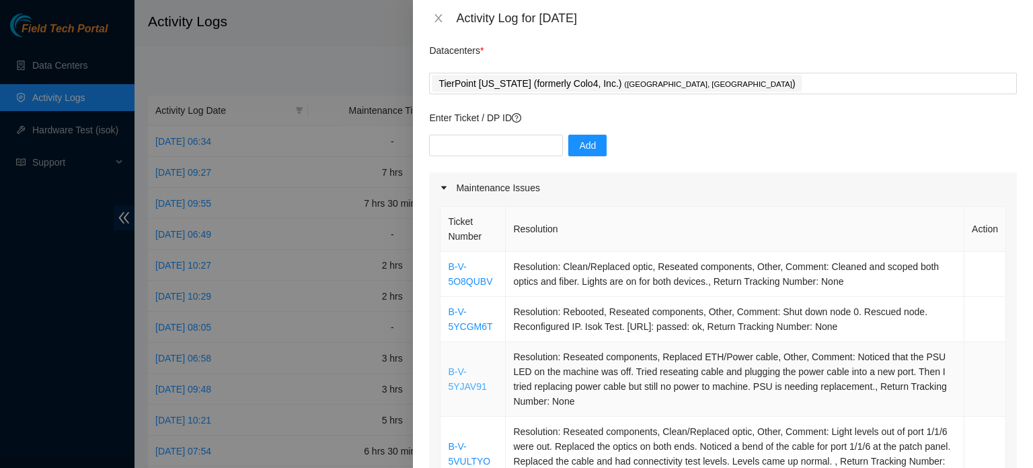
click at [452, 375] on link "B-V-5YJAV91" at bounding box center [467, 379] width 38 height 26
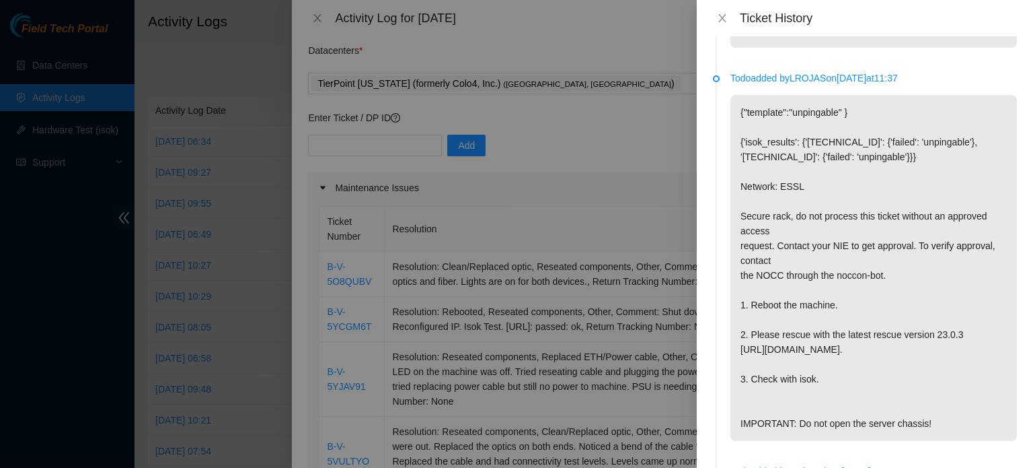
scroll to position [121, 0]
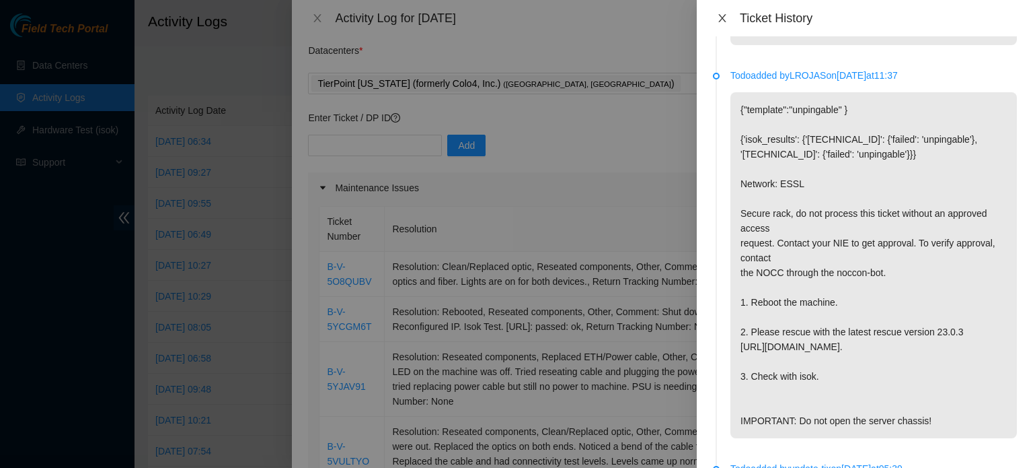
click at [730, 19] on button "Close" at bounding box center [722, 18] width 19 height 13
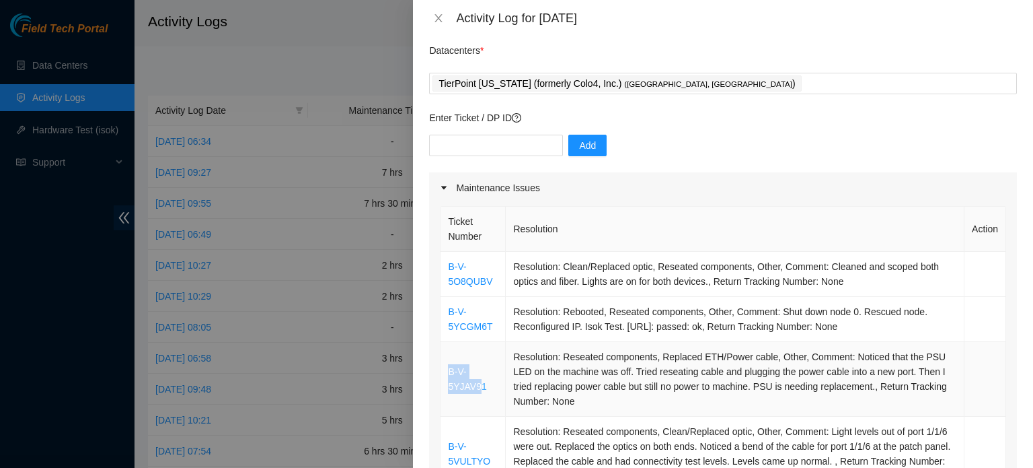
drag, startPoint x: 445, startPoint y: 369, endPoint x: 477, endPoint y: 379, distance: 33.8
click at [477, 379] on td "B-V-5YJAV91" at bounding box center [473, 379] width 65 height 75
click at [998, 124] on p "Enter Ticket / DP ID" at bounding box center [723, 117] width 588 height 15
click at [965, 65] on div "Datacenters *" at bounding box center [723, 54] width 588 height 36
click at [219, 65] on div at bounding box center [516, 234] width 1033 height 468
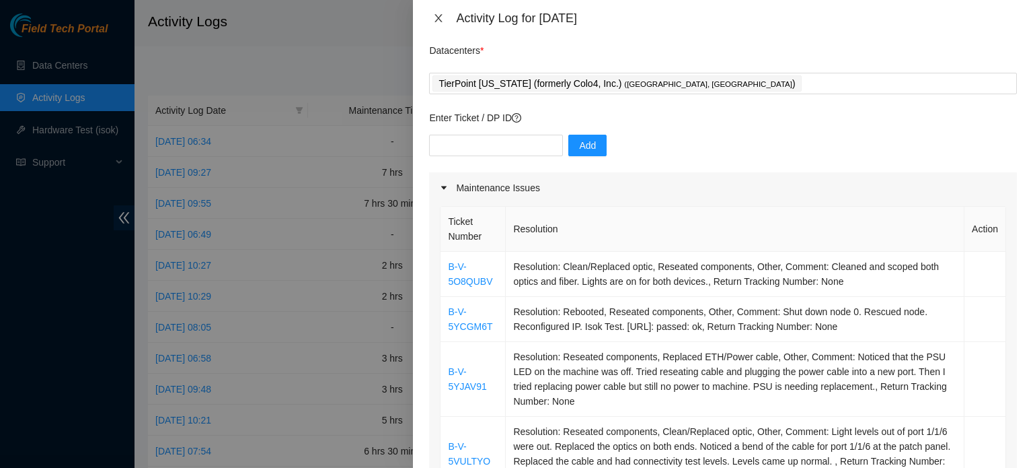
click at [438, 17] on icon "close" at bounding box center [438, 18] width 7 height 8
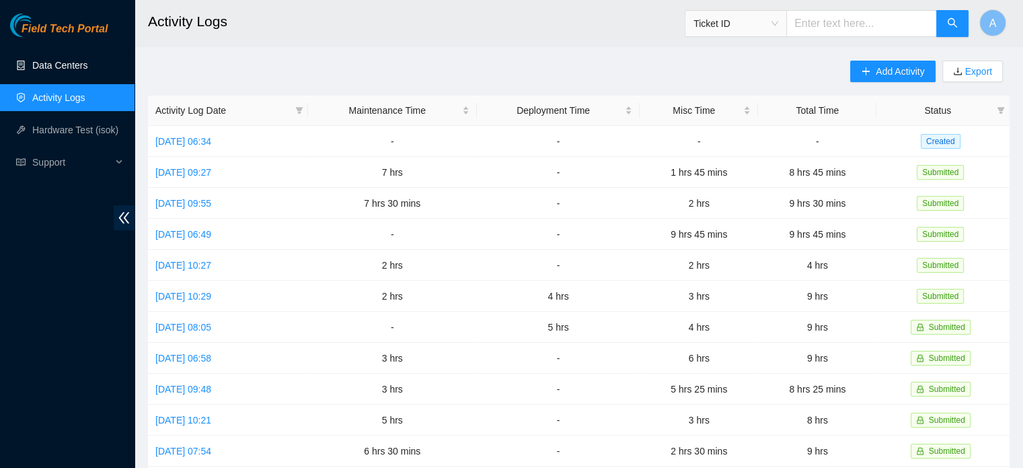
click at [40, 71] on link "Data Centers" at bounding box center [59, 65] width 55 height 11
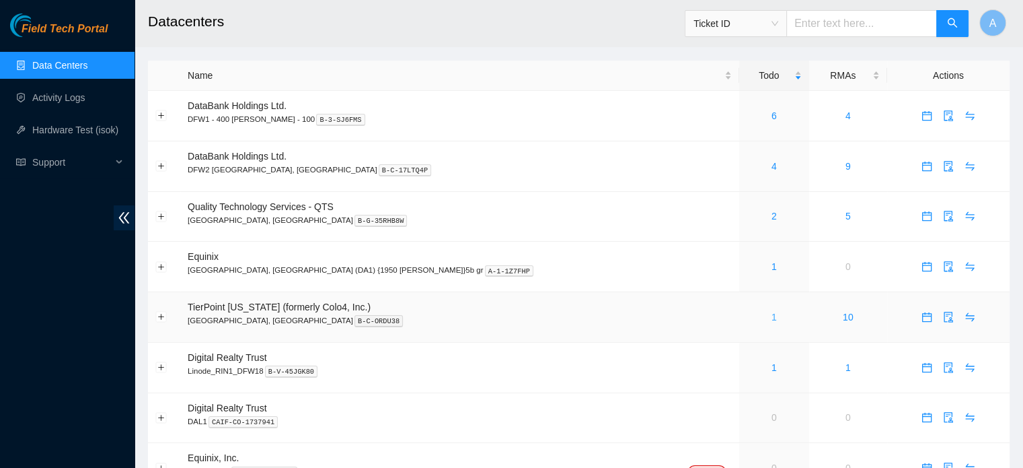
click at [772, 312] on link "1" at bounding box center [774, 316] width 5 height 11
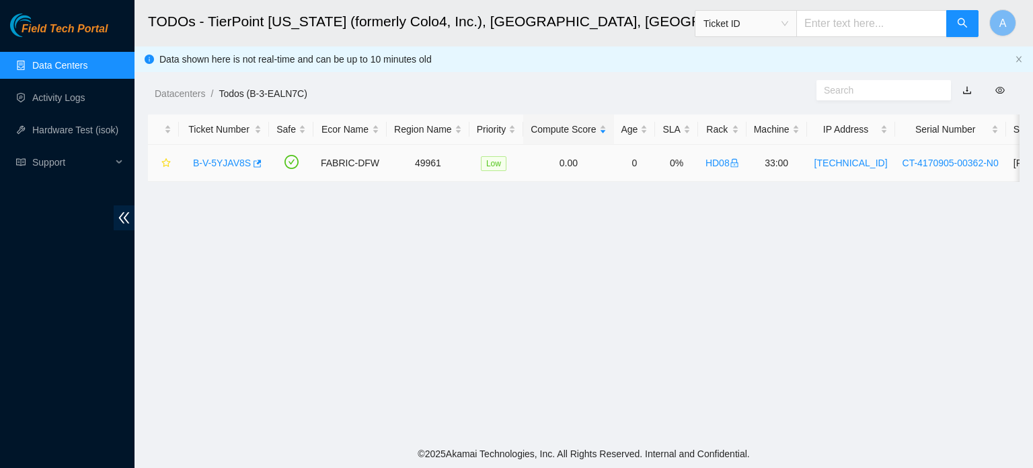
click at [235, 160] on link "B-V-5YJAV8S" at bounding box center [222, 162] width 58 height 11
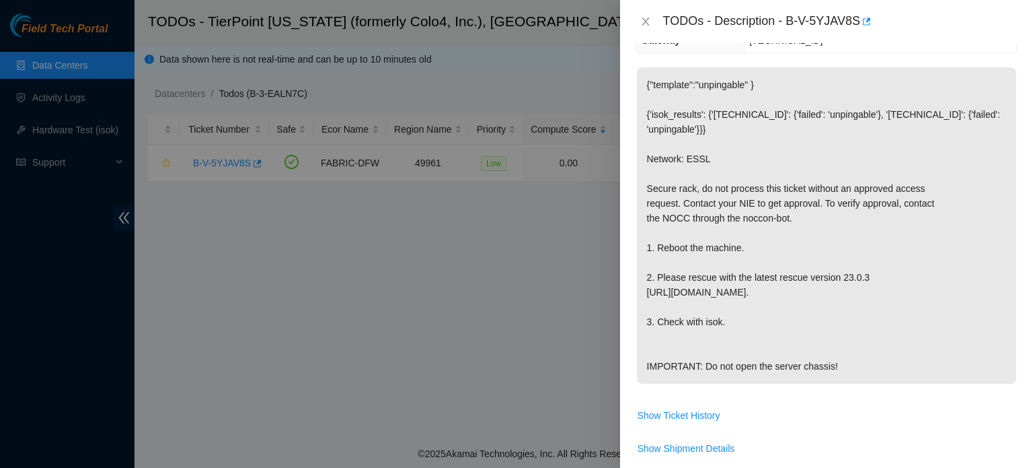
scroll to position [501, 0]
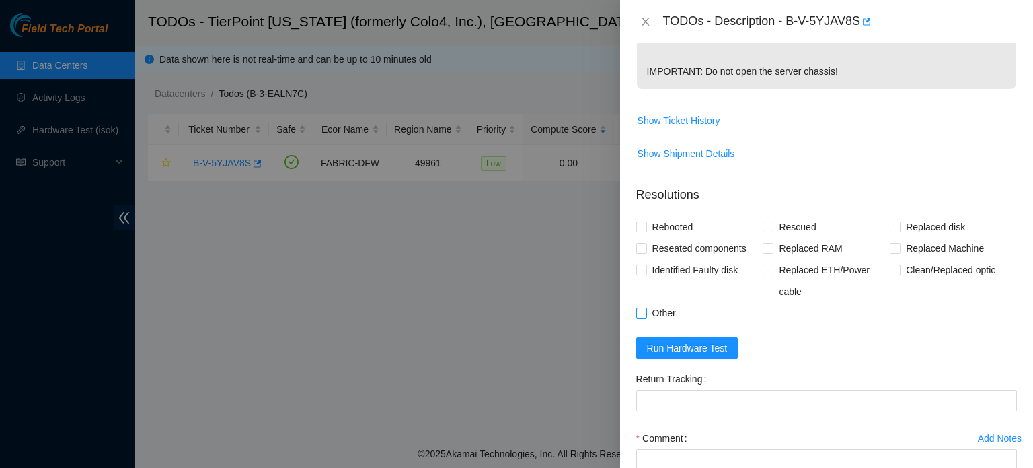
click at [655, 324] on span "Other" at bounding box center [664, 313] width 34 height 22
click at [646, 317] on input "Other" at bounding box center [640, 311] width 9 height 9
checkbox input "true"
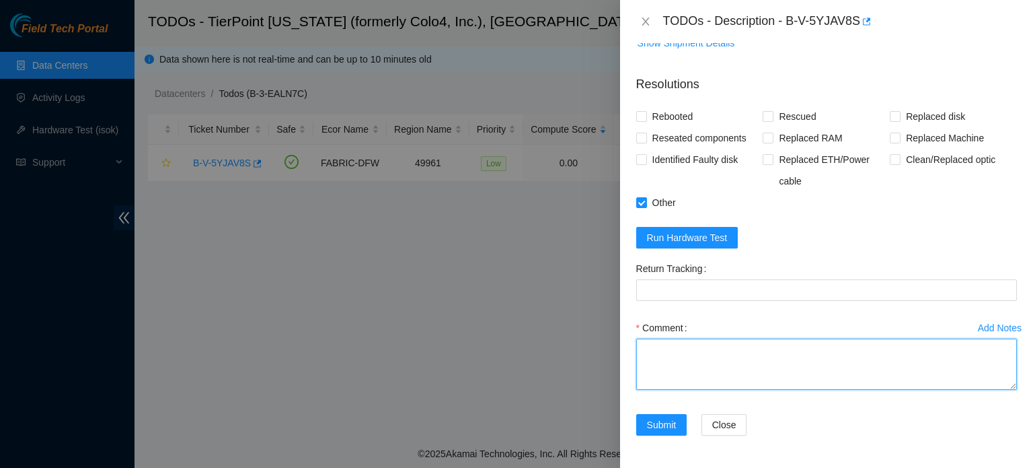
click at [670, 346] on textarea "Comment" at bounding box center [826, 363] width 381 height 51
click at [960, 386] on textarea "Comment" at bounding box center [826, 363] width 381 height 51
type textarea "PSU was re"
click at [806, 342] on textarea "PSU was re" at bounding box center [826, 363] width 381 height 51
paste textarea "B-V-5YJAV91"
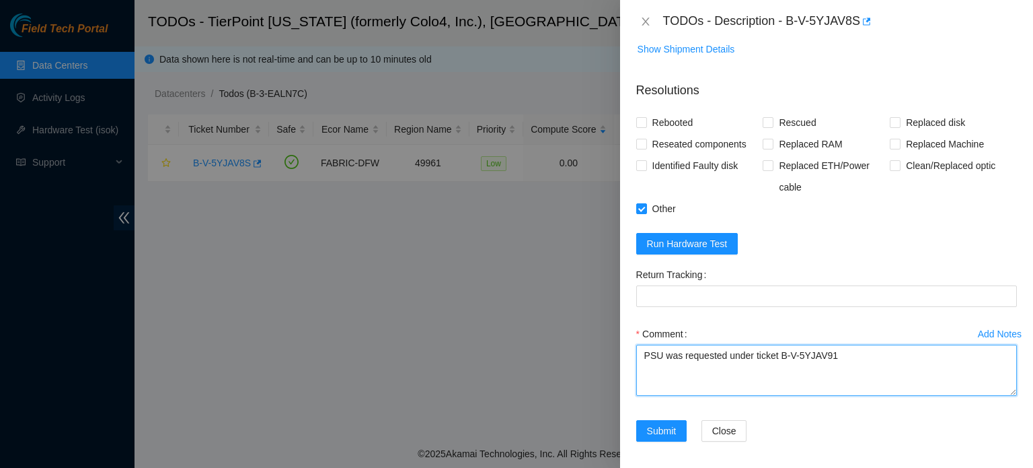
scroll to position [616, 0]
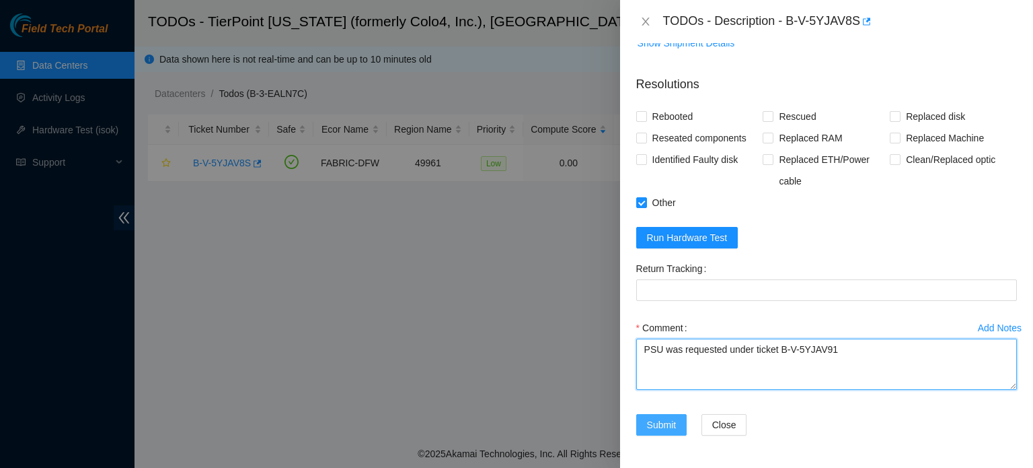
type textarea "PSU was requested under ticket B-V-5YJAV91"
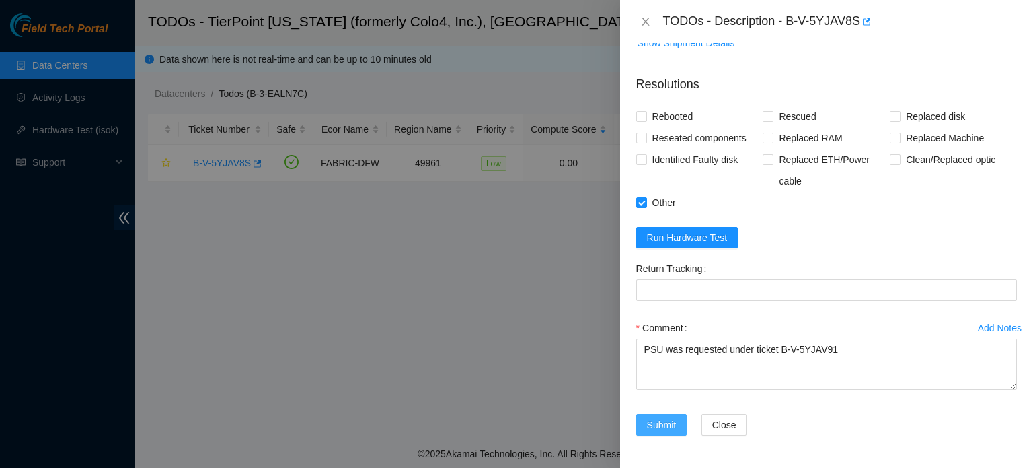
click at [662, 435] on button "Submit" at bounding box center [661, 425] width 51 height 22
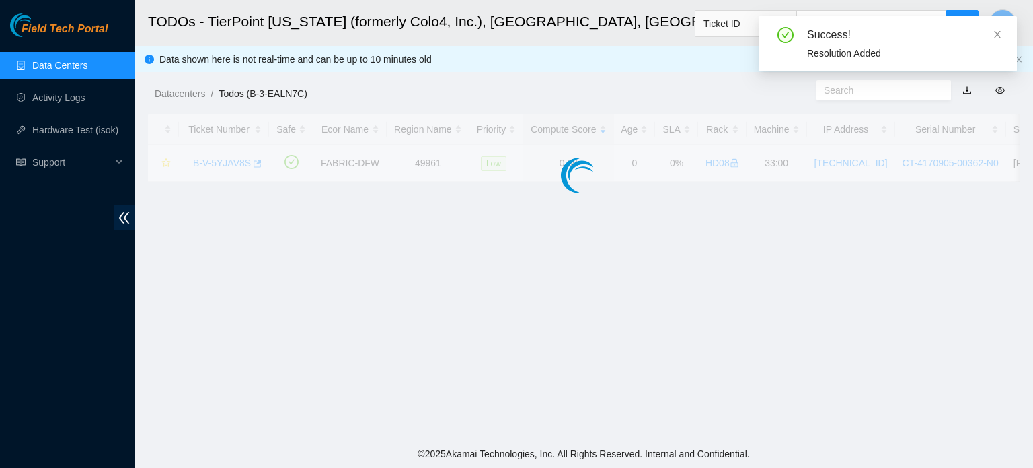
scroll to position [309, 0]
